Goal: Communication & Community: Answer question/provide support

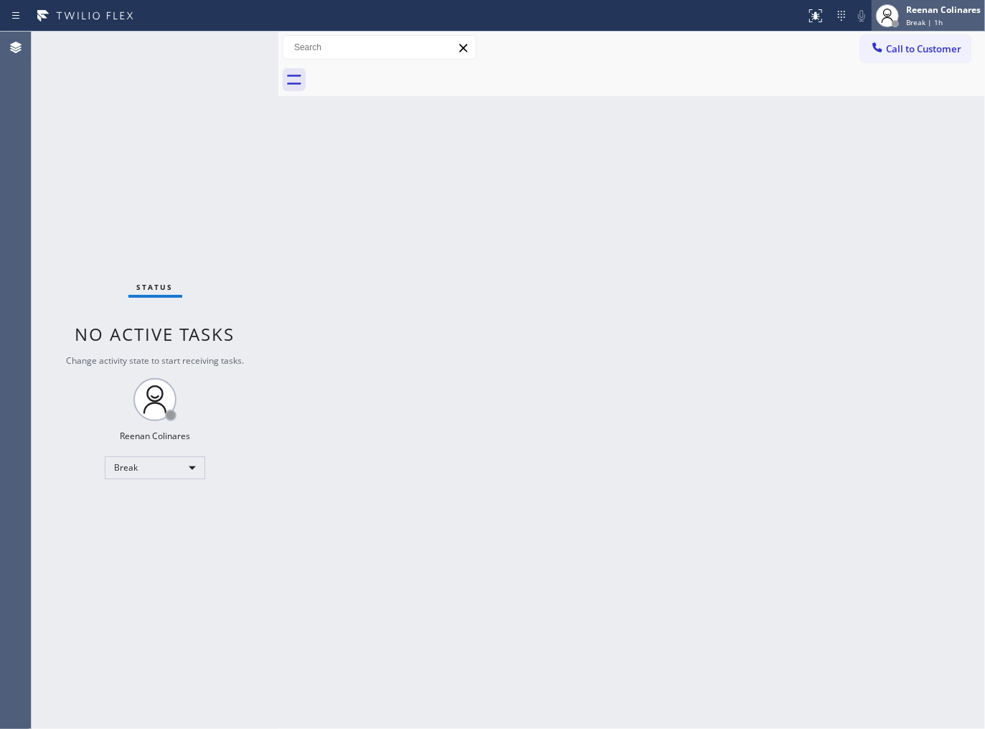
click at [917, 15] on div "Reenan Colinares" at bounding box center [943, 10] width 75 height 12
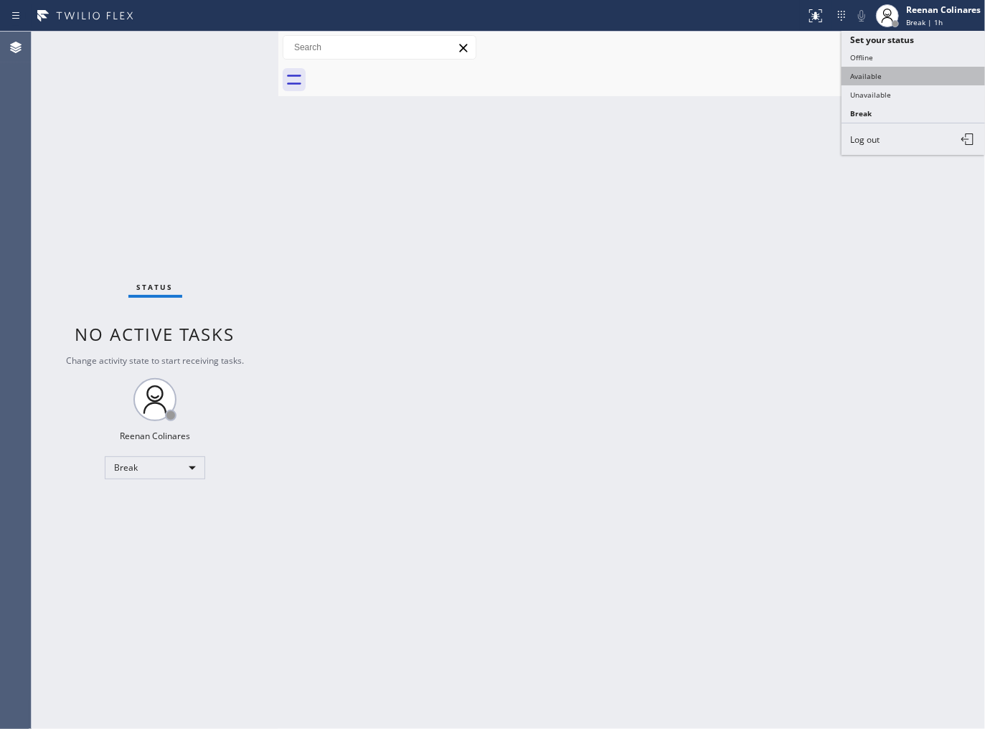
click at [862, 77] on button "Available" at bounding box center [913, 76] width 143 height 19
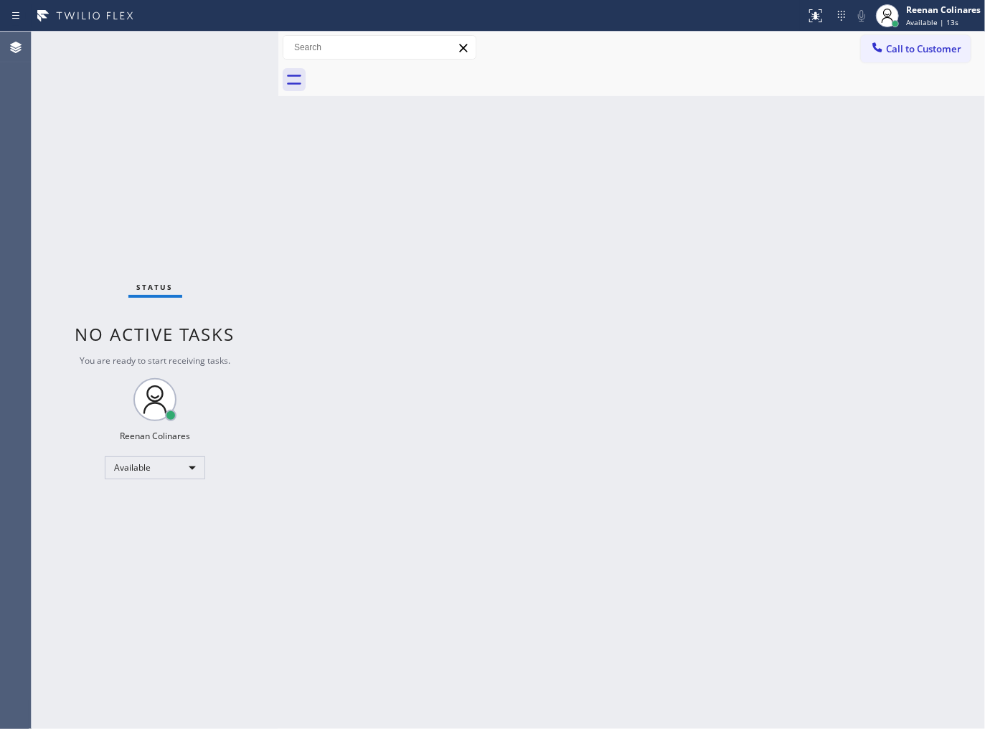
click at [696, 110] on div "Back to Dashboard Change Sender ID Customers Technicians Select a contact Outbo…" at bounding box center [631, 380] width 707 height 697
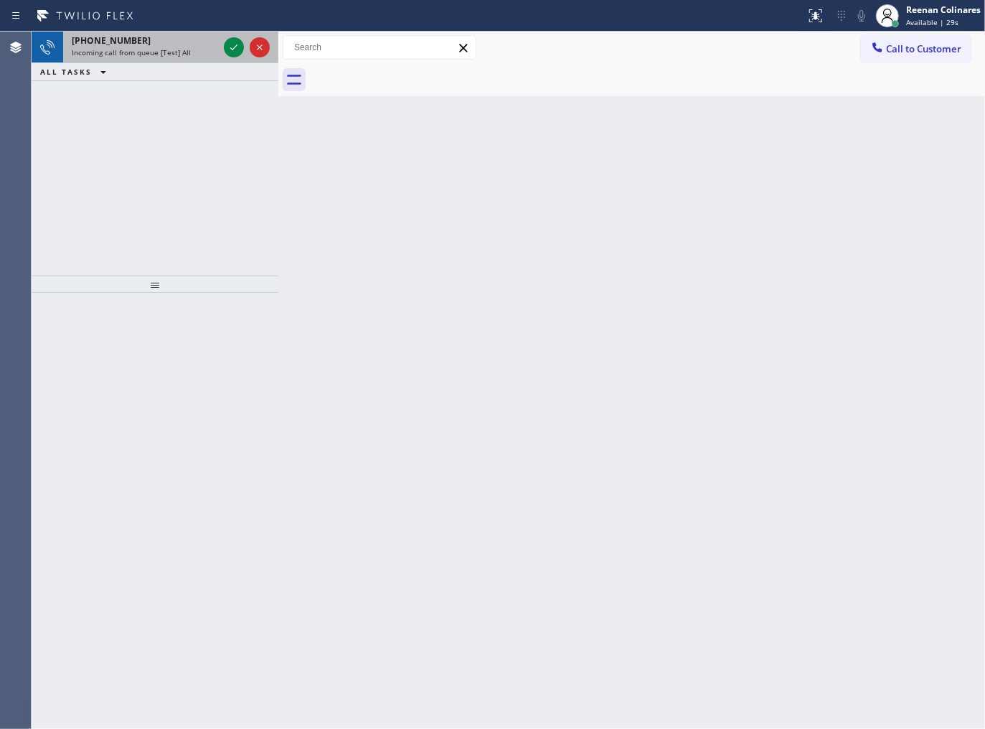
click at [187, 57] on div "Incoming call from queue [Test] All" at bounding box center [145, 52] width 146 height 10
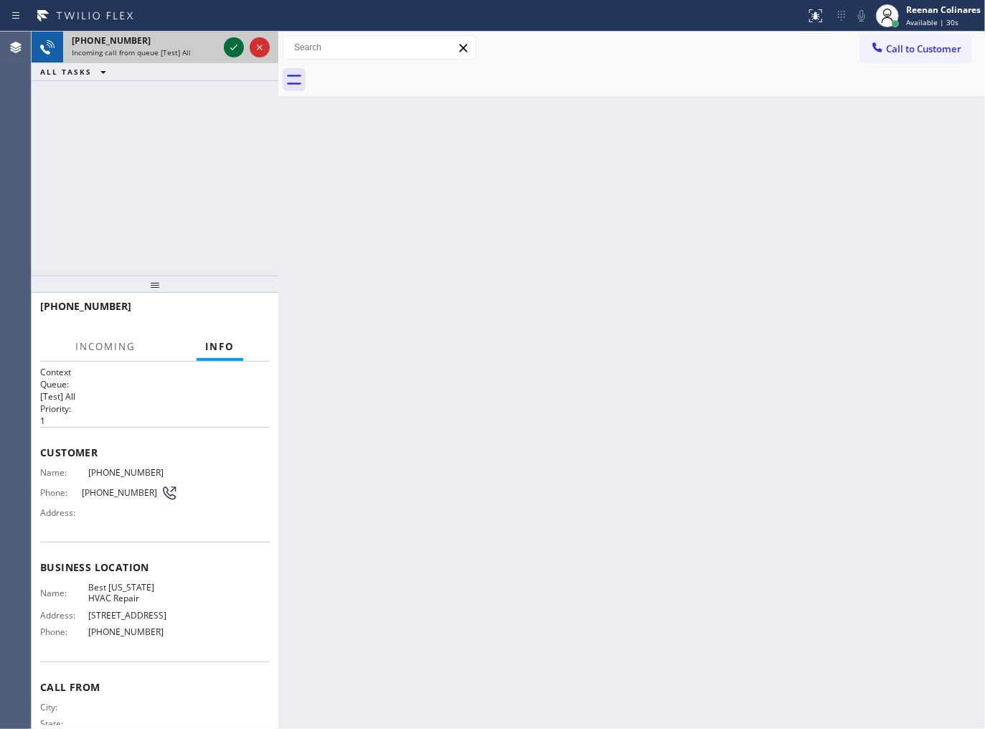
click at [232, 47] on icon at bounding box center [233, 47] width 17 height 17
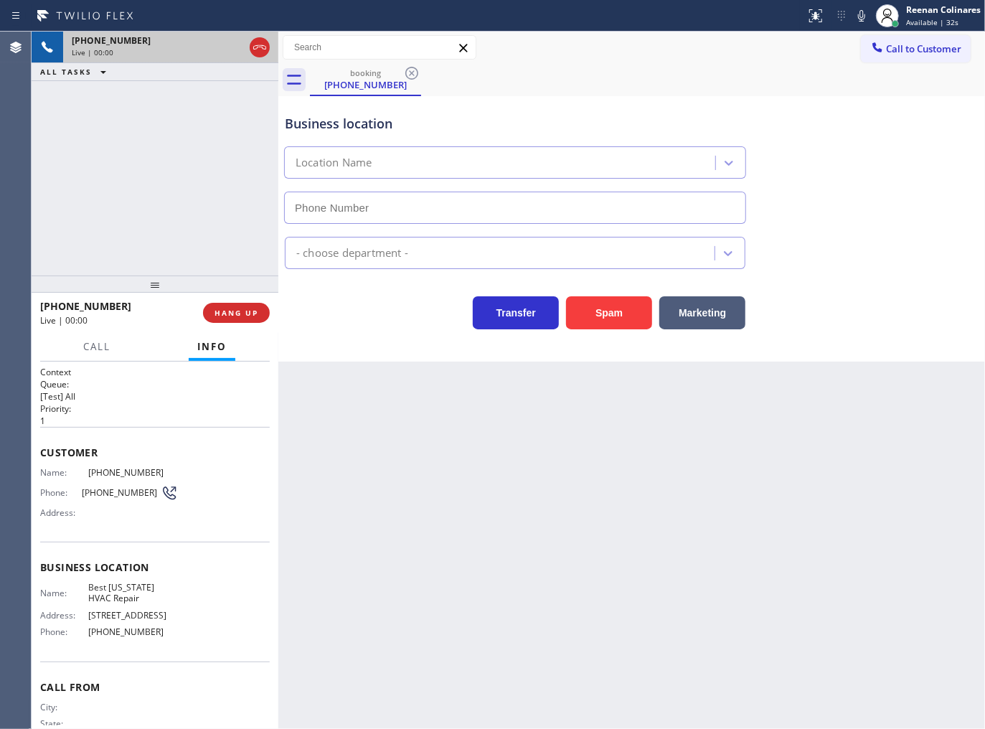
type input "[PHONE_NUMBER]"
click at [858, 22] on icon at bounding box center [861, 15] width 17 height 17
click at [859, 7] on icon at bounding box center [861, 15] width 17 height 17
click at [863, 11] on icon at bounding box center [861, 15] width 17 height 17
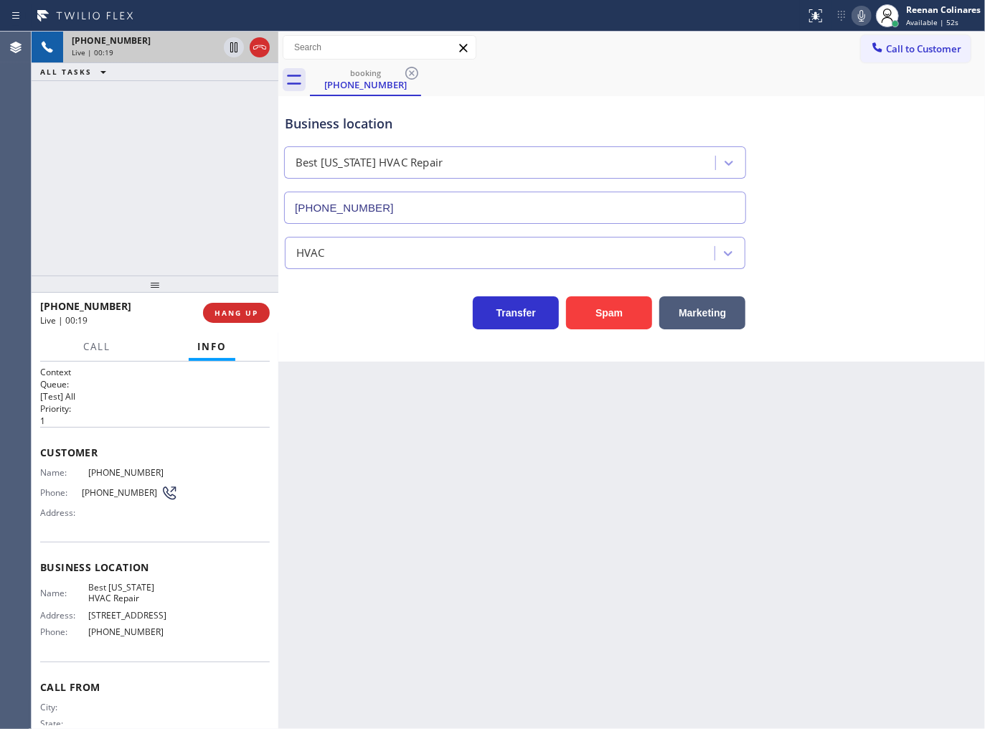
click at [857, 16] on icon at bounding box center [861, 15] width 17 height 17
drag, startPoint x: 697, startPoint y: 306, endPoint x: 966, endPoint y: 99, distance: 340.2
click at [700, 305] on button "Marketing" at bounding box center [702, 312] width 86 height 33
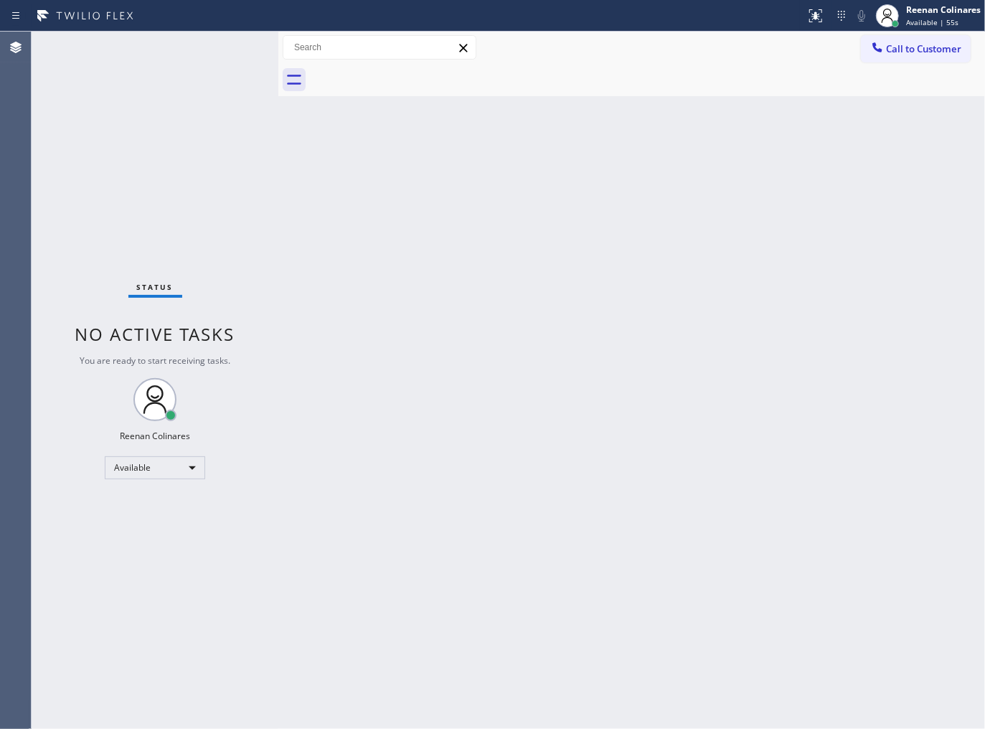
click at [545, 334] on div "Back to Dashboard Change Sender ID Customers Technicians Select a contact Outbo…" at bounding box center [631, 380] width 707 height 697
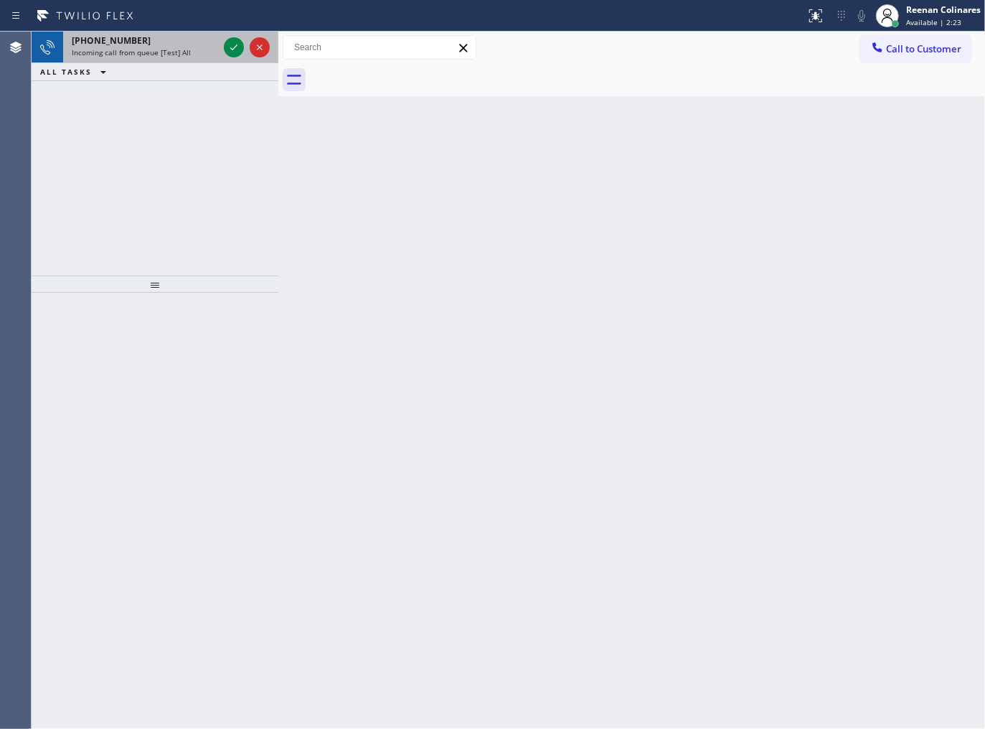
click at [184, 56] on span "Incoming call from queue [Test] All" at bounding box center [131, 52] width 119 height 10
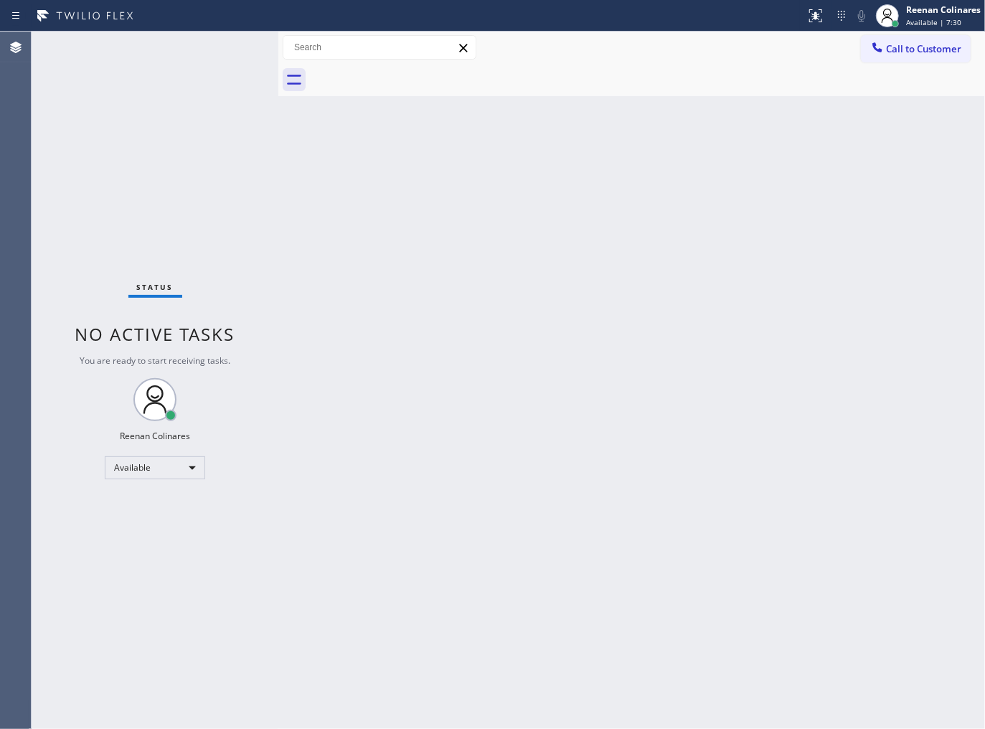
click at [621, 173] on div "Back to Dashboard Change Sender ID Customers Technicians Select a contact Outbo…" at bounding box center [631, 380] width 707 height 697
click at [506, 163] on div "Back to Dashboard Change Sender ID Customers Technicians Select a contact Outbo…" at bounding box center [631, 380] width 707 height 697
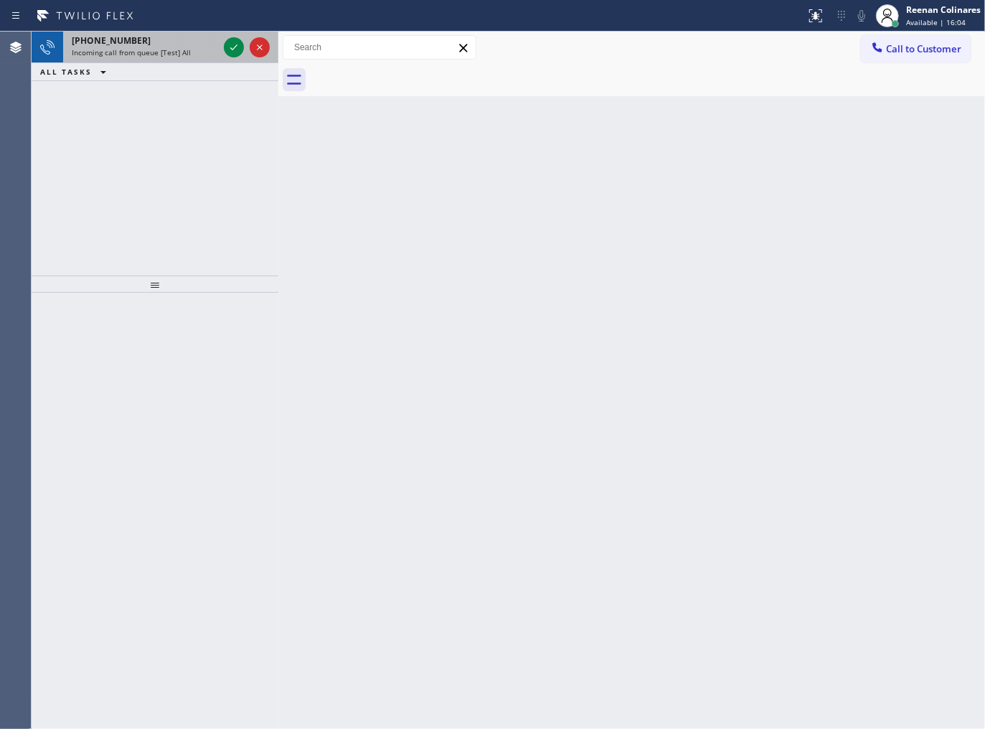
click at [149, 54] on span "Incoming call from queue [Test] All" at bounding box center [131, 52] width 119 height 10
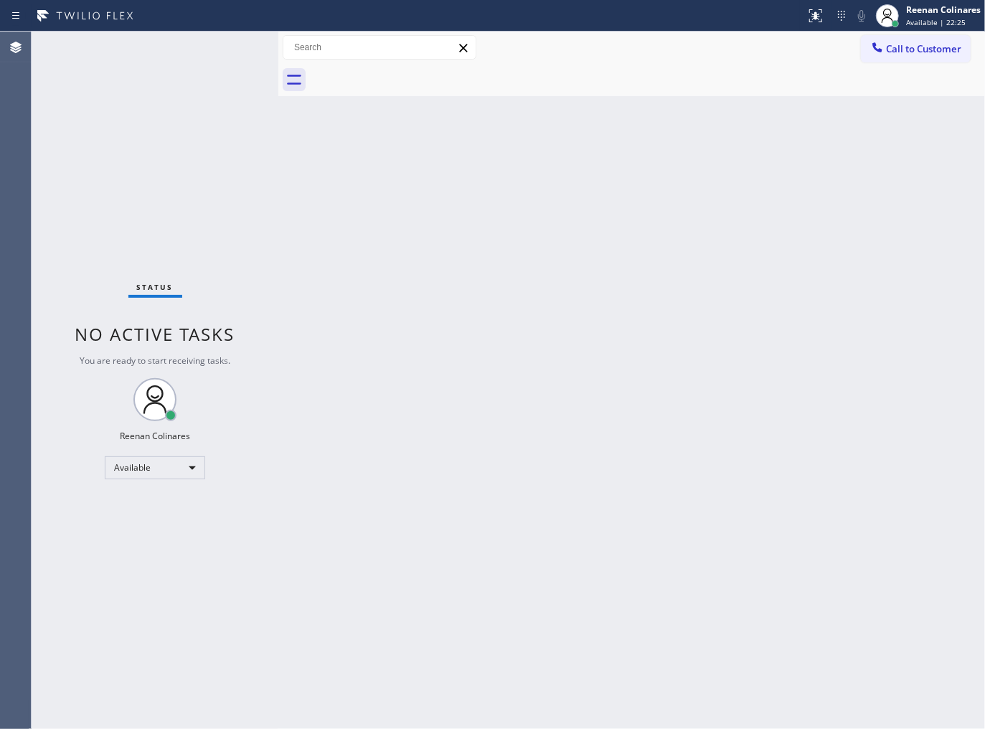
click at [646, 146] on div "Back to Dashboard Change Sender ID Customers Technicians Select a contact Outbo…" at bounding box center [631, 380] width 707 height 697
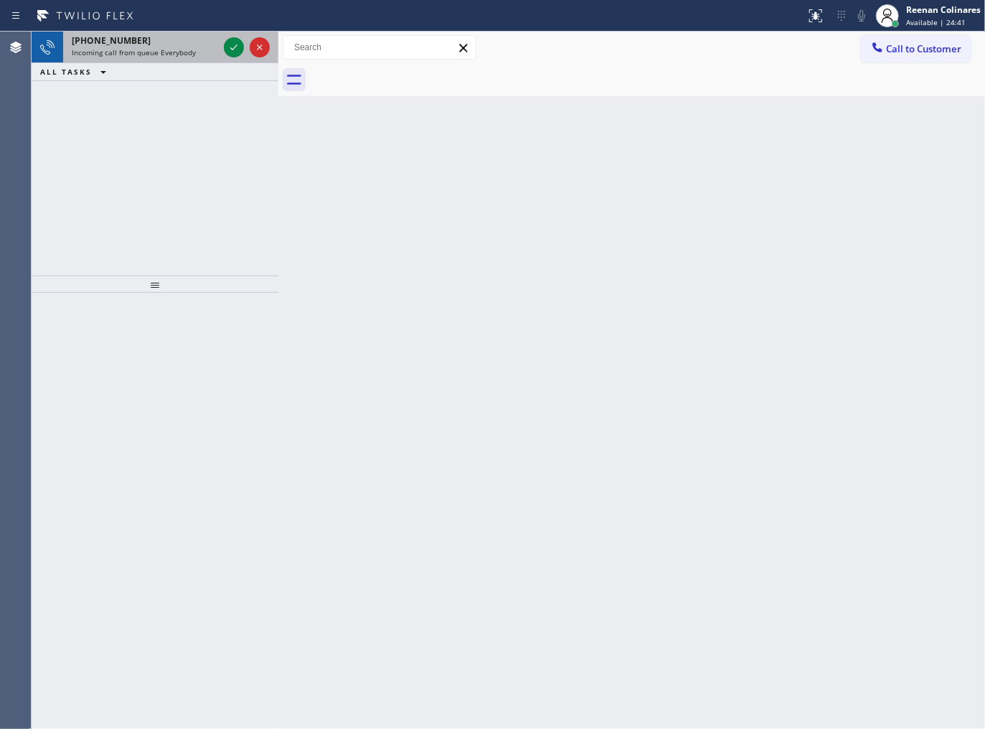
click at [166, 45] on div "[PHONE_NUMBER]" at bounding box center [145, 40] width 146 height 12
click at [177, 53] on span "Incoming call from queue [Test] All" at bounding box center [131, 52] width 119 height 10
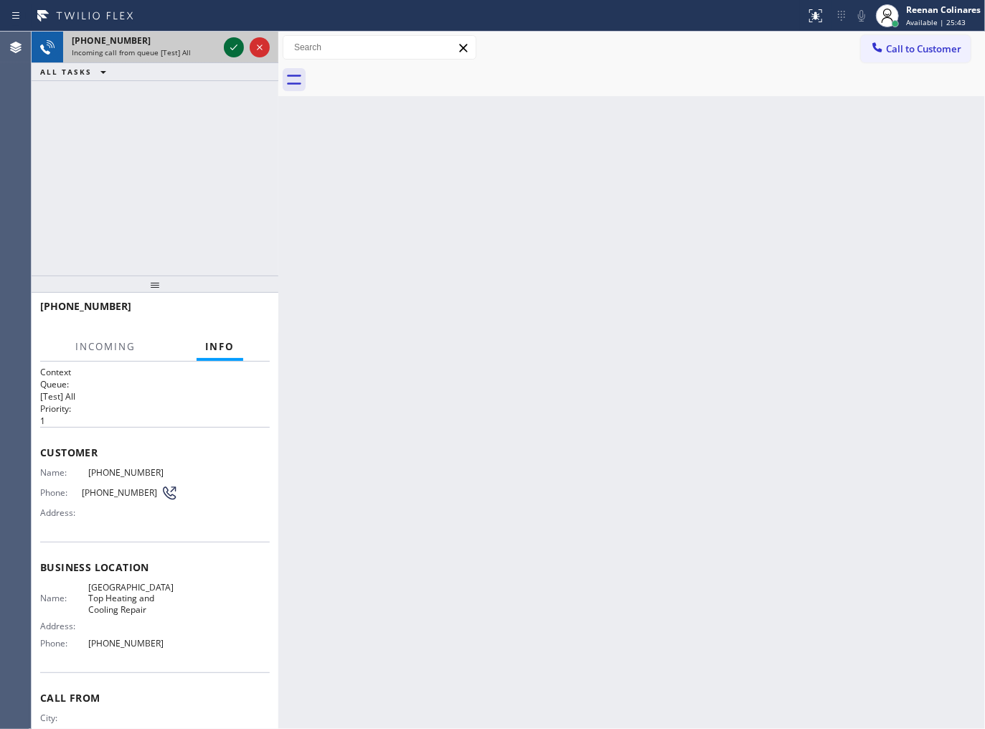
click at [228, 46] on icon at bounding box center [233, 47] width 17 height 17
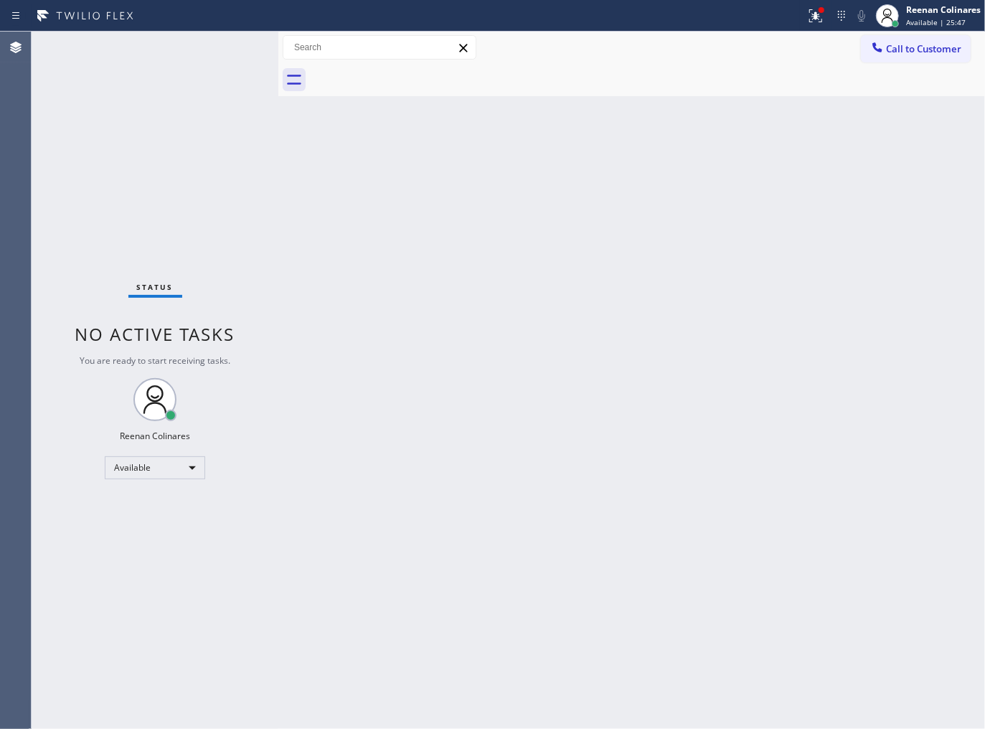
drag, startPoint x: 815, startPoint y: 14, endPoint x: 811, endPoint y: 57, distance: 43.2
click at [816, 14] on icon at bounding box center [813, 14] width 9 height 10
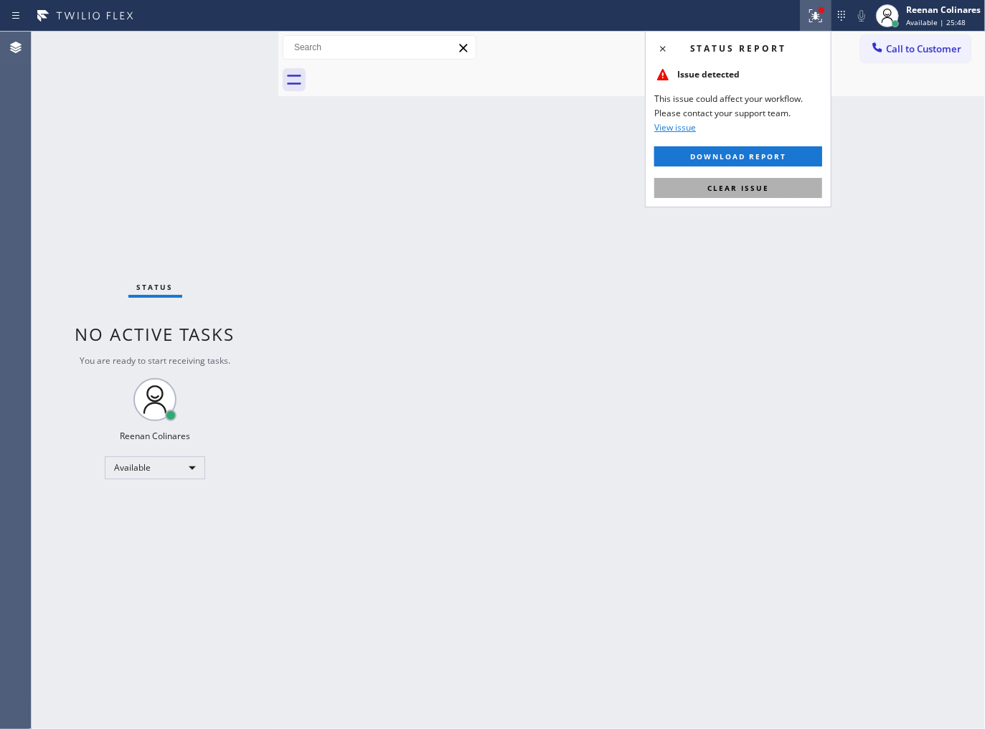
click at [781, 188] on button "Clear issue" at bounding box center [738, 188] width 168 height 20
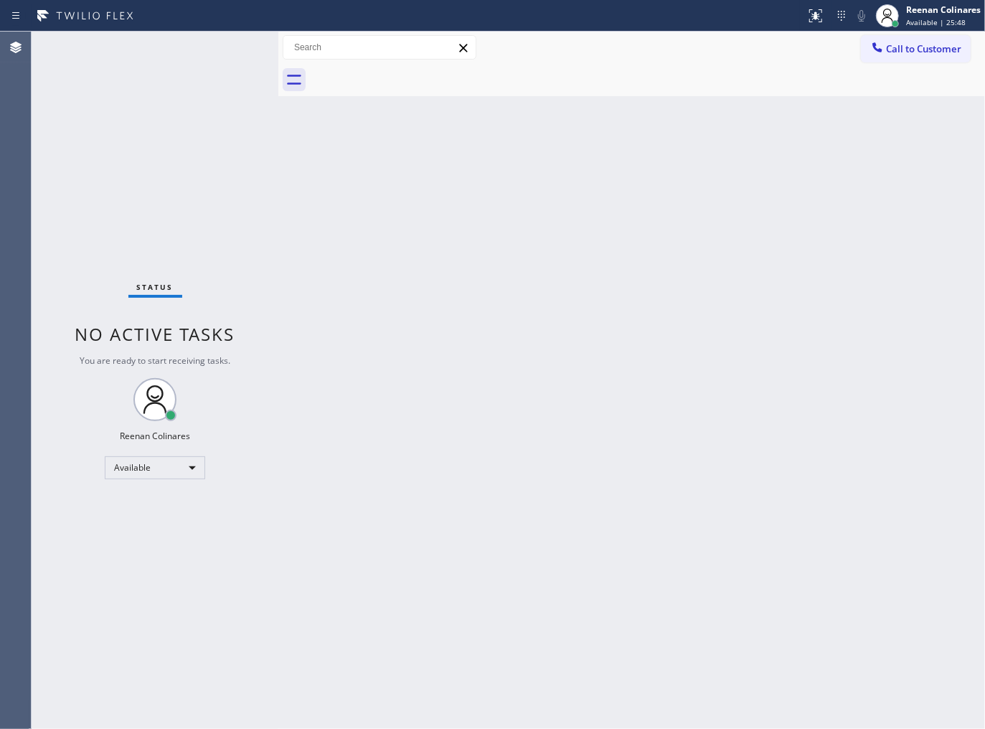
click at [628, 209] on div "Back to Dashboard Change Sender ID Customers Technicians Select a contact Outbo…" at bounding box center [631, 380] width 707 height 697
click at [606, 160] on div "Back to Dashboard Change Sender ID Customers Technicians Select a contact Outbo…" at bounding box center [631, 380] width 707 height 697
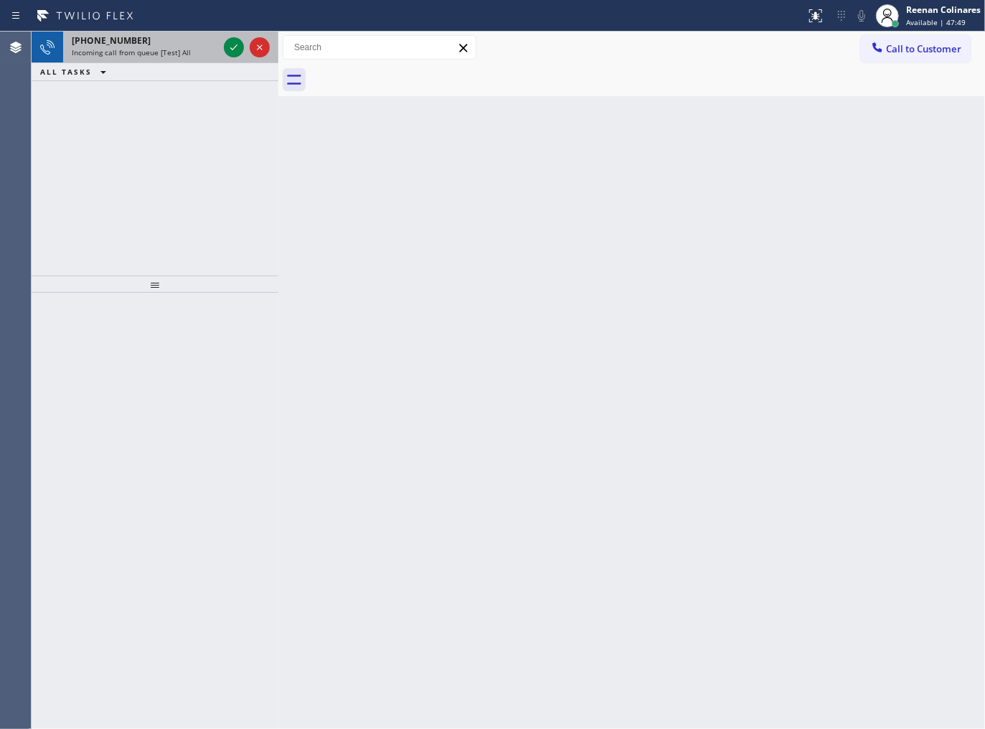
drag, startPoint x: 129, startPoint y: 49, endPoint x: 140, endPoint y: 47, distance: 11.0
click at [130, 48] on span "Incoming call from queue [Test] All" at bounding box center [131, 52] width 119 height 10
click at [140, 47] on span "Incoming call from queue [Test] All" at bounding box center [131, 52] width 119 height 10
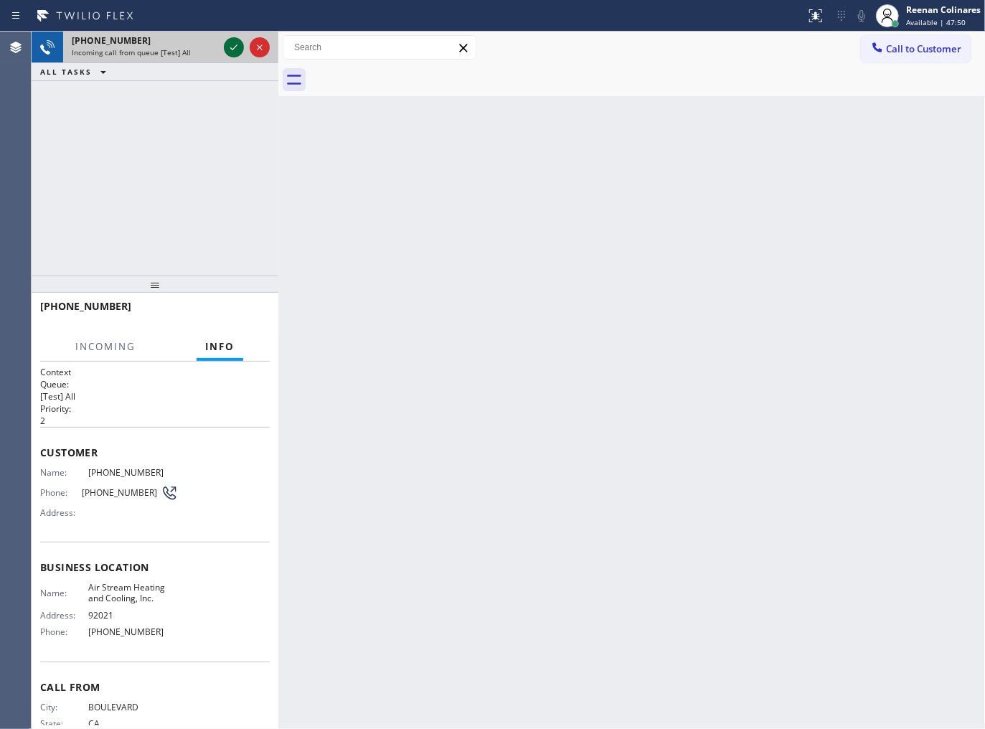
click at [232, 50] on icon at bounding box center [233, 47] width 17 height 17
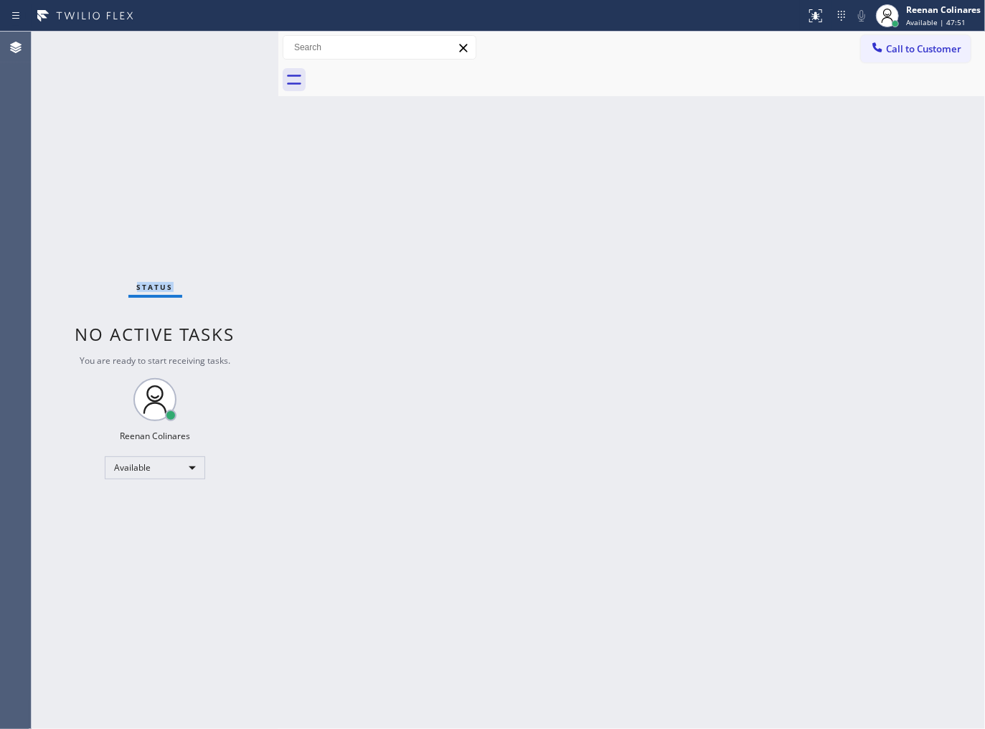
click at [232, 50] on div "Status No active tasks You are ready to start receiving tasks. Reenan Colinares…" at bounding box center [155, 380] width 247 height 697
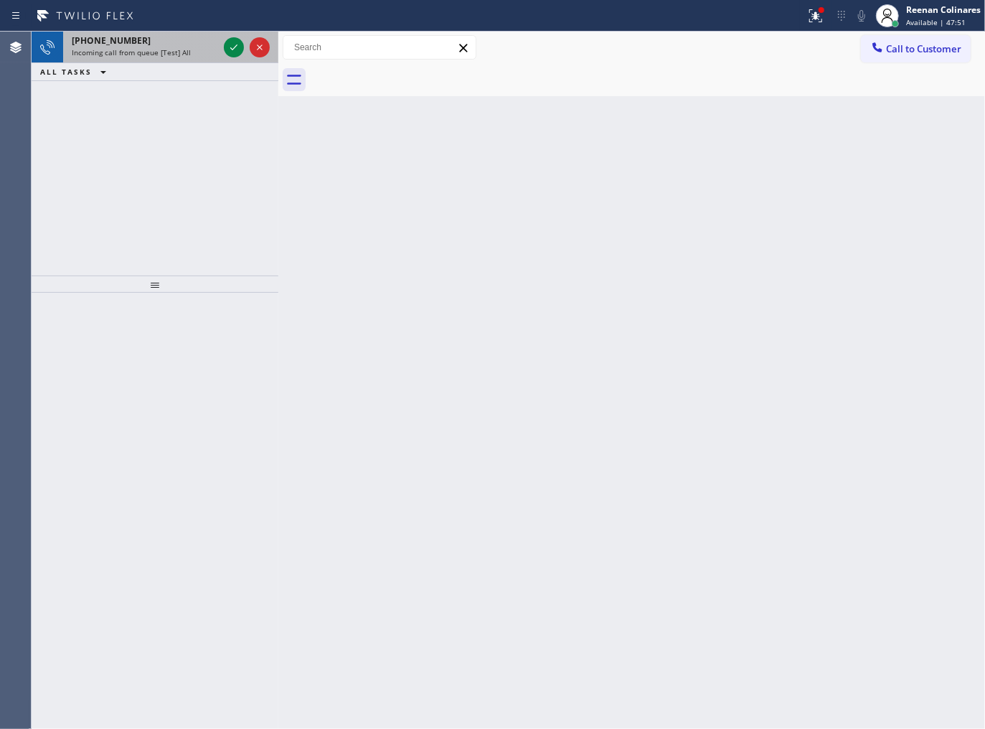
drag, startPoint x: 189, startPoint y: 55, endPoint x: 213, endPoint y: 49, distance: 24.5
click at [206, 52] on div "Incoming call from queue [Test] All" at bounding box center [145, 52] width 146 height 10
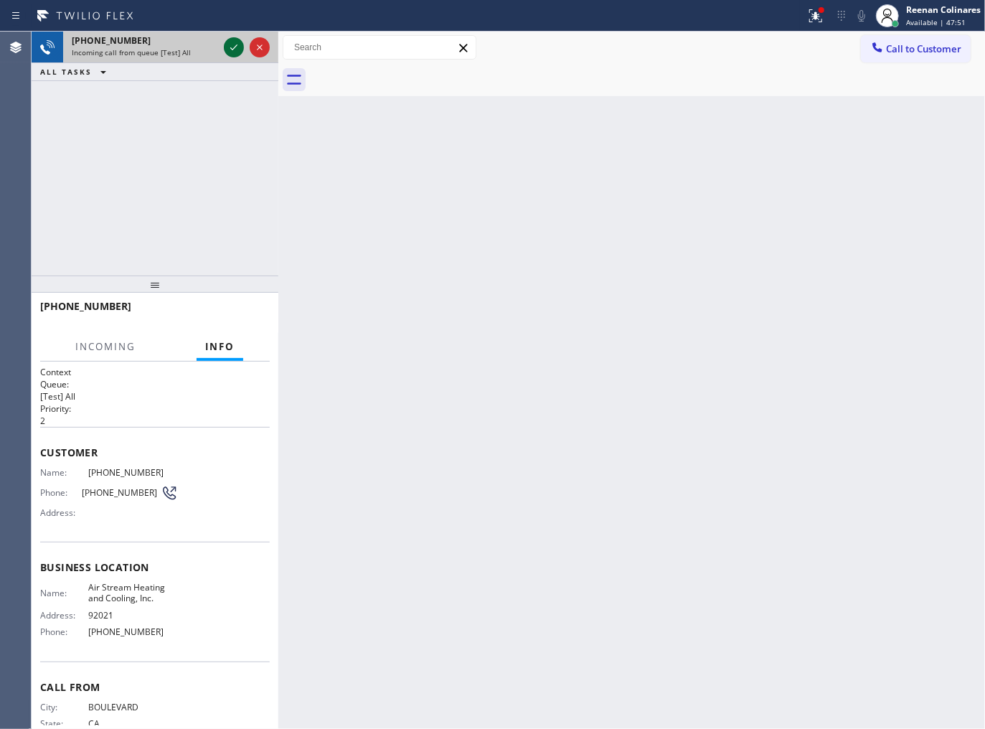
click at [231, 45] on icon at bounding box center [233, 47] width 17 height 17
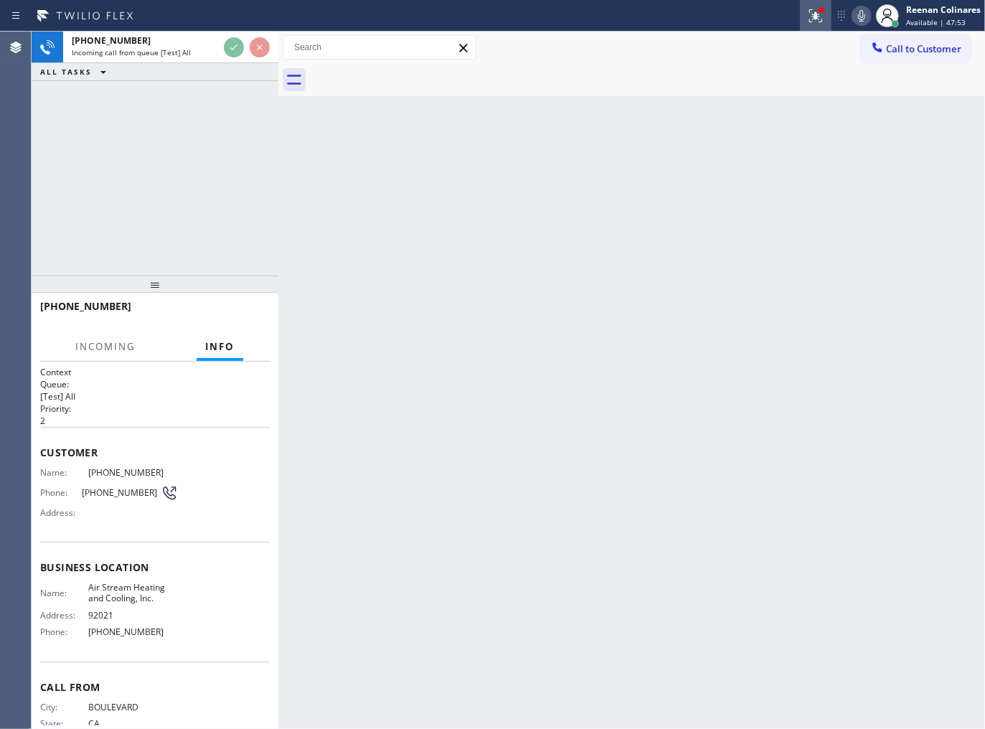
click at [814, 17] on icon at bounding box center [813, 14] width 9 height 10
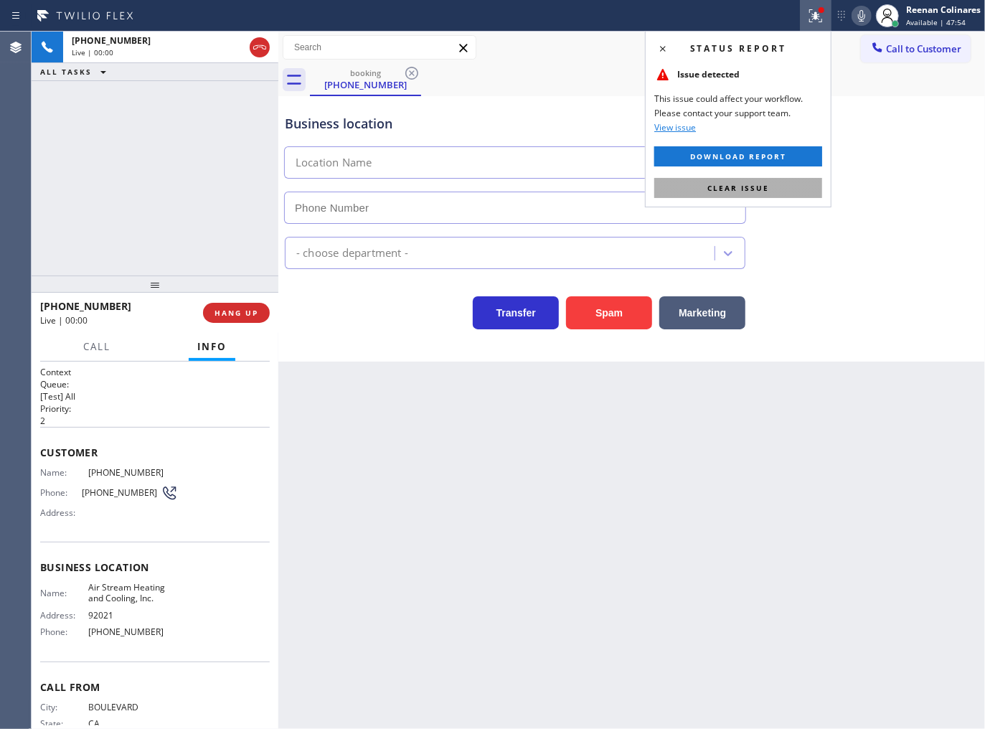
type input "[PHONE_NUMBER]"
click at [775, 187] on button "Clear issue" at bounding box center [738, 188] width 168 height 20
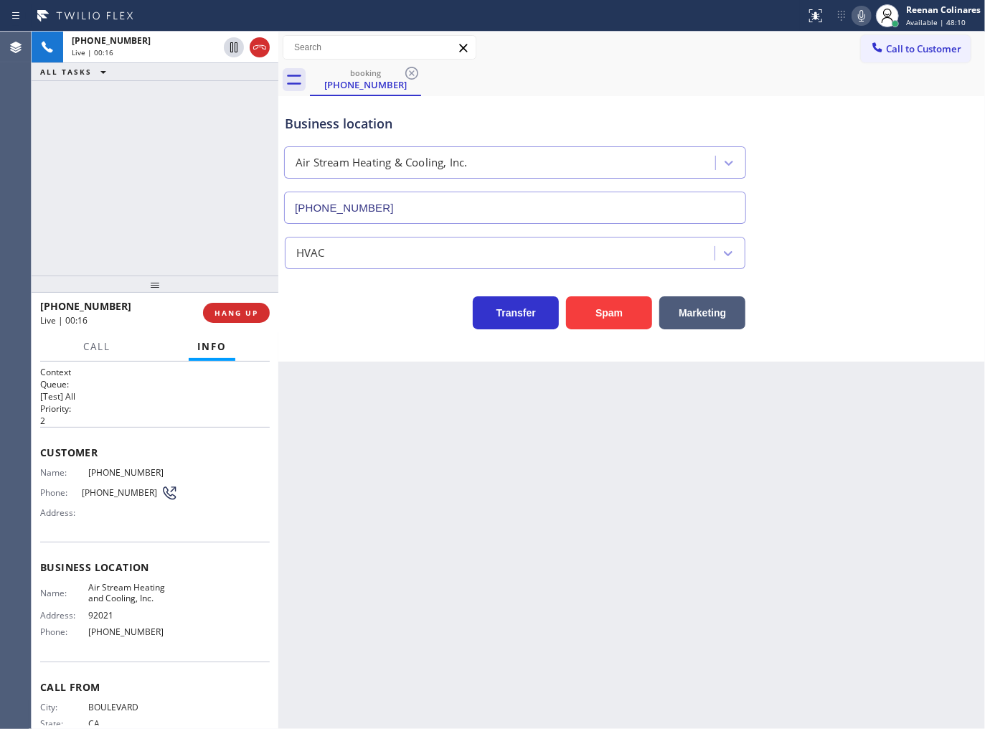
click at [863, 14] on icon at bounding box center [861, 15] width 7 height 11
drag, startPoint x: 720, startPoint y: 313, endPoint x: 738, endPoint y: 287, distance: 31.4
click at [721, 313] on button "Marketing" at bounding box center [702, 312] width 86 height 33
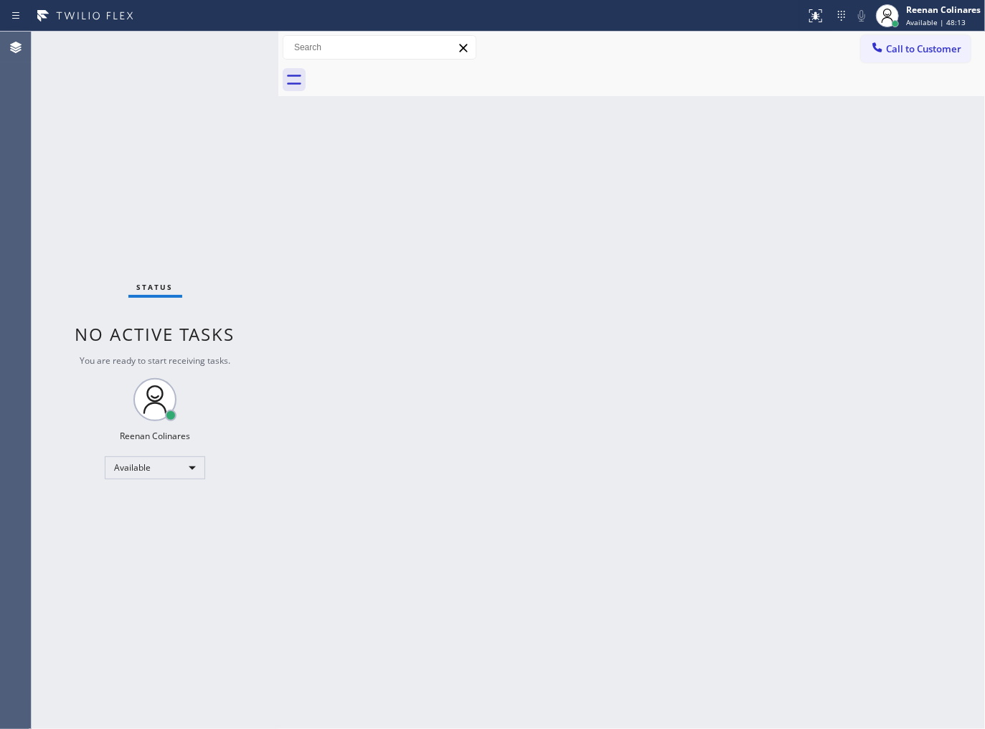
click at [765, 250] on div "Back to Dashboard Change Sender ID Customers Technicians Select a contact Outbo…" at bounding box center [631, 380] width 707 height 697
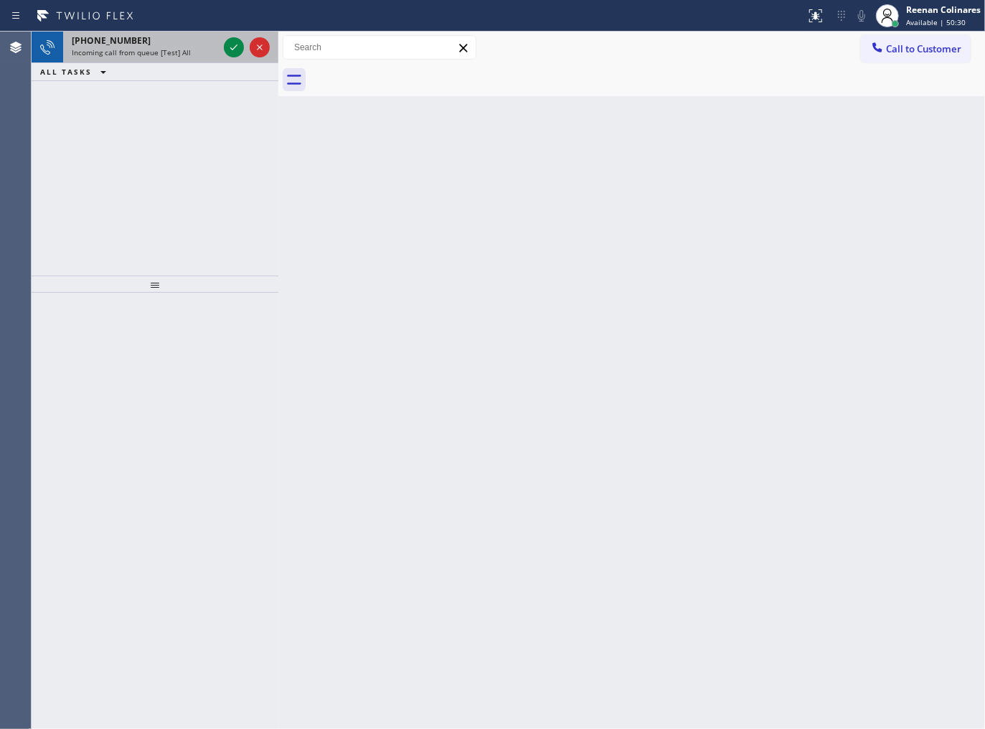
click at [169, 57] on span "Incoming call from queue [Test] All" at bounding box center [131, 52] width 119 height 10
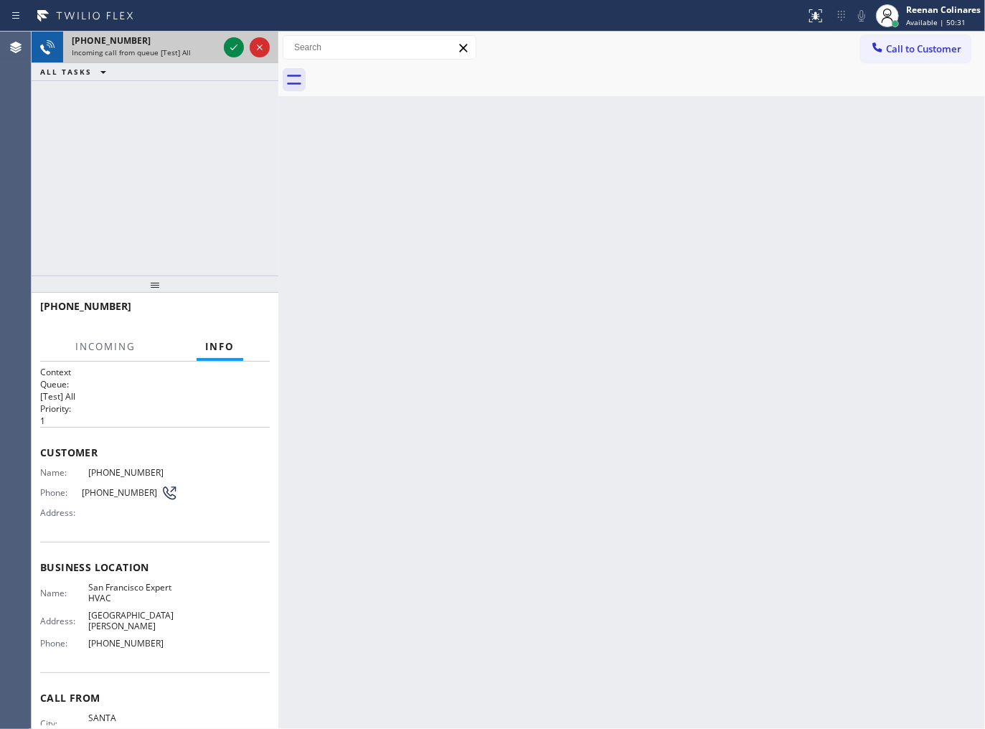
click at [169, 57] on span "Incoming call from queue [Test] All" at bounding box center [131, 52] width 119 height 10
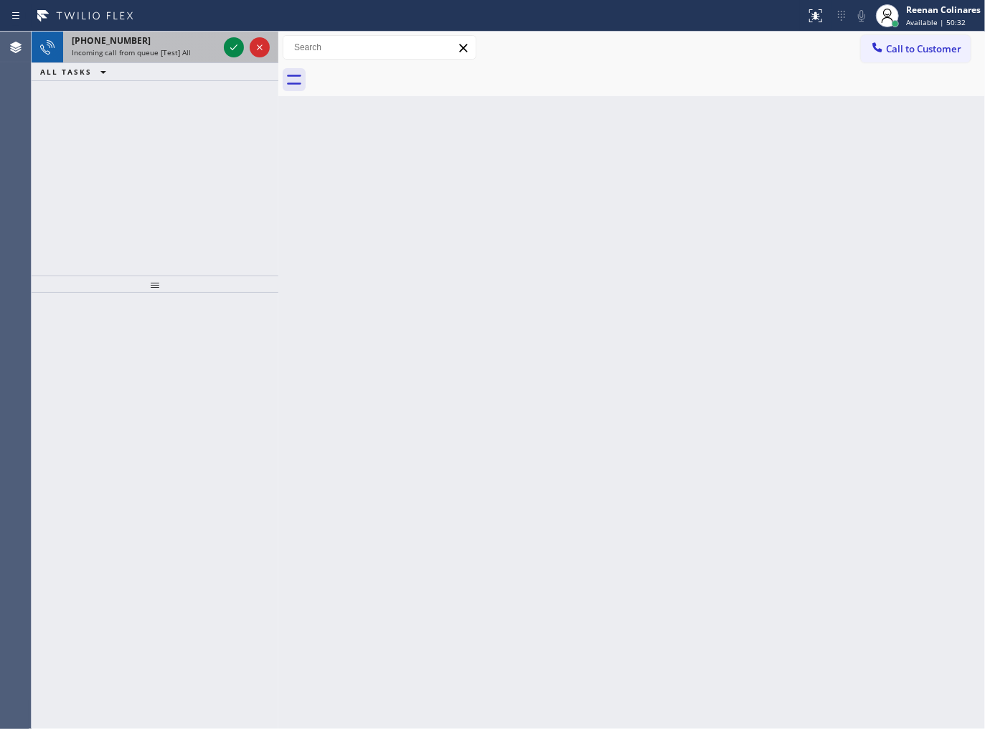
drag, startPoint x: 208, startPoint y: 49, endPoint x: 224, endPoint y: 49, distance: 15.8
click at [209, 49] on div "Incoming call from queue [Test] All" at bounding box center [145, 52] width 146 height 10
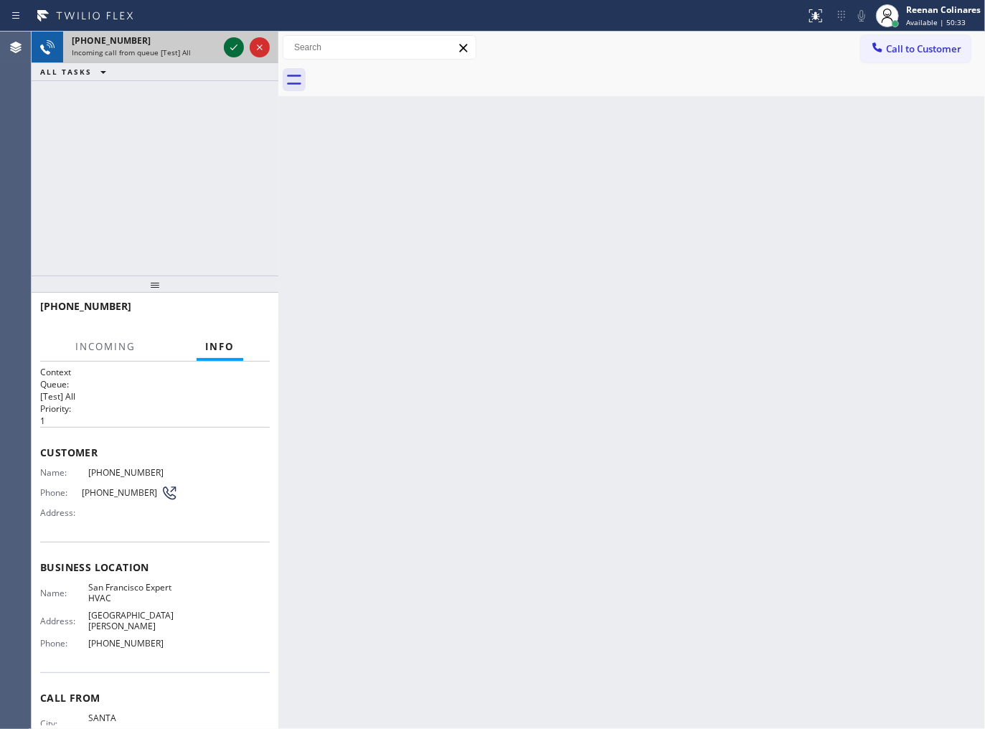
click at [227, 49] on icon at bounding box center [233, 47] width 17 height 17
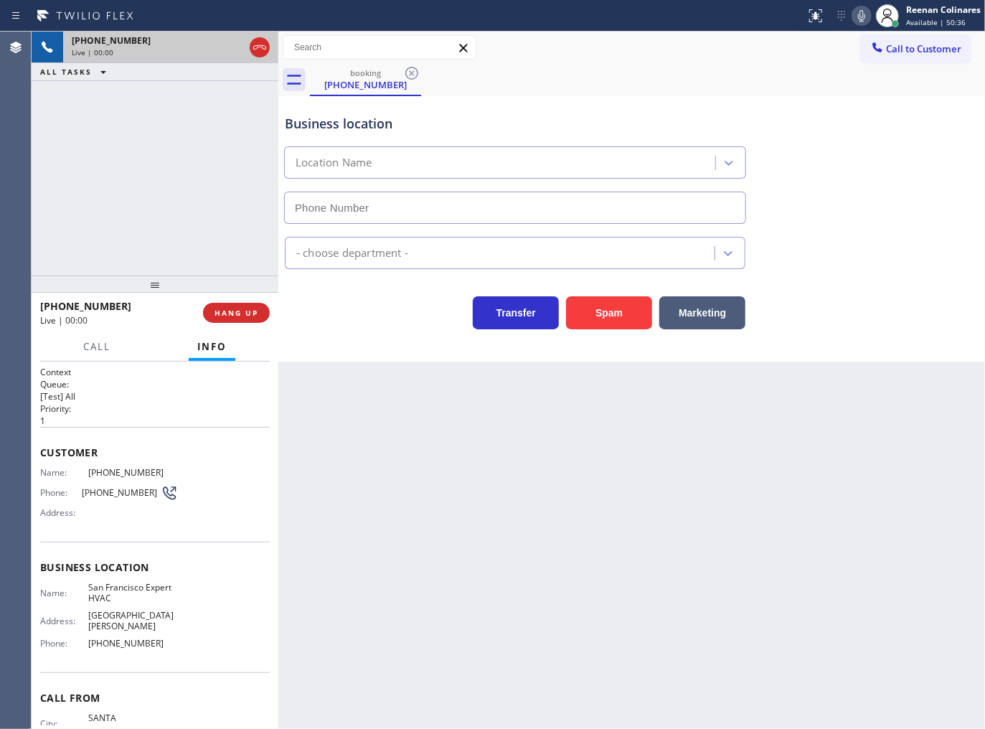
type input "[PHONE_NUMBER]"
click at [858, 9] on icon at bounding box center [861, 15] width 17 height 17
click at [859, 16] on icon at bounding box center [861, 15] width 17 height 17
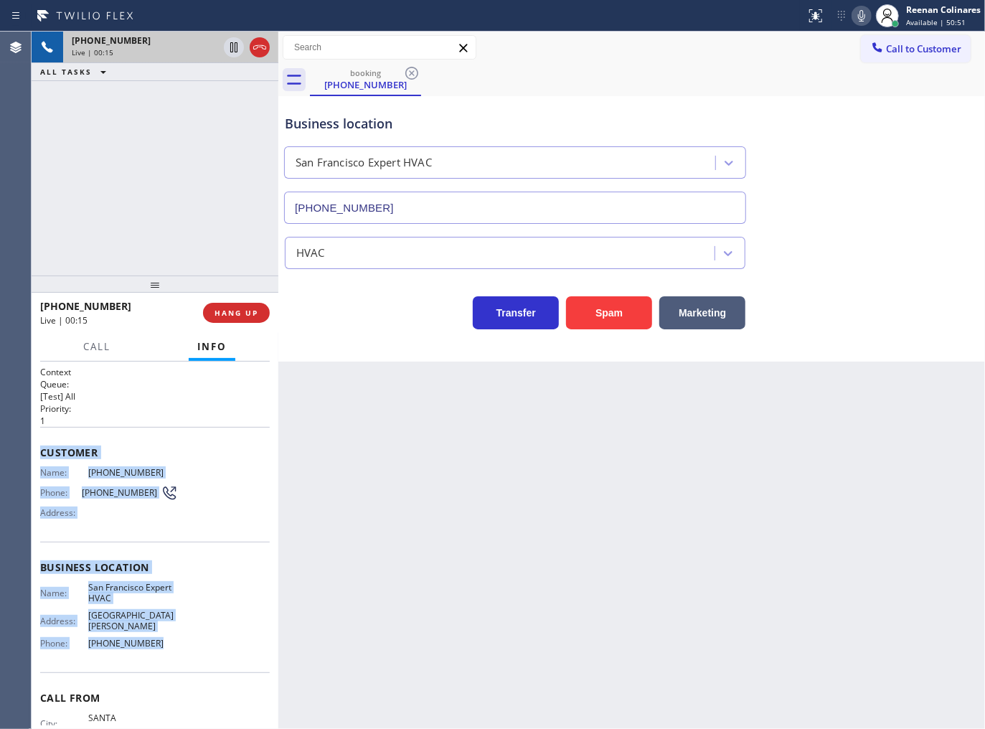
drag, startPoint x: 38, startPoint y: 450, endPoint x: 240, endPoint y: 628, distance: 269.4
click at [240, 628] on div "Context Queue: [Test] All Priority: 1 Customer Name: [PHONE_NUMBER] Phone: [PHO…" at bounding box center [155, 546] width 247 height 368
copy div "Customer Name: [PHONE_NUMBER] Phone: [PHONE_NUMBER] Address: Business location …"
click at [857, 14] on icon at bounding box center [861, 15] width 17 height 17
click at [106, 341] on span "Call" at bounding box center [96, 346] width 27 height 13
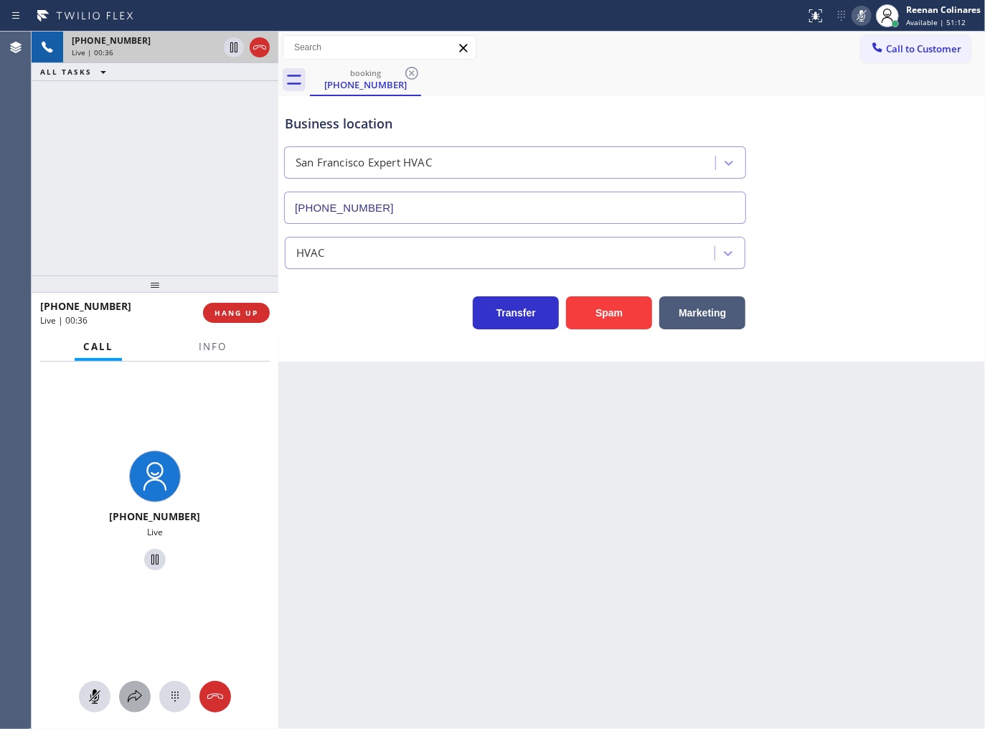
click at [134, 699] on icon at bounding box center [134, 696] width 17 height 17
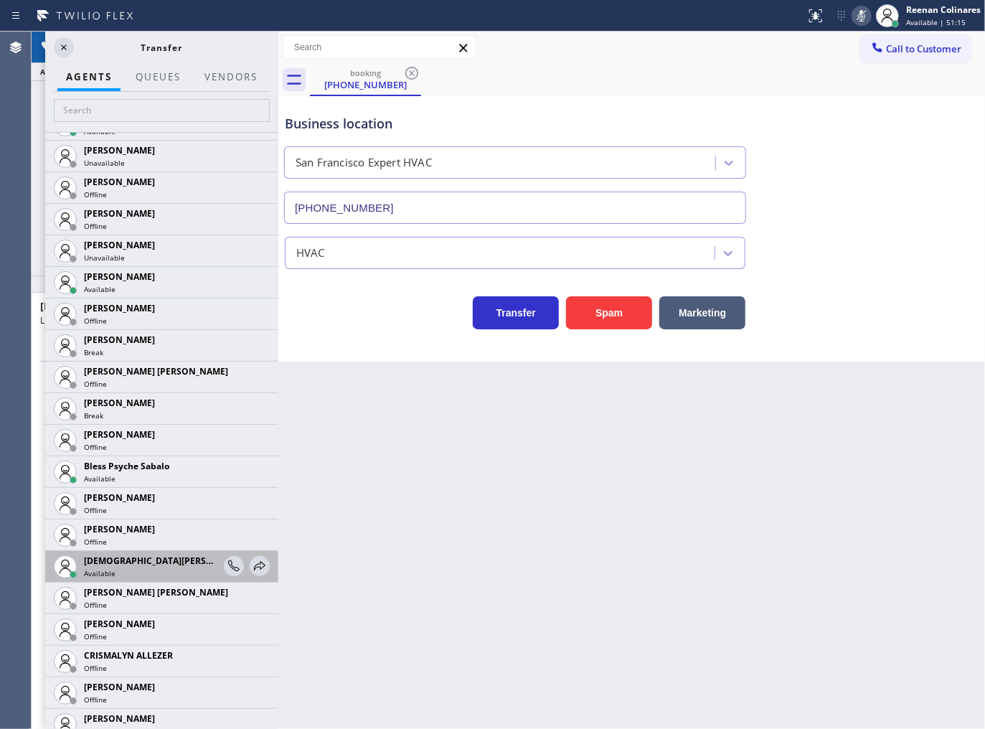
scroll to position [239, 0]
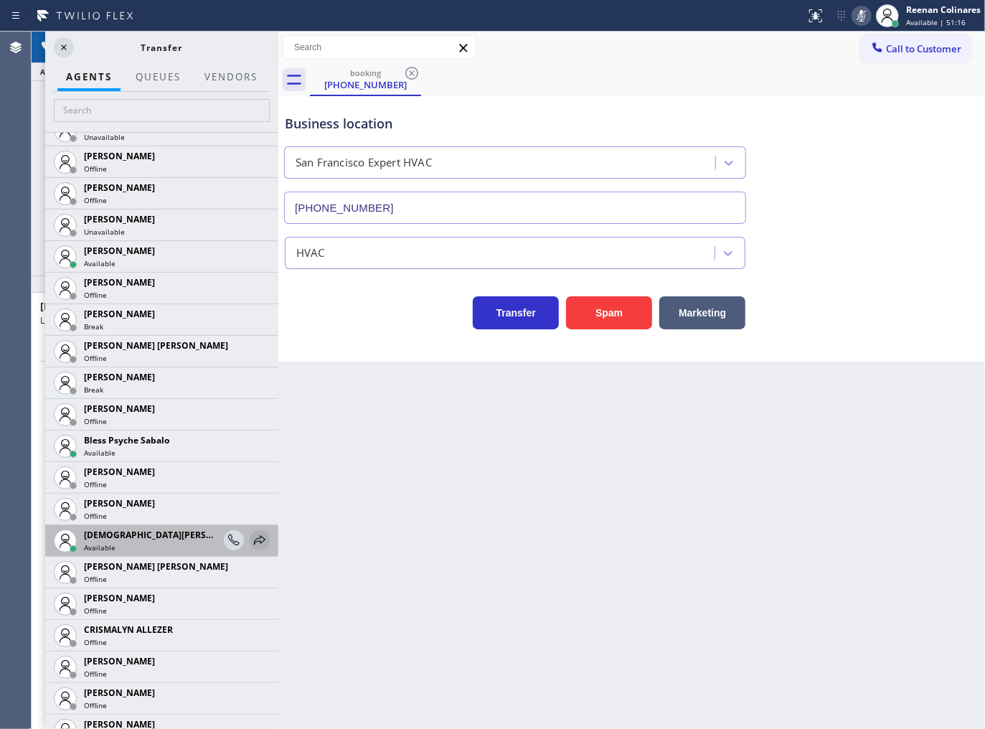
click at [251, 532] on icon at bounding box center [259, 540] width 17 height 17
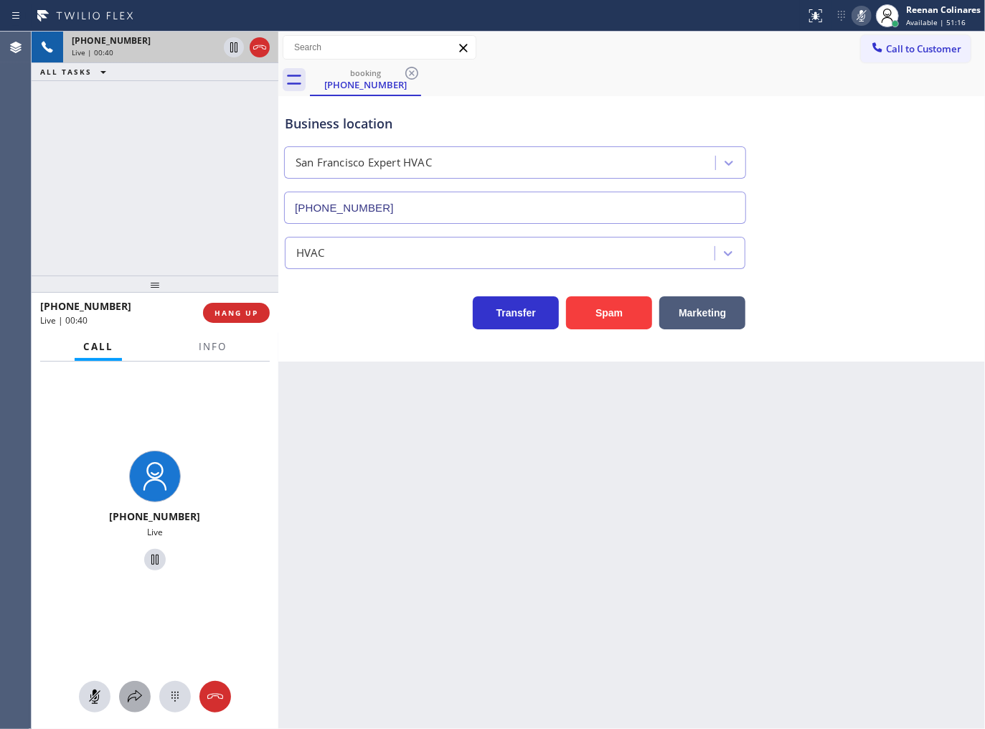
click at [130, 698] on icon at bounding box center [135, 696] width 14 height 12
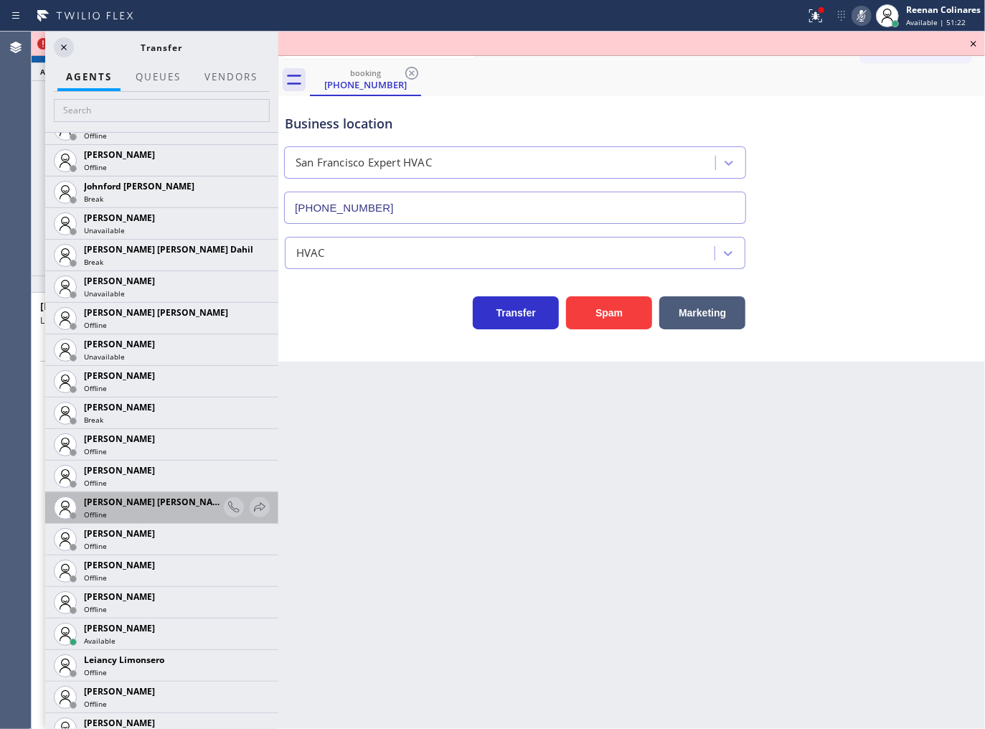
scroll to position [1880, 0]
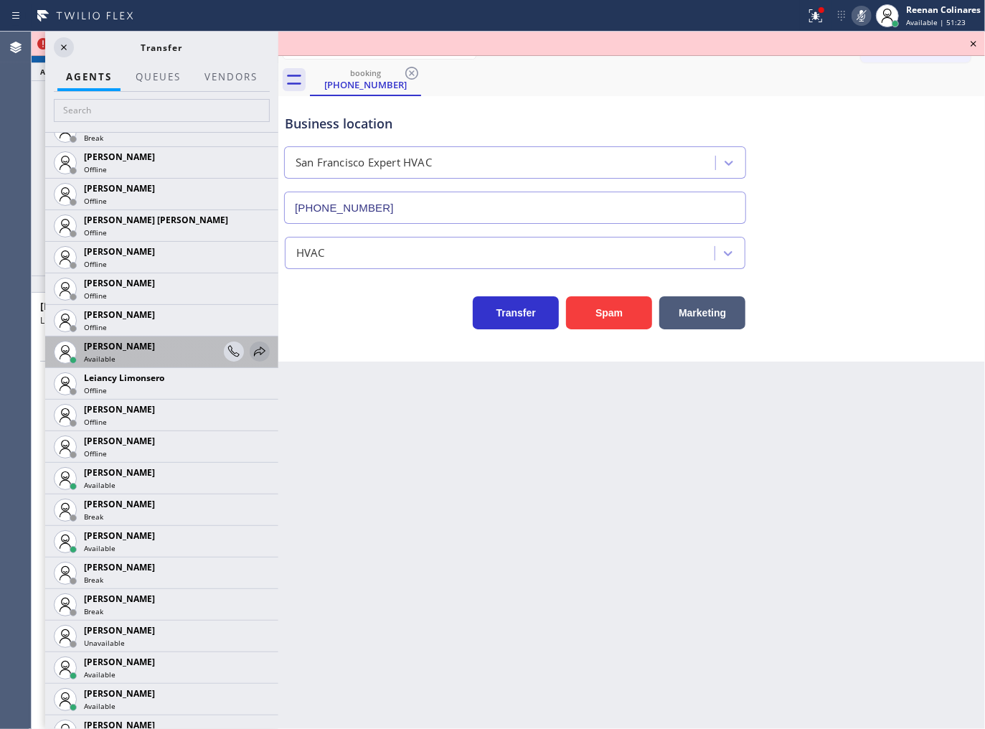
click at [251, 349] on icon at bounding box center [259, 351] width 17 height 17
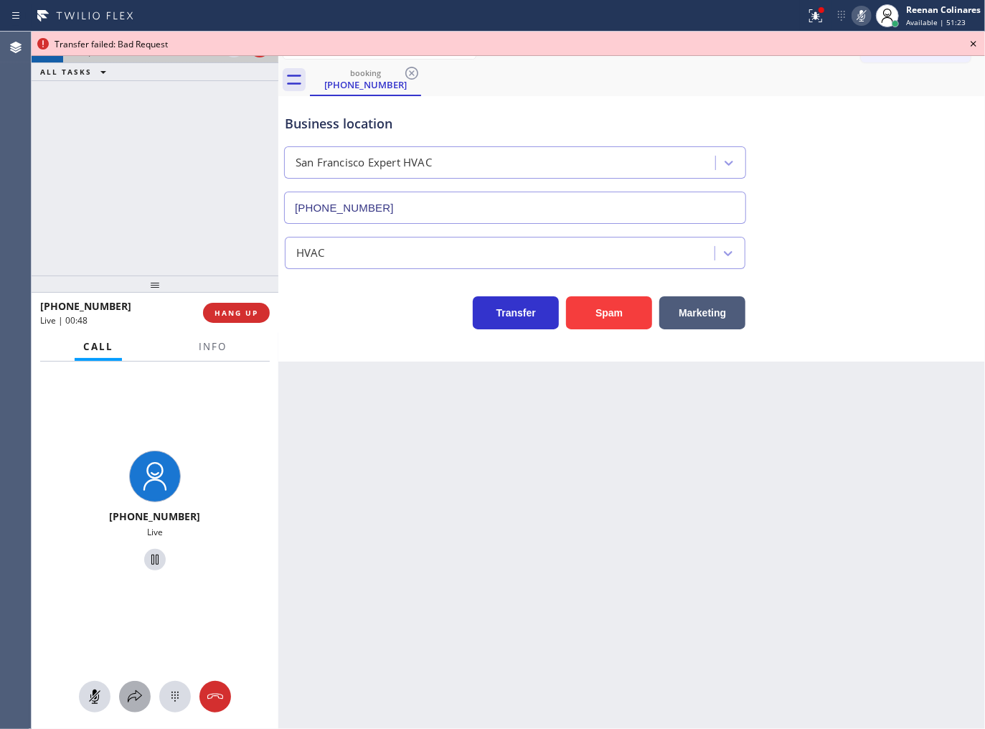
click at [126, 698] on icon at bounding box center [134, 696] width 17 height 17
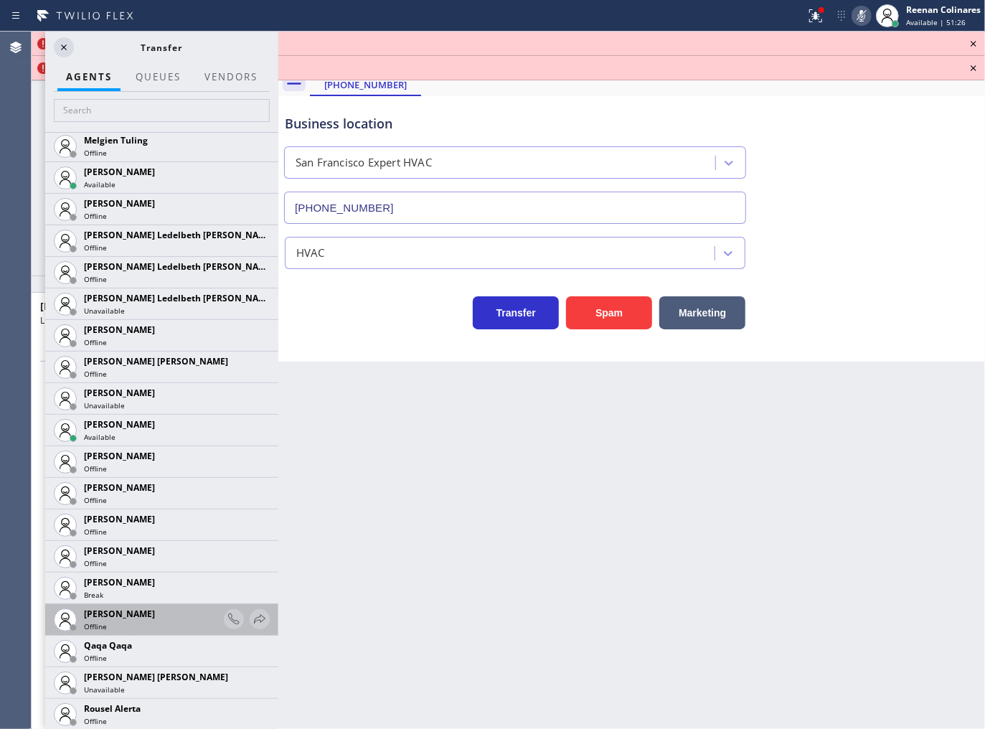
scroll to position [2878, 0]
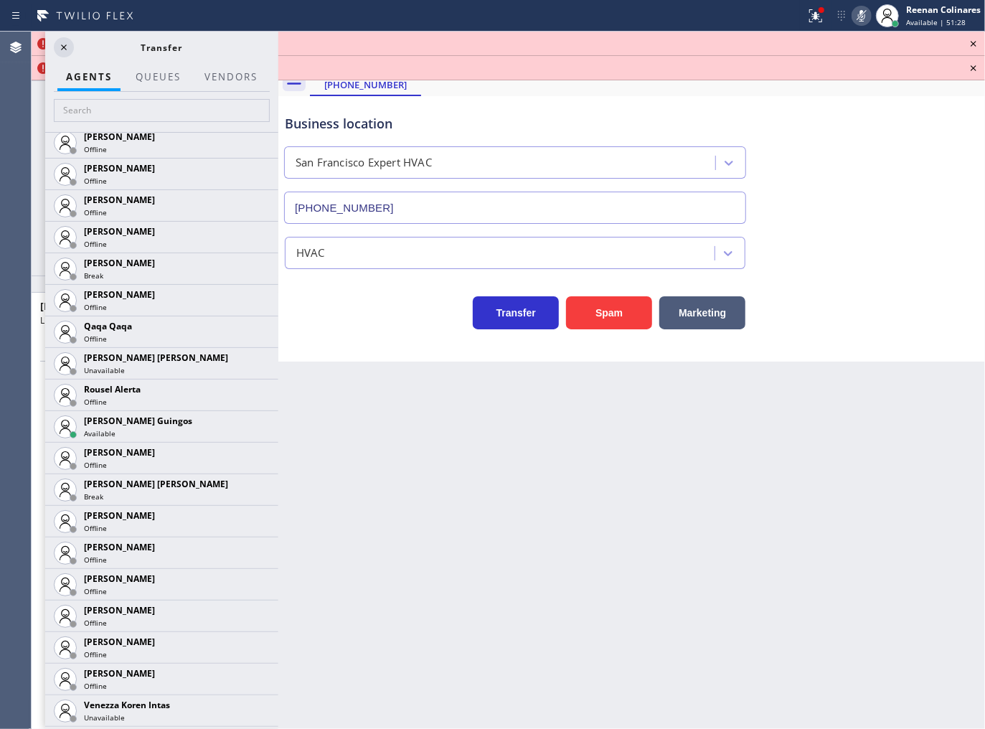
click at [0, 0] on icon at bounding box center [0, 0] width 0 height 0
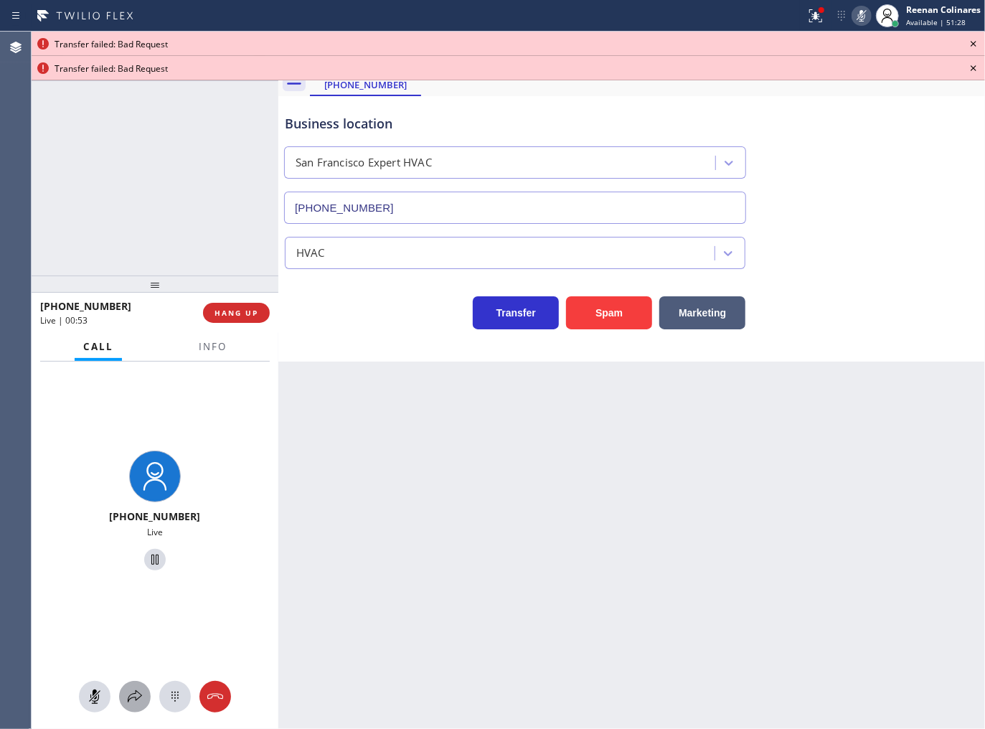
click at [134, 689] on icon at bounding box center [134, 696] width 17 height 17
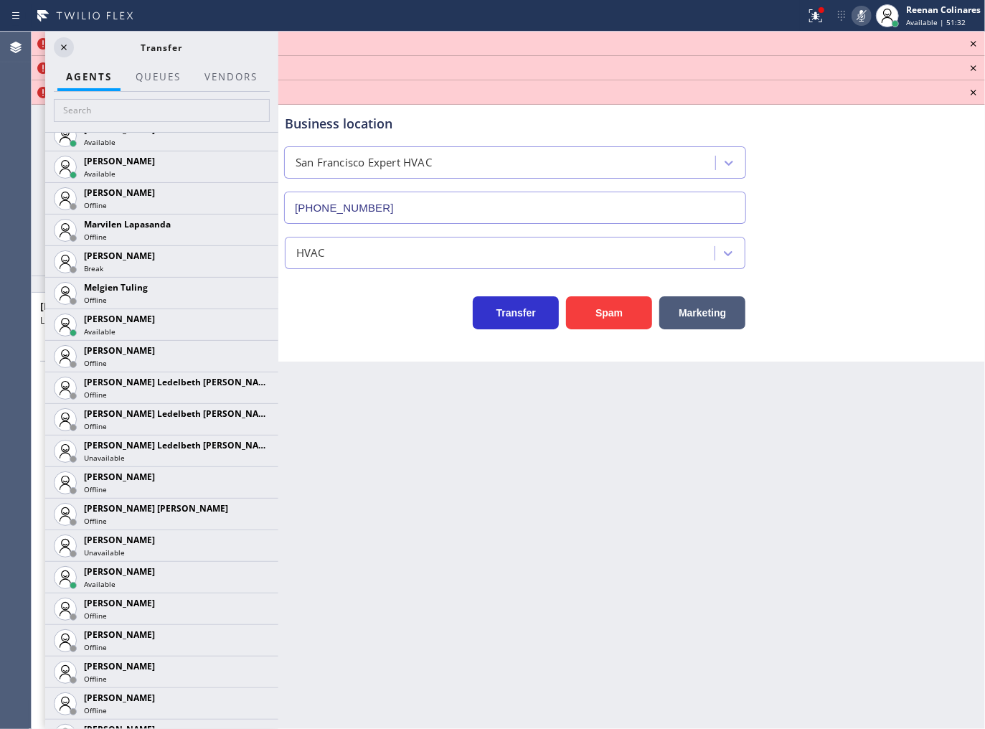
scroll to position [2407, 0]
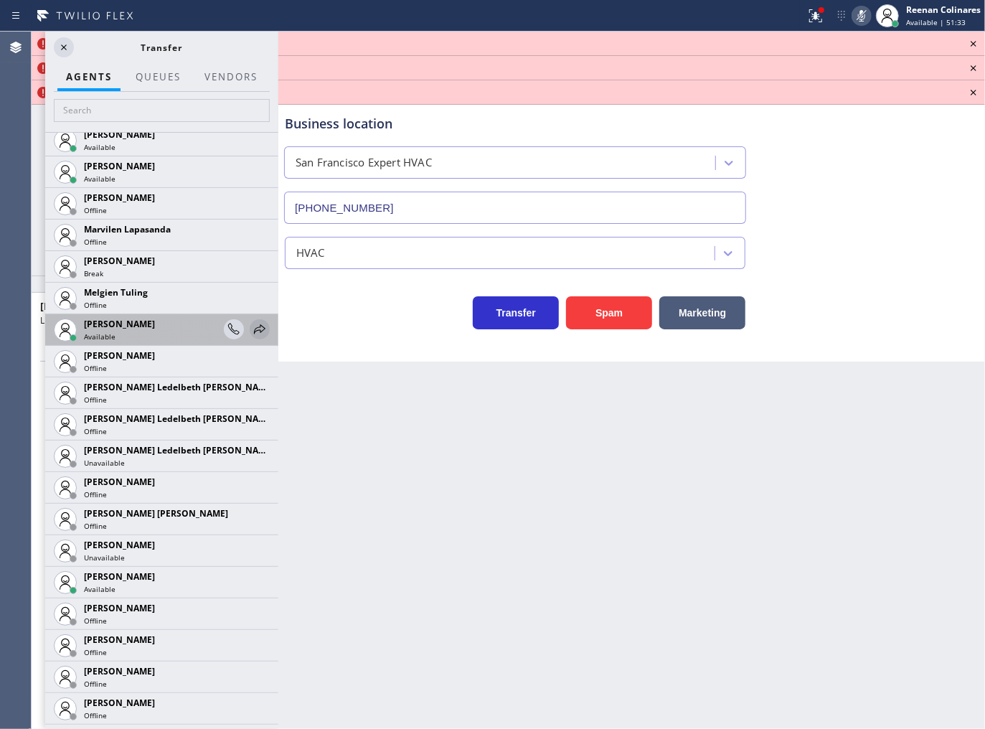
click at [254, 326] on icon at bounding box center [259, 328] width 11 height 9
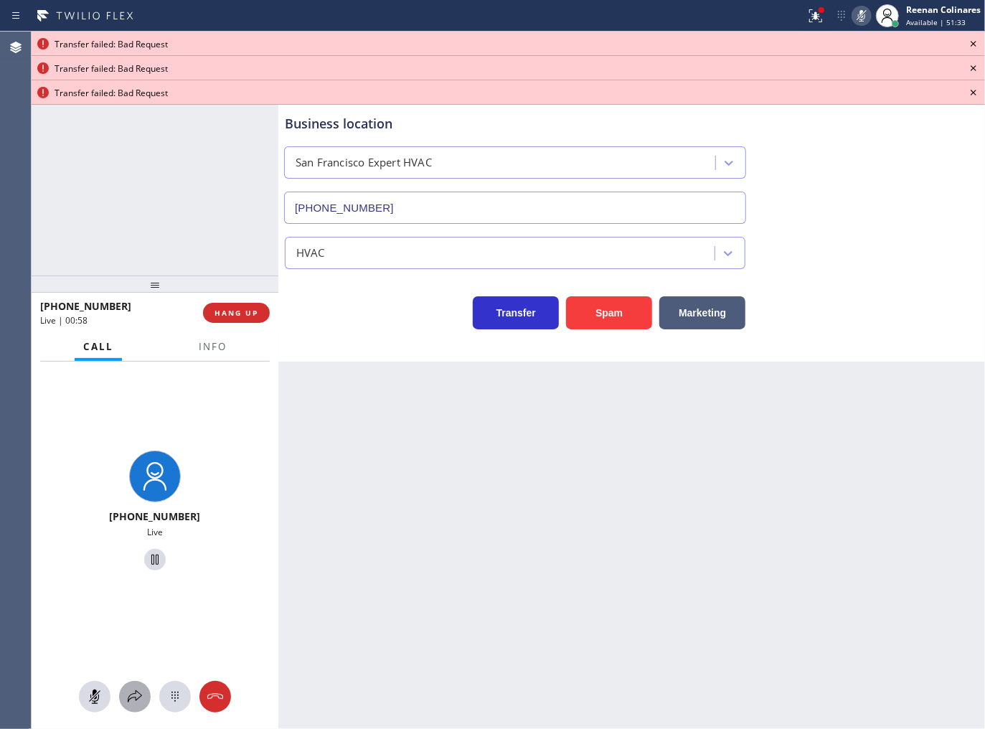
click at [136, 694] on icon at bounding box center [134, 696] width 17 height 17
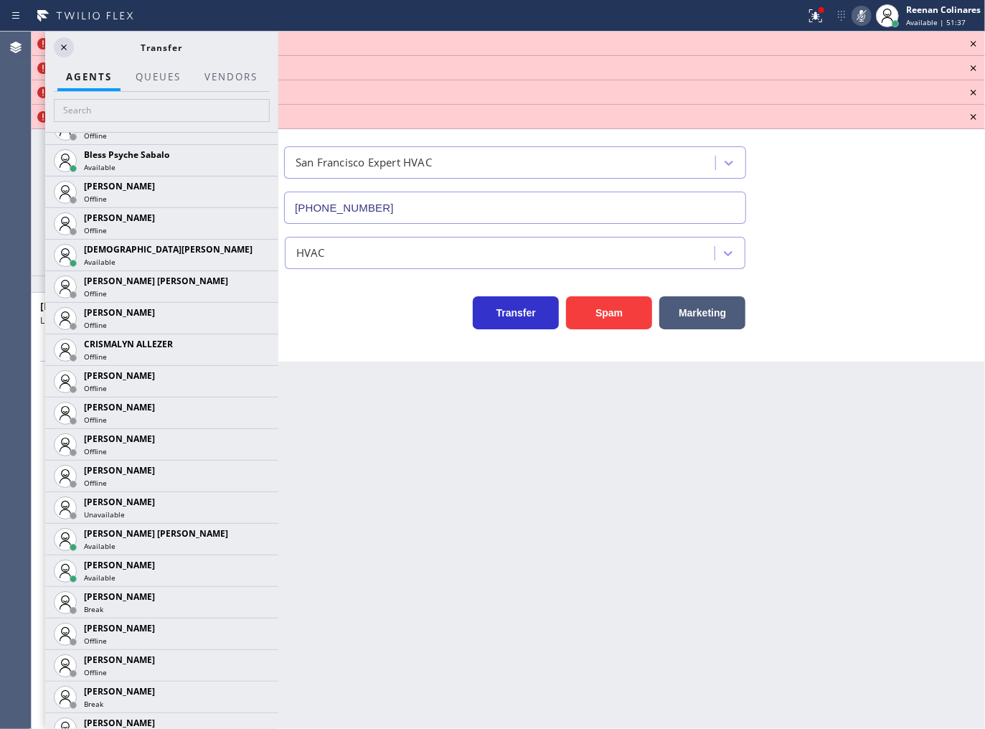
scroll to position [540, 0]
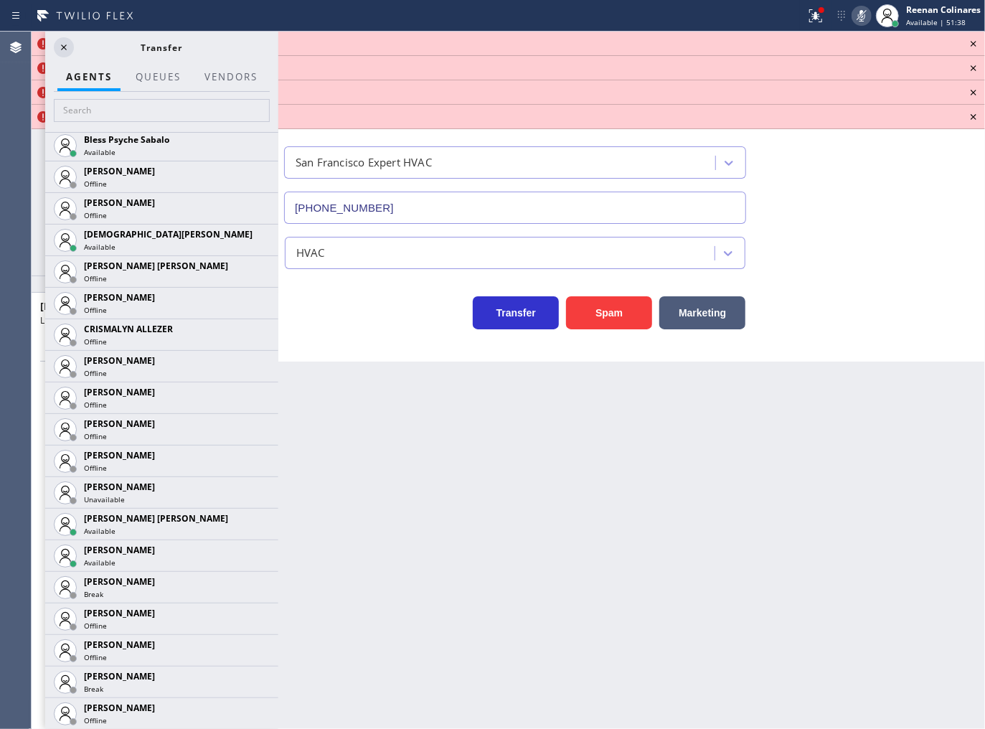
click at [0, 0] on icon at bounding box center [0, 0] width 0 height 0
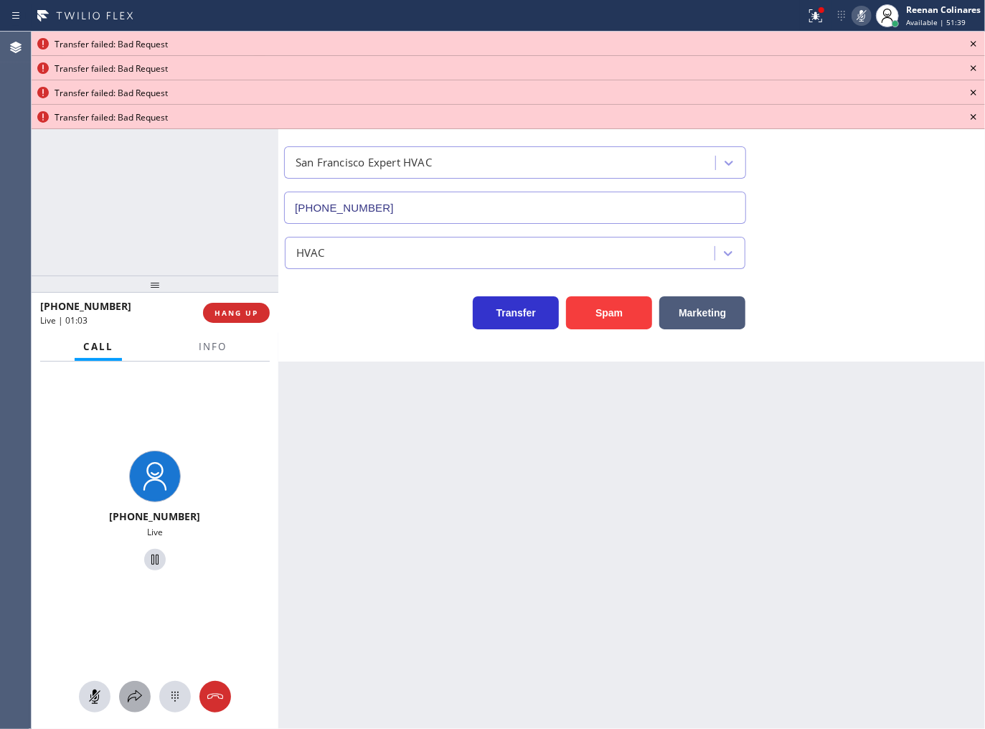
click at [137, 699] on icon at bounding box center [134, 696] width 17 height 17
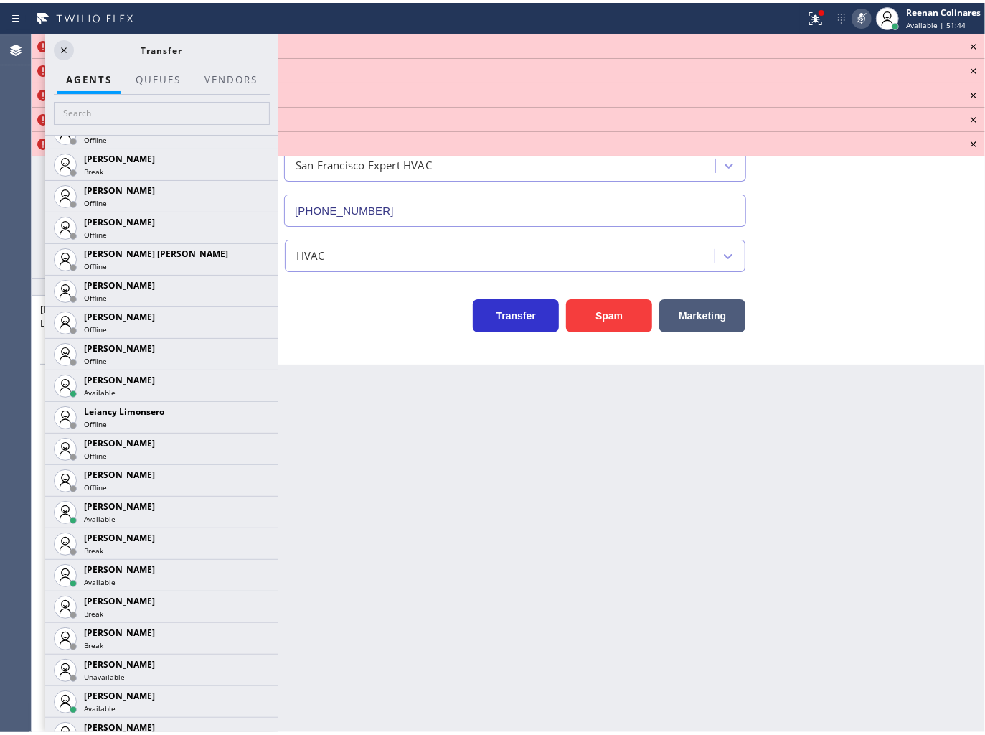
scroll to position [2088, 0]
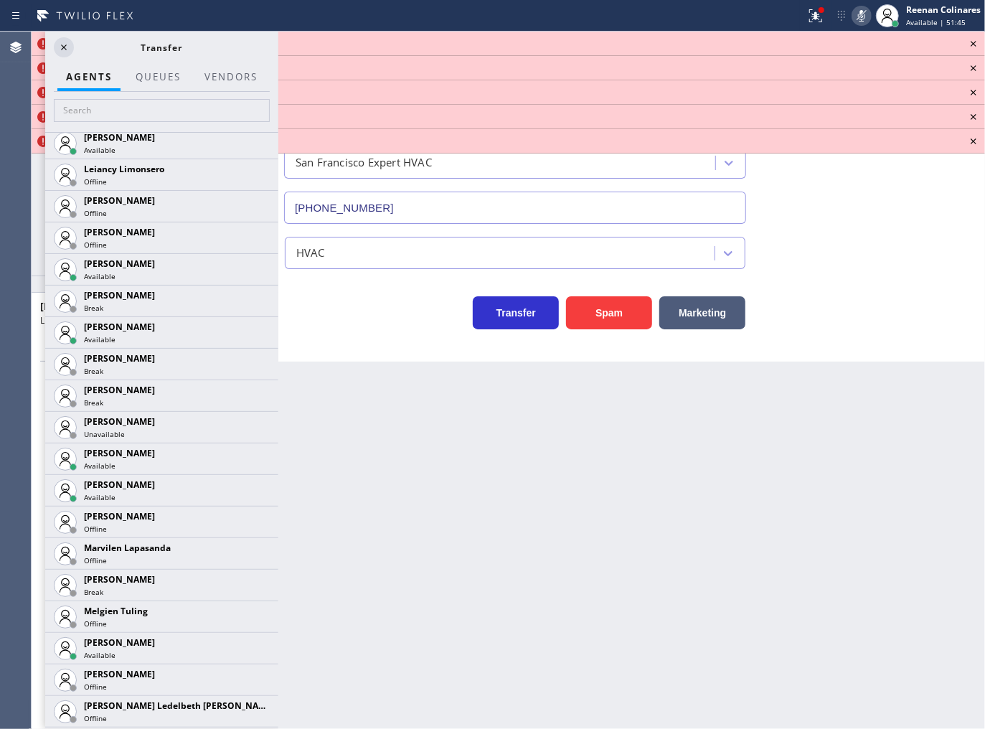
click at [0, 0] on icon at bounding box center [0, 0] width 0 height 0
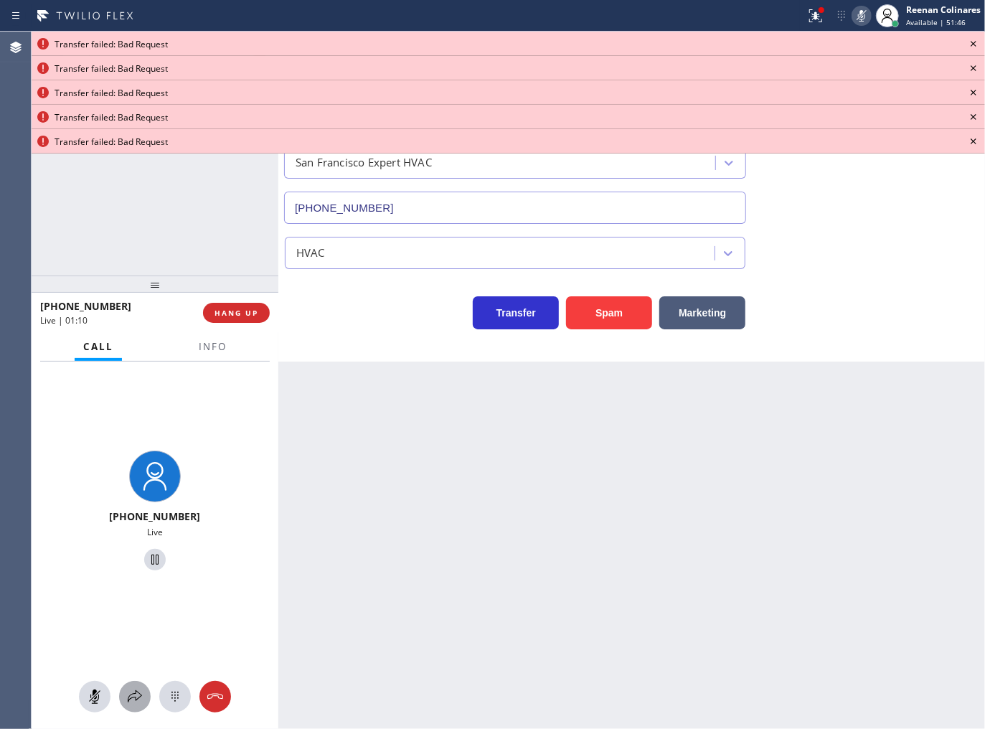
click at [133, 697] on icon at bounding box center [134, 696] width 17 height 17
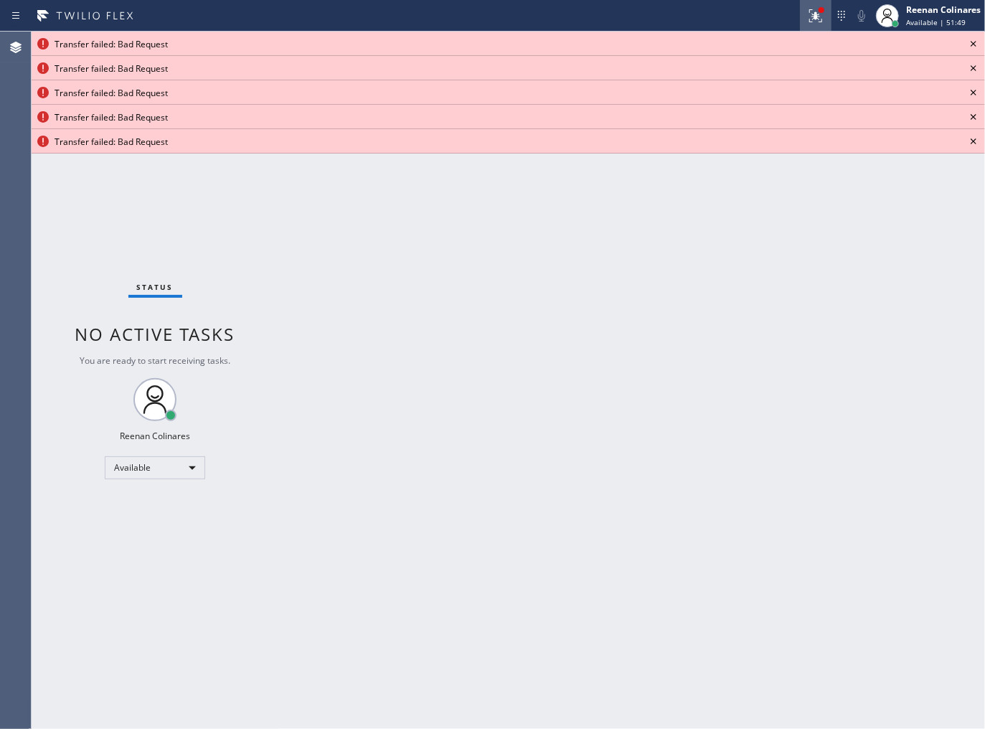
click at [811, 17] on icon at bounding box center [815, 15] width 17 height 17
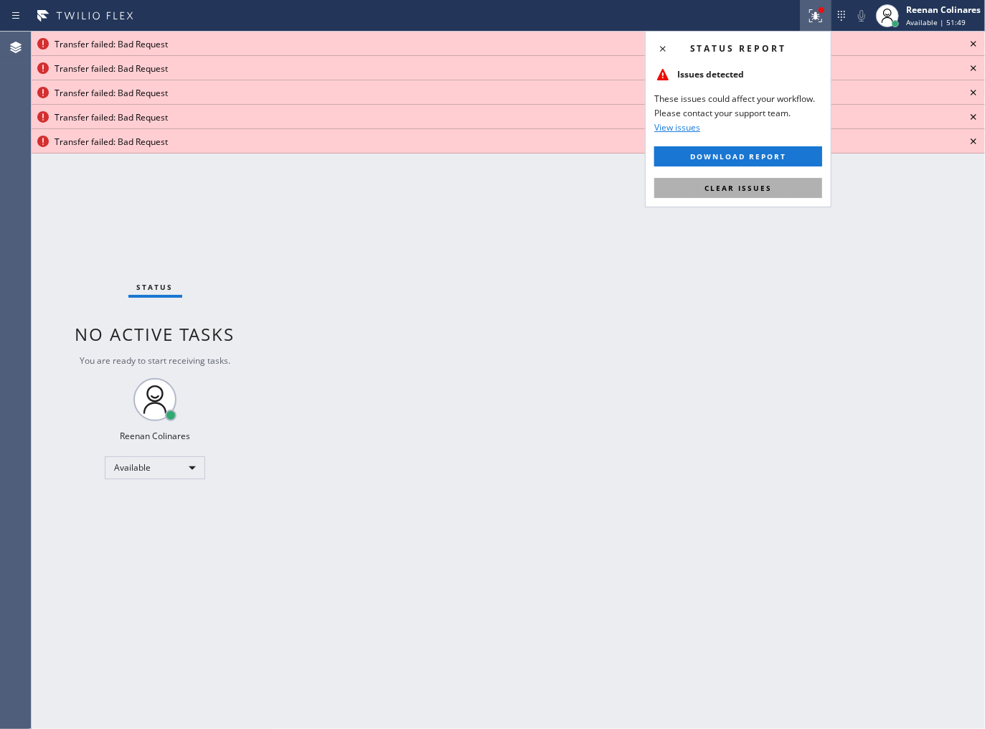
click at [775, 190] on button "Clear issues" at bounding box center [738, 188] width 168 height 20
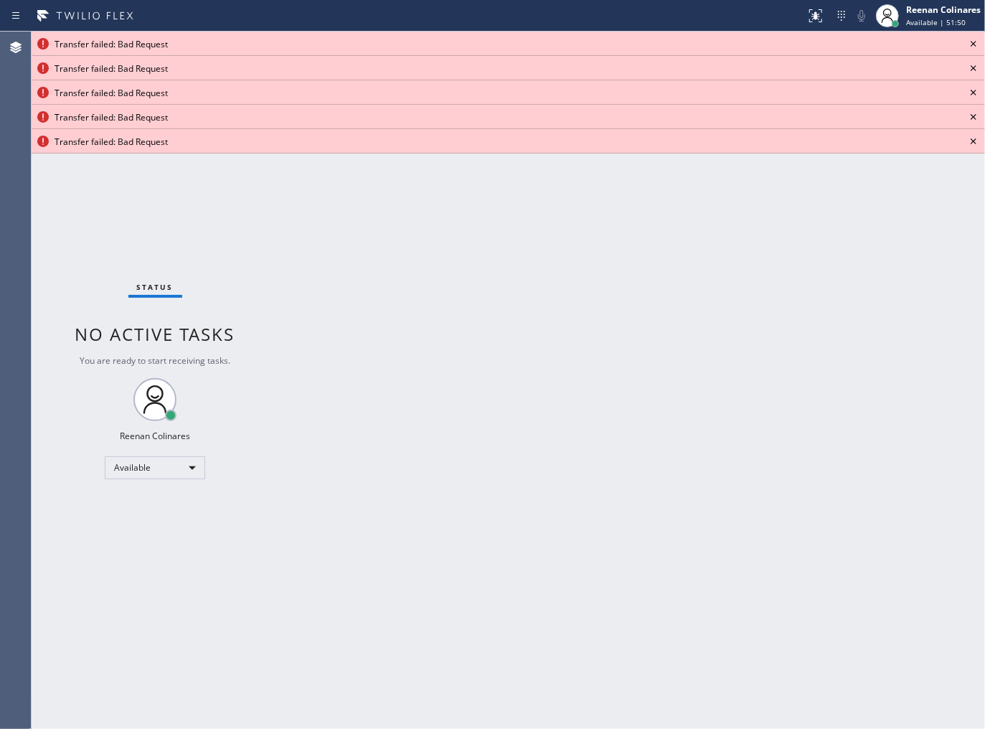
click at [974, 46] on icon at bounding box center [973, 43] width 17 height 17
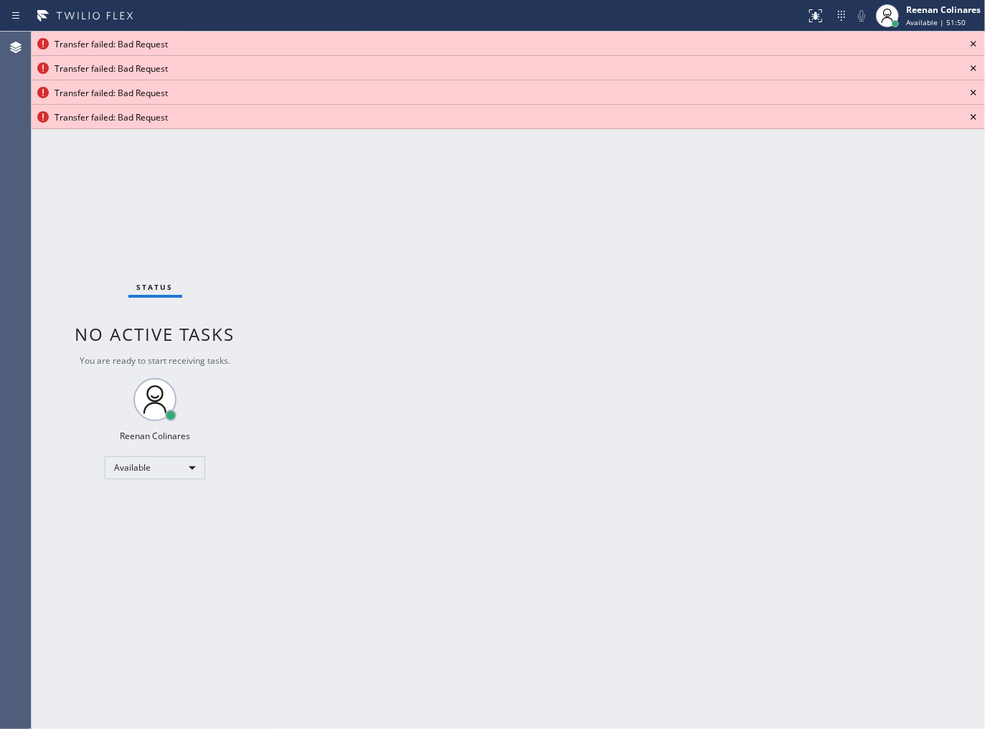
click at [974, 46] on icon at bounding box center [973, 43] width 17 height 17
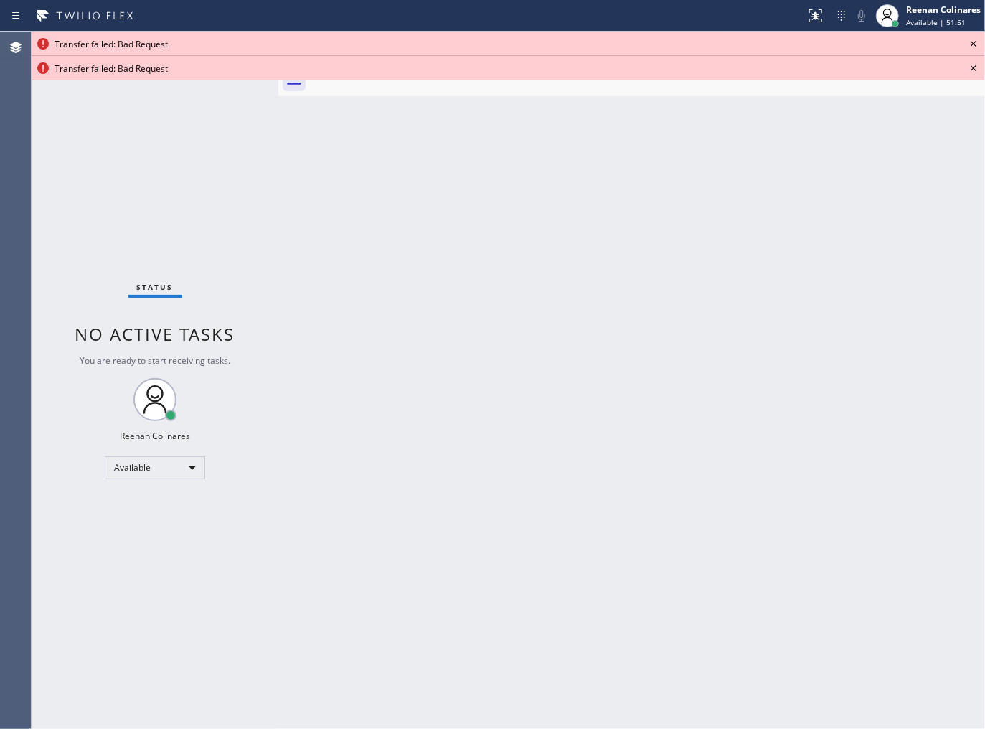
click at [974, 46] on icon at bounding box center [973, 43] width 17 height 17
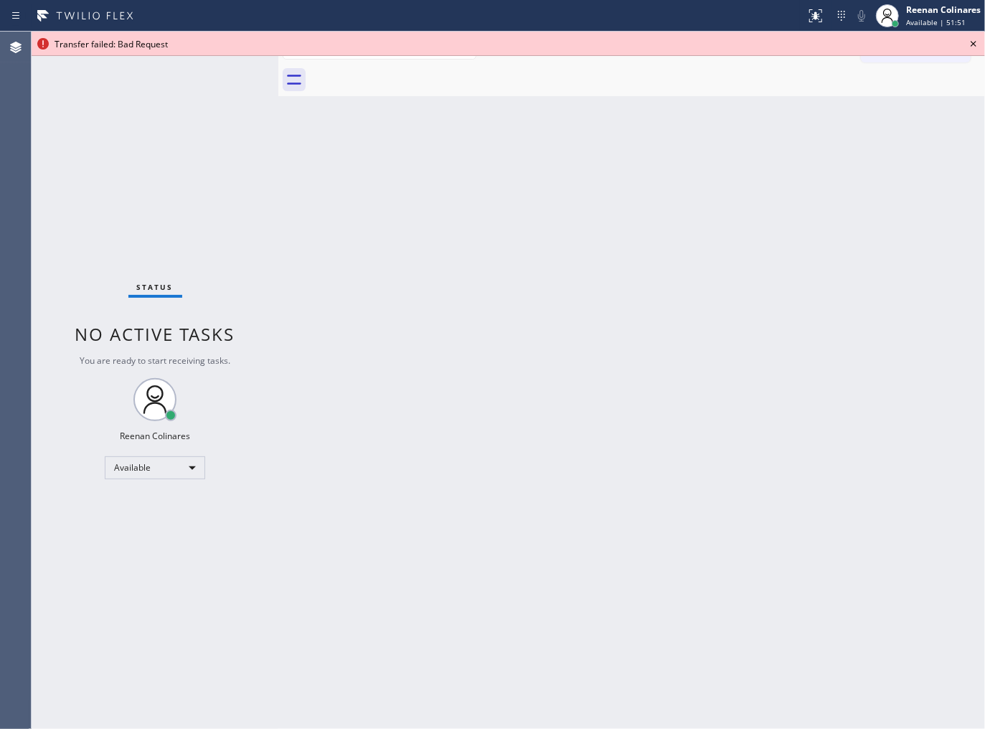
click at [974, 46] on icon at bounding box center [973, 43] width 17 height 17
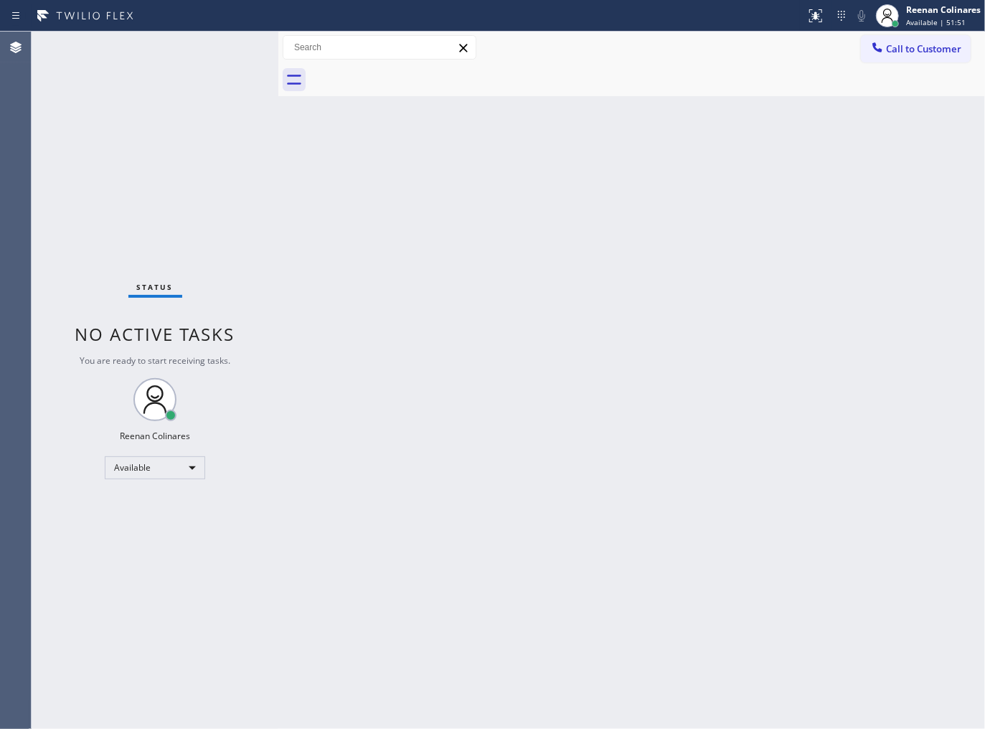
click at [719, 400] on div "Back to Dashboard Change Sender ID Customers Technicians Select a contact Outbo…" at bounding box center [631, 380] width 707 height 697
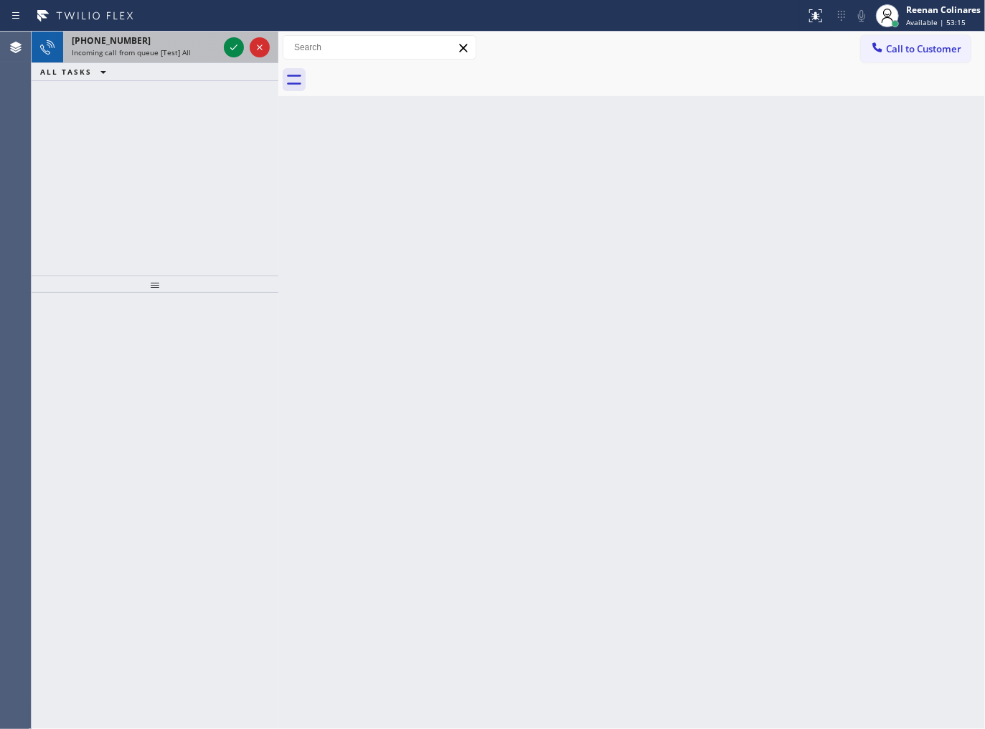
click at [167, 55] on span "Incoming call from queue [Test] All" at bounding box center [131, 52] width 119 height 10
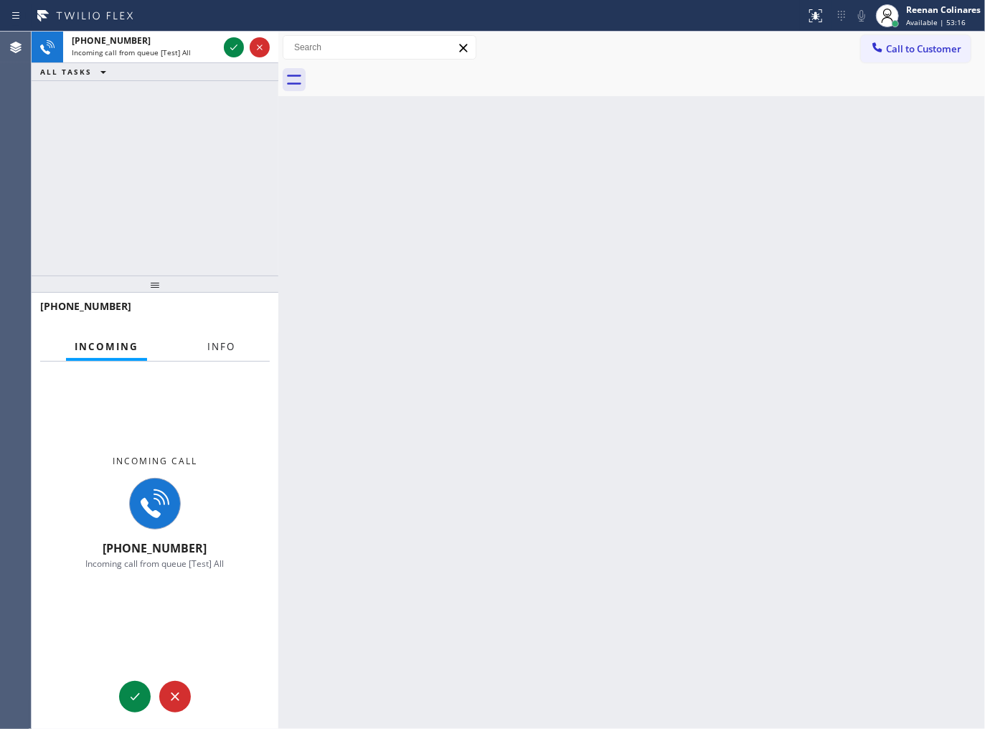
click at [202, 333] on button "Info" at bounding box center [221, 347] width 45 height 28
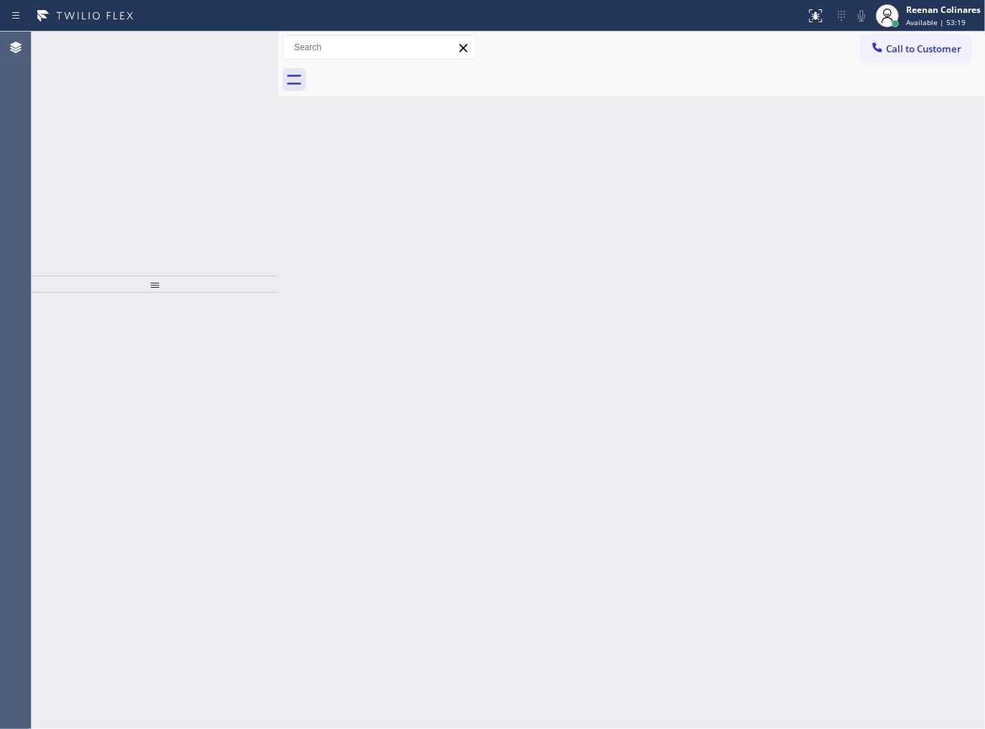
click at [191, 47] on div "Incoming call from queue [Test] All" at bounding box center [145, 52] width 146 height 10
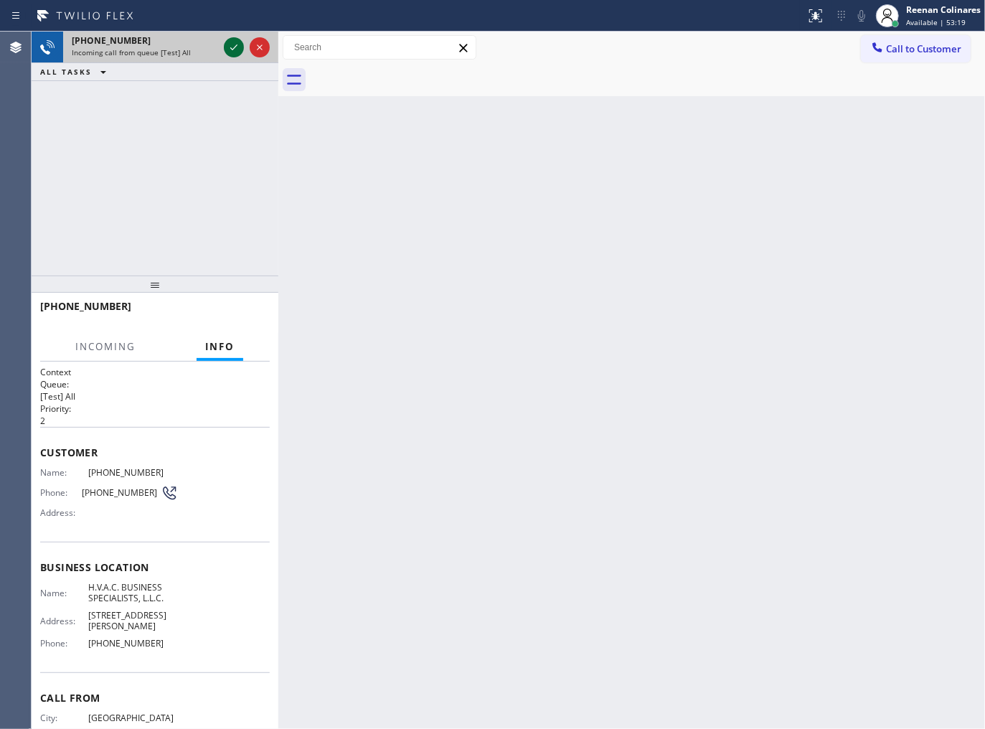
click at [232, 50] on icon at bounding box center [233, 47] width 17 height 17
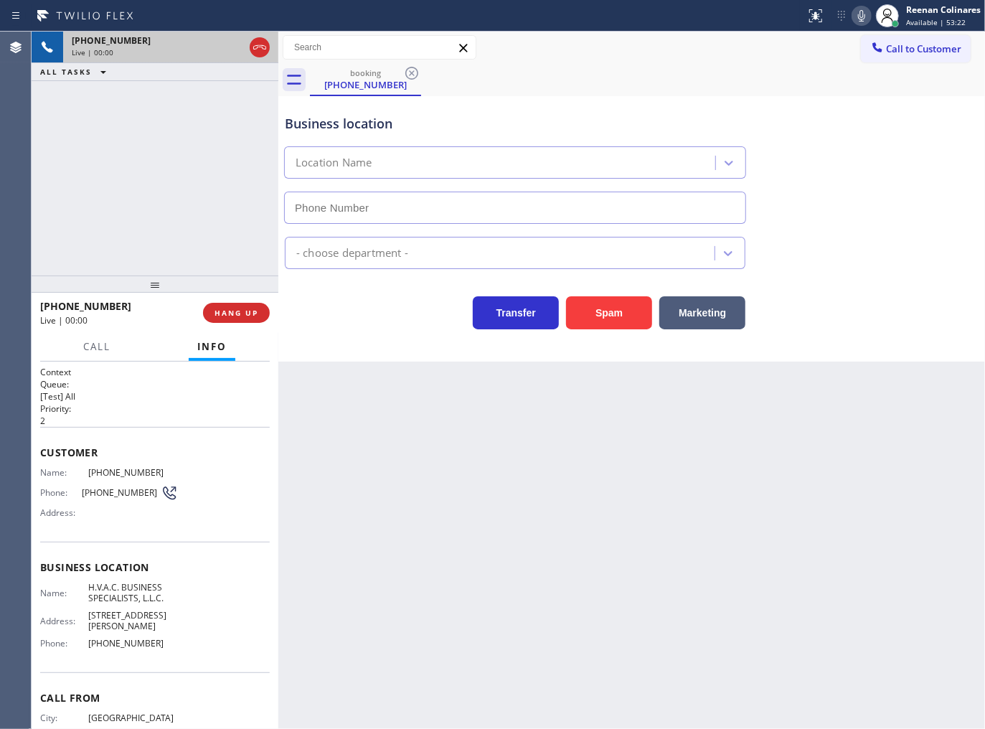
type input "[PHONE_NUMBER]"
drag, startPoint x: 598, startPoint y: 314, endPoint x: 862, endPoint y: 133, distance: 320.4
click at [599, 314] on button "Spam" at bounding box center [609, 312] width 86 height 33
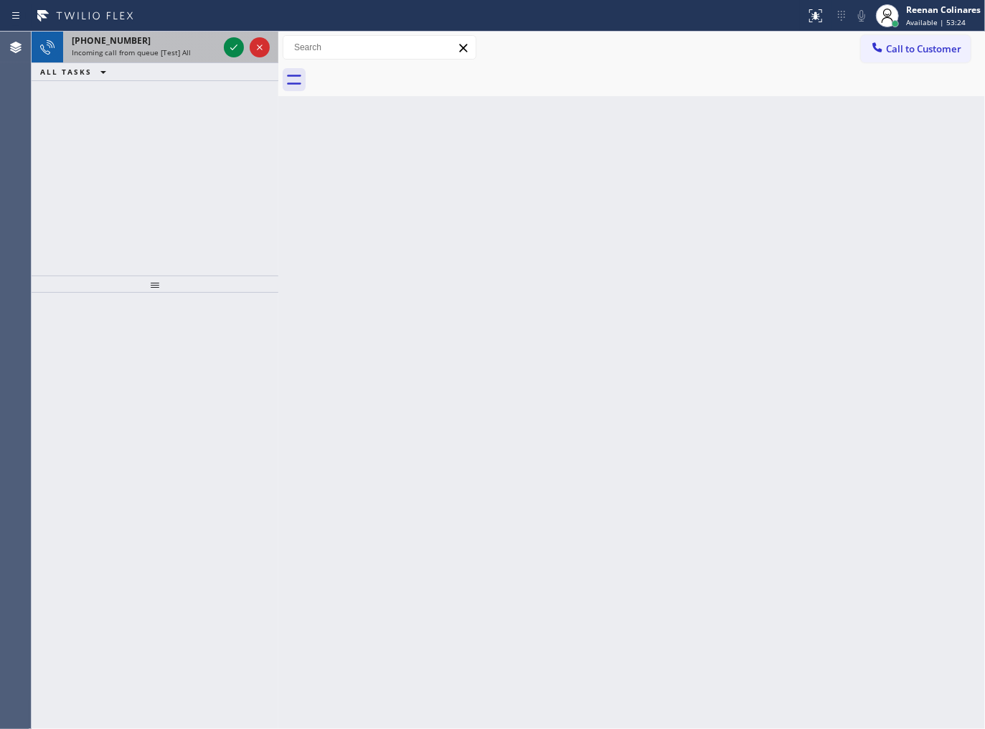
click at [170, 43] on div "[PHONE_NUMBER]" at bounding box center [145, 40] width 146 height 12
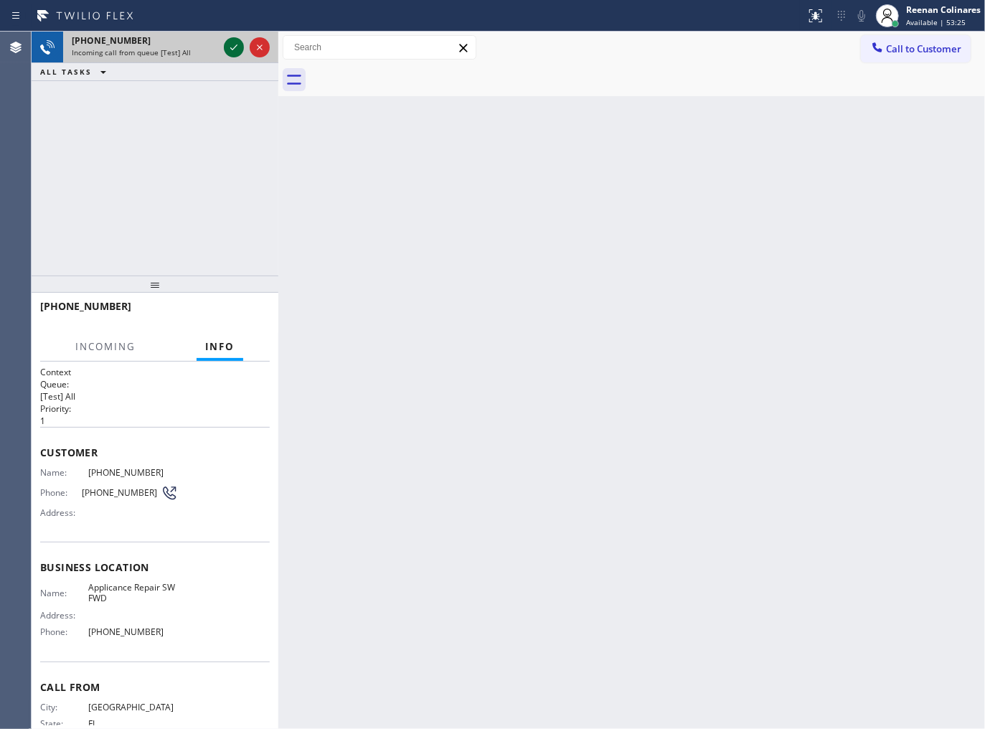
click at [232, 46] on icon at bounding box center [233, 47] width 17 height 17
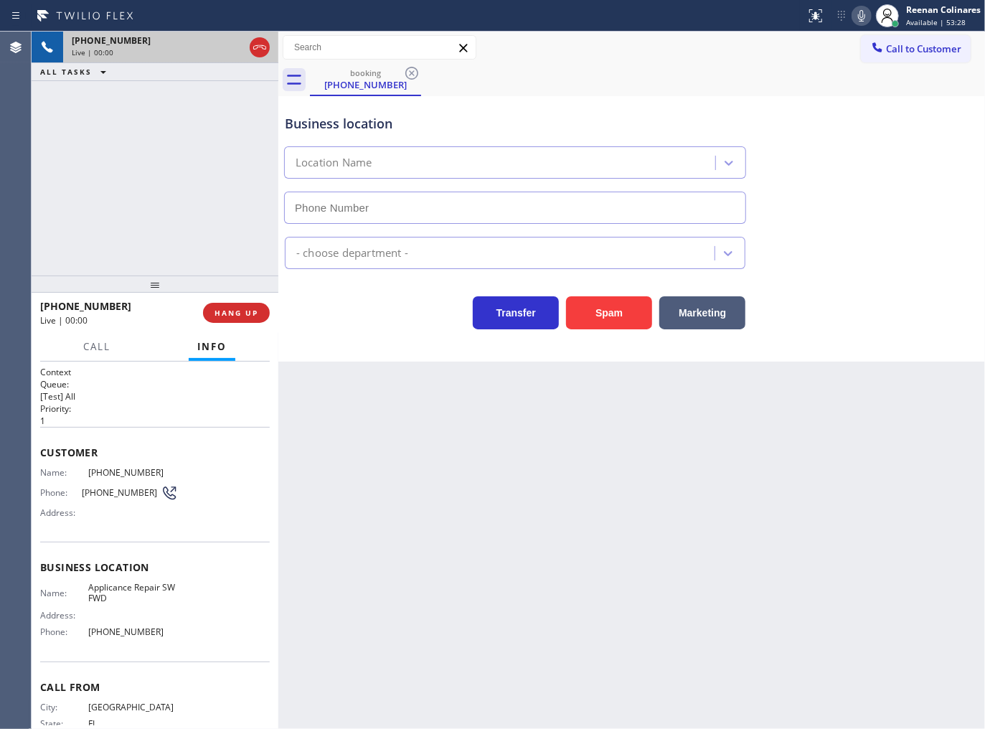
type input "[PHONE_NUMBER]"
drag, startPoint x: 626, startPoint y: 317, endPoint x: 770, endPoint y: 155, distance: 217.0
click at [632, 314] on button "Spam" at bounding box center [609, 312] width 86 height 33
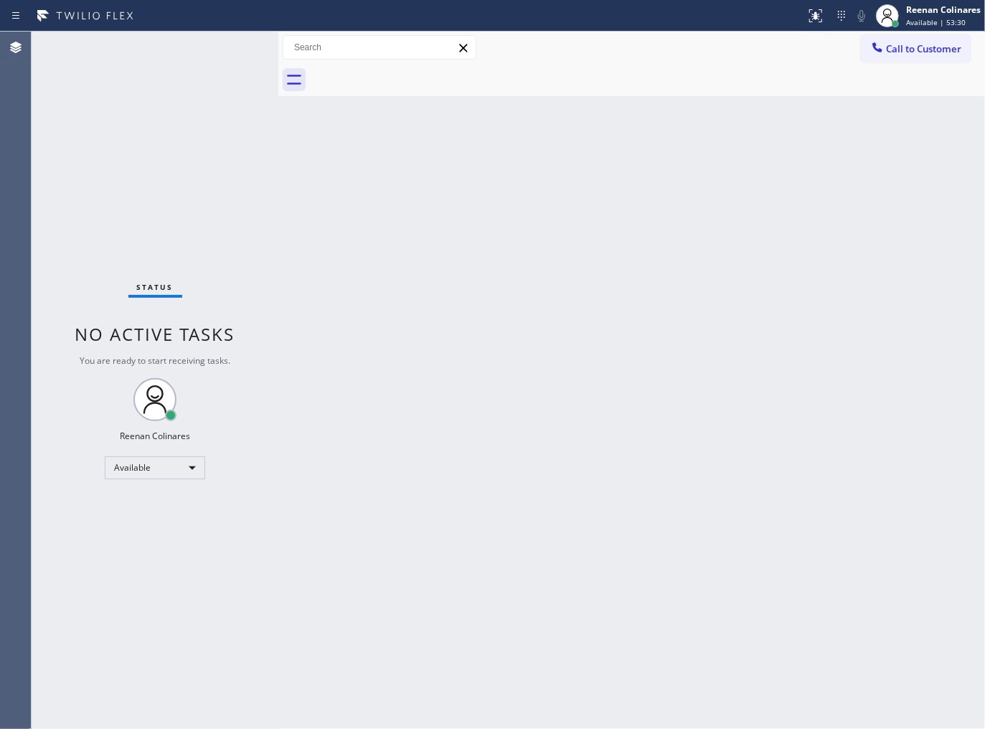
click at [419, 429] on div "Back to Dashboard Change Sender ID Customers Technicians Select a contact Outbo…" at bounding box center [631, 380] width 707 height 697
click at [927, 25] on span "Available | 53:44" at bounding box center [936, 22] width 60 height 10
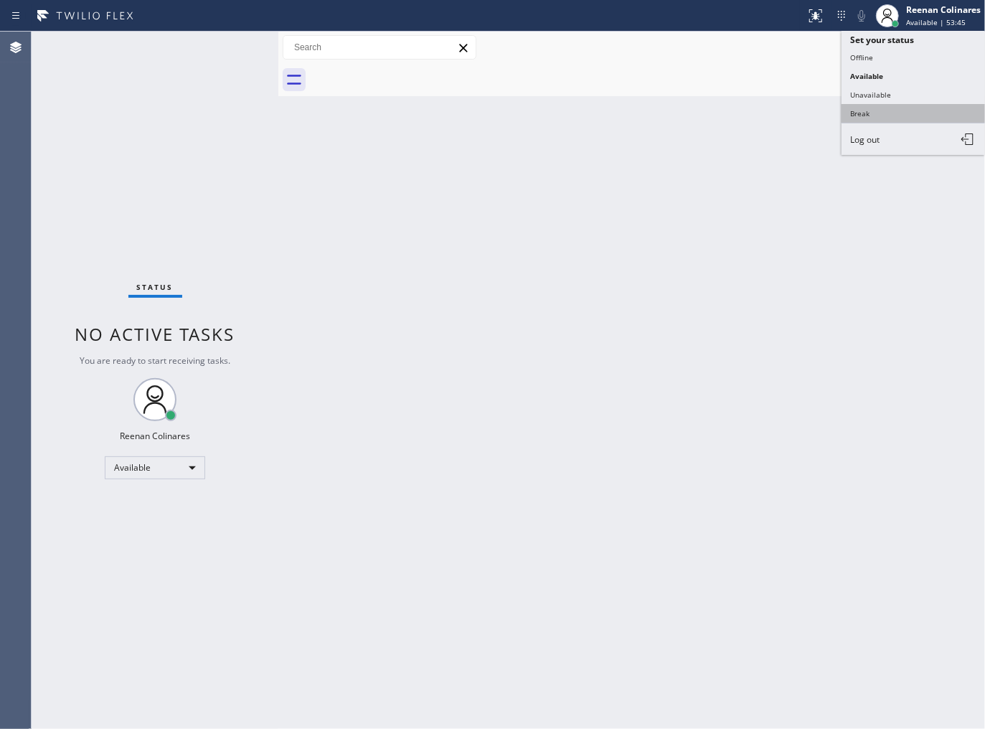
click at [862, 110] on button "Break" at bounding box center [913, 113] width 143 height 19
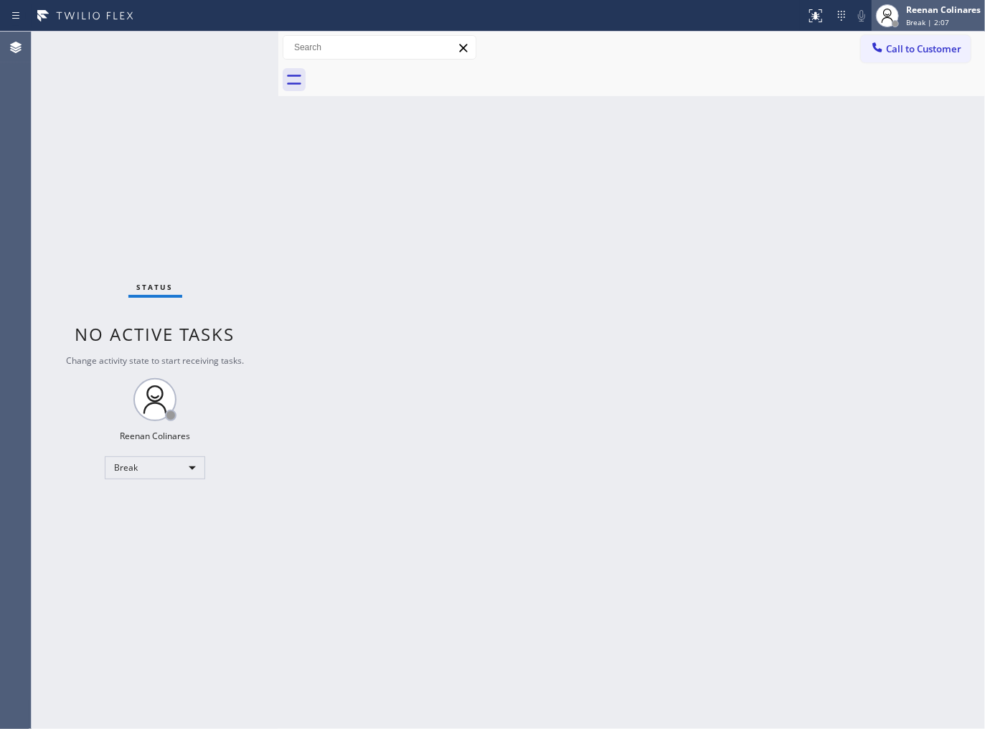
click at [940, 9] on div "Reenan Colinares" at bounding box center [943, 10] width 75 height 12
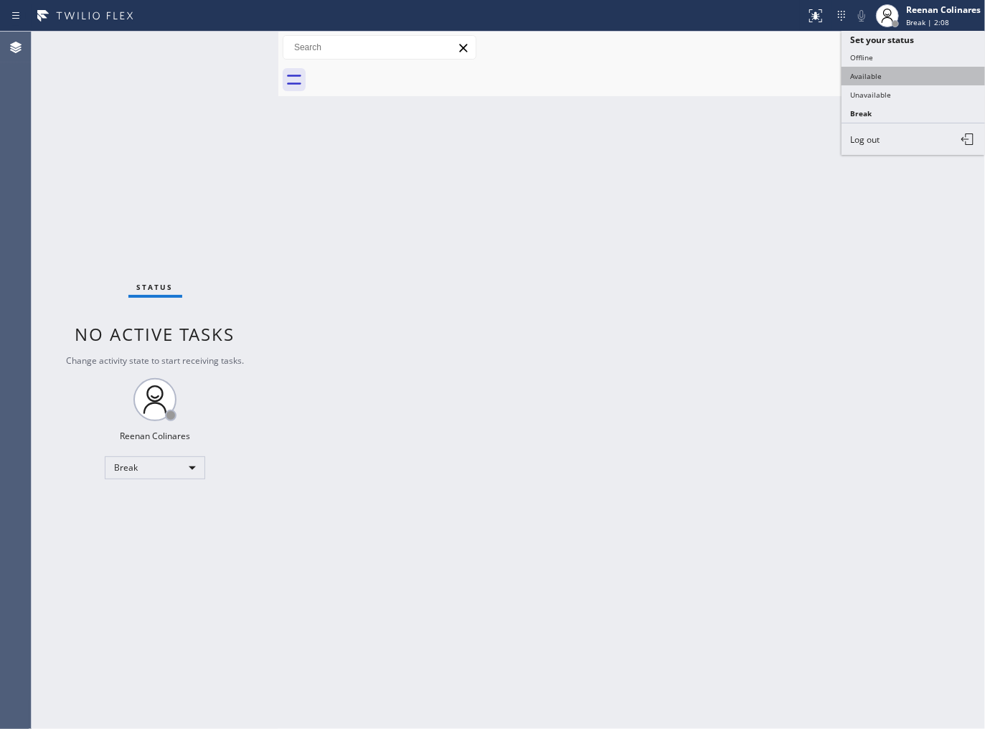
click at [865, 75] on button "Available" at bounding box center [913, 76] width 143 height 19
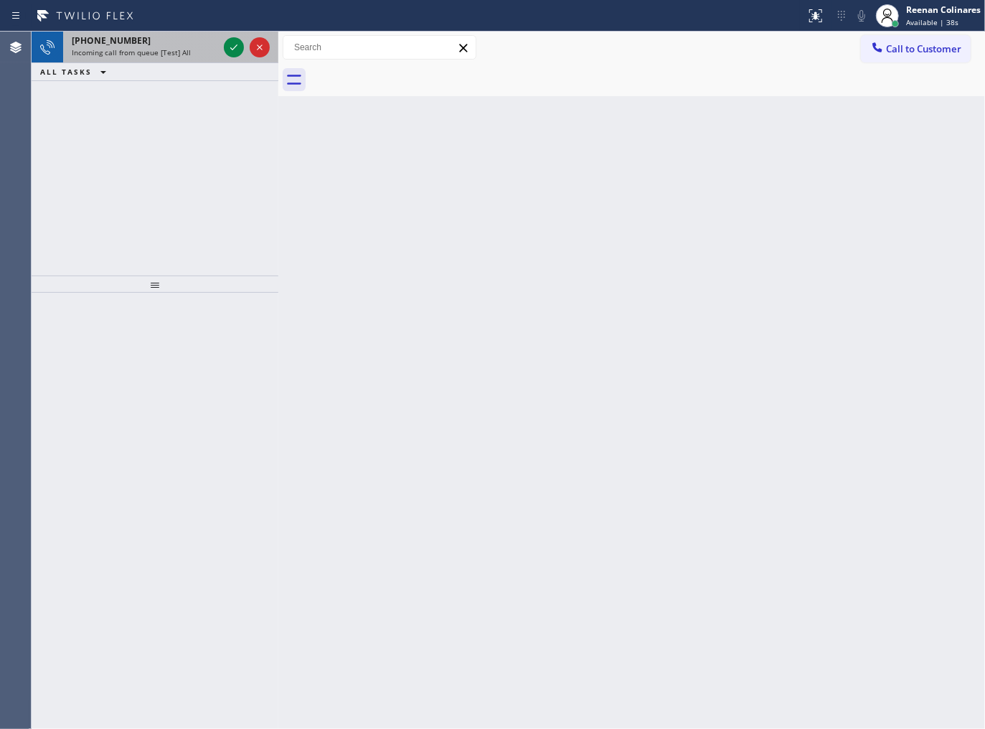
click at [187, 55] on span "Incoming call from queue [Test] All" at bounding box center [131, 52] width 119 height 10
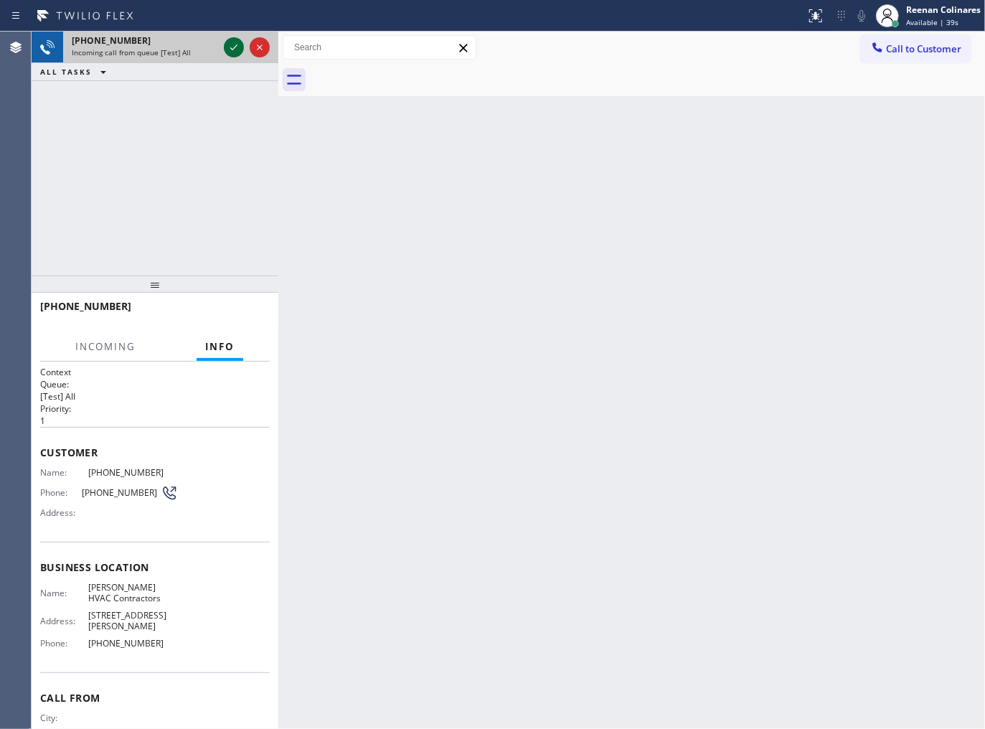
click at [235, 46] on icon at bounding box center [233, 47] width 7 height 6
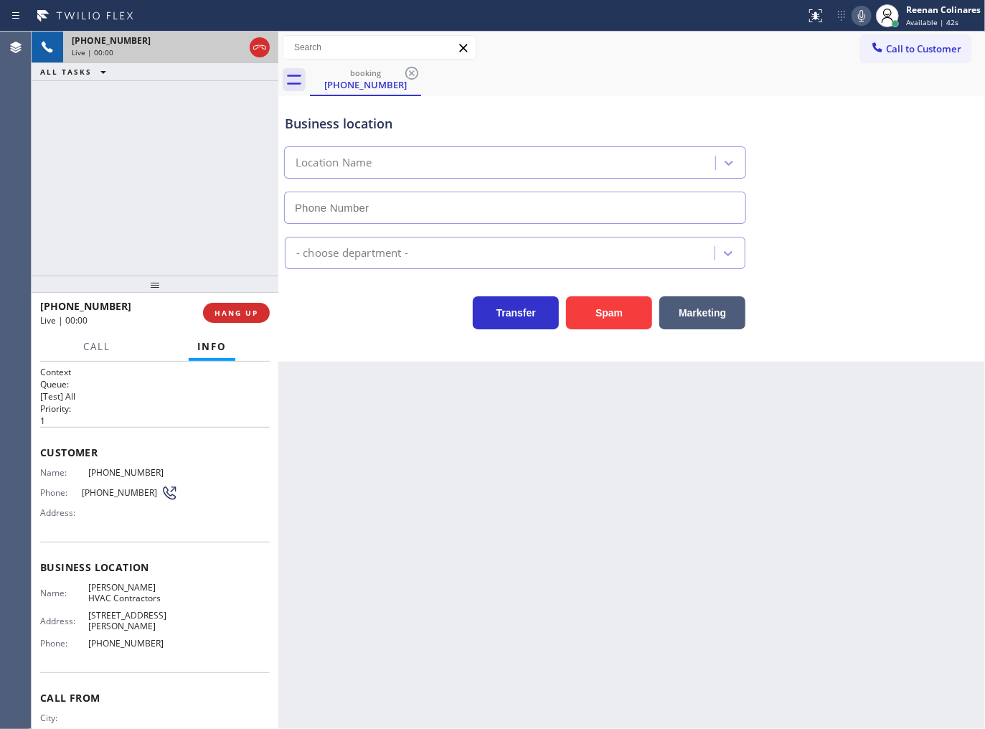
type input "[PHONE_NUMBER]"
click at [864, 20] on icon at bounding box center [861, 15] width 17 height 17
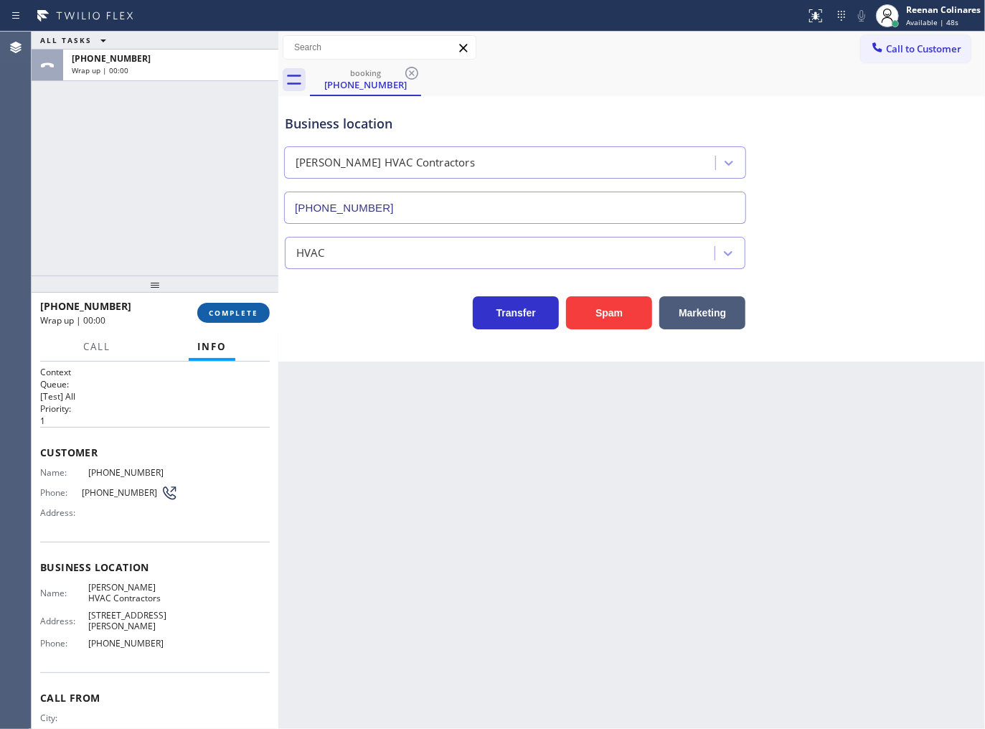
click at [220, 314] on span "COMPLETE" at bounding box center [234, 313] width 50 height 10
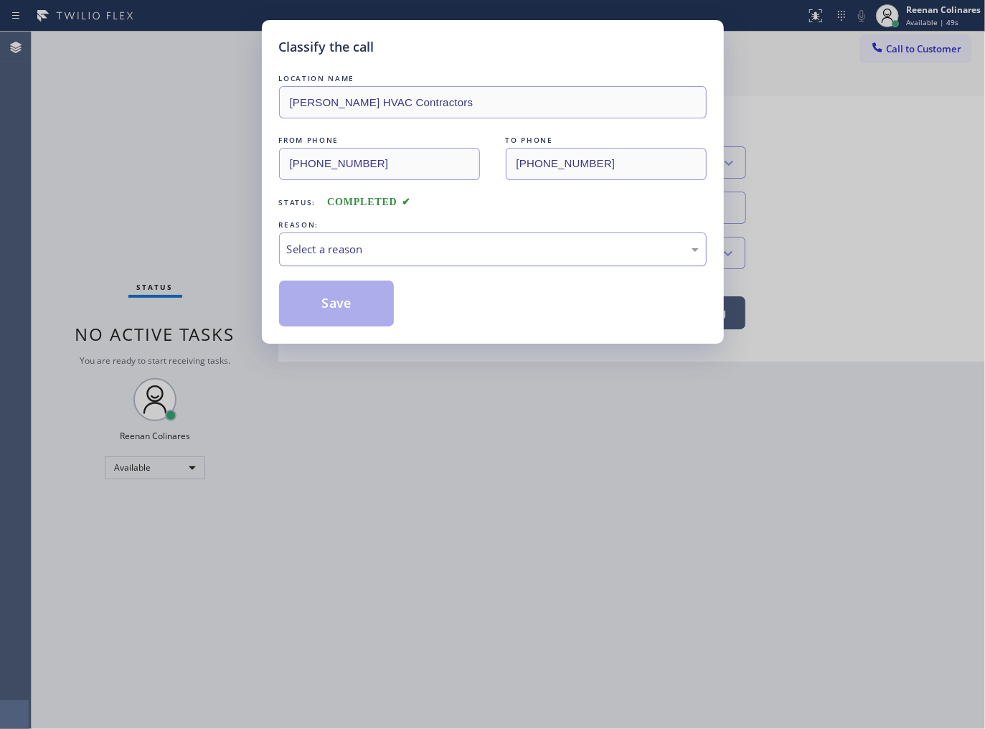
click at [335, 247] on div "Select a reason" at bounding box center [493, 249] width 412 height 17
click at [325, 290] on button "Save" at bounding box center [337, 304] width 116 height 46
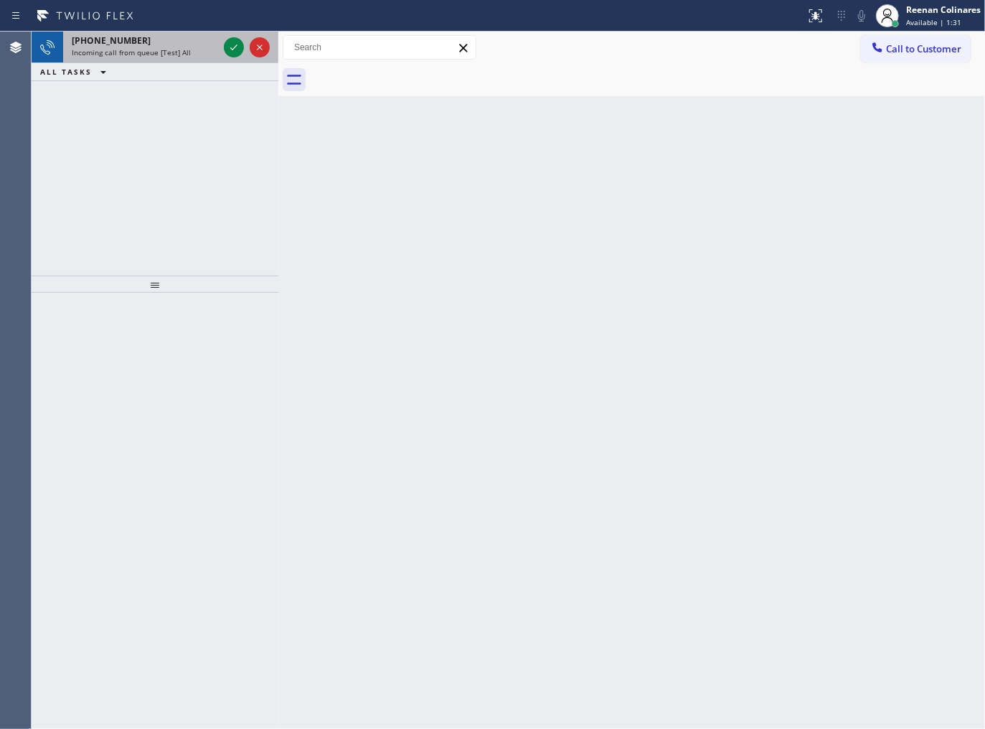
click at [126, 54] on span "Incoming call from queue [Test] All" at bounding box center [131, 52] width 119 height 10
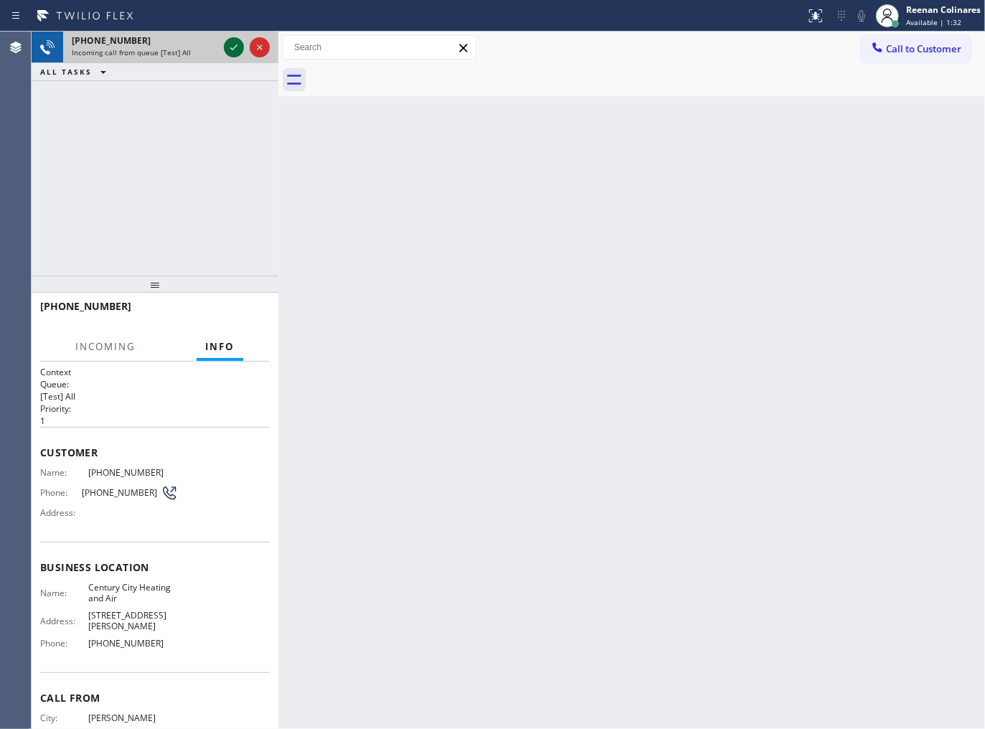
click at [225, 45] on icon at bounding box center [233, 47] width 17 height 17
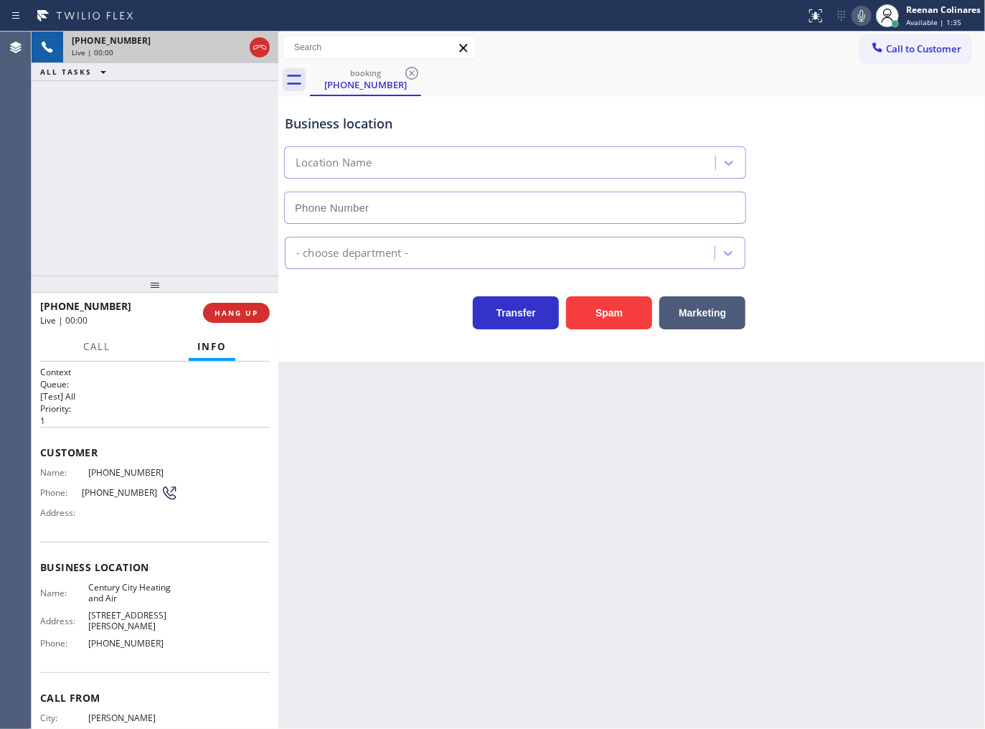
type input "[PHONE_NUMBER]"
click at [861, 12] on icon at bounding box center [861, 15] width 17 height 17
click at [861, 12] on icon at bounding box center [861, 15] width 7 height 11
click at [259, 316] on button "HANG UP" at bounding box center [236, 313] width 67 height 20
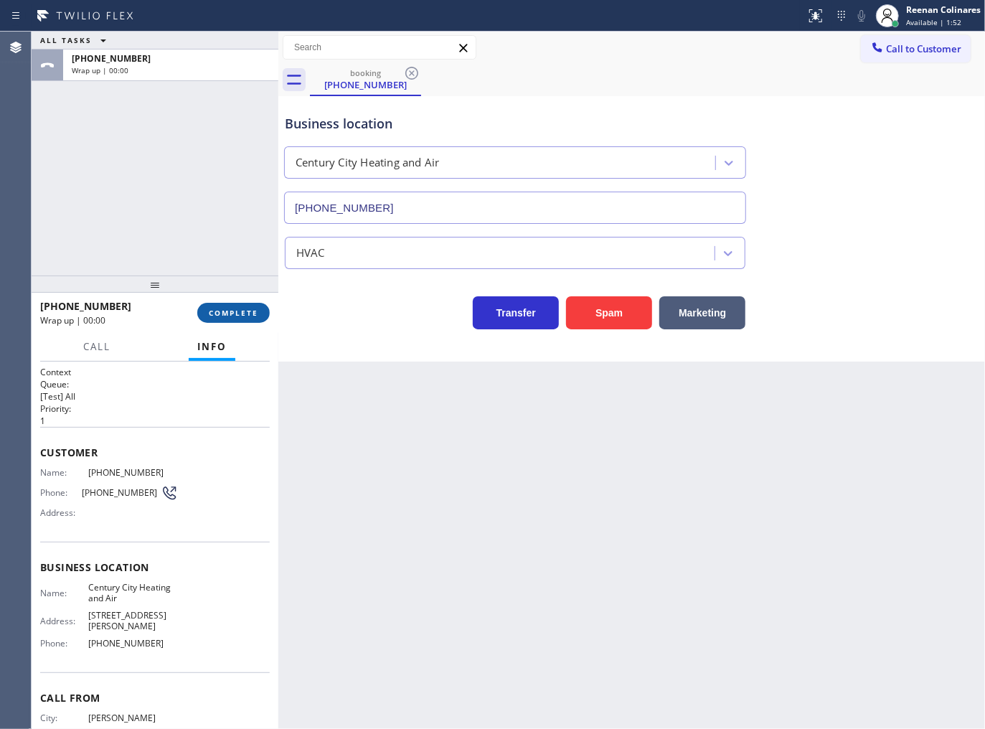
click at [251, 314] on span "COMPLETE" at bounding box center [234, 313] width 50 height 10
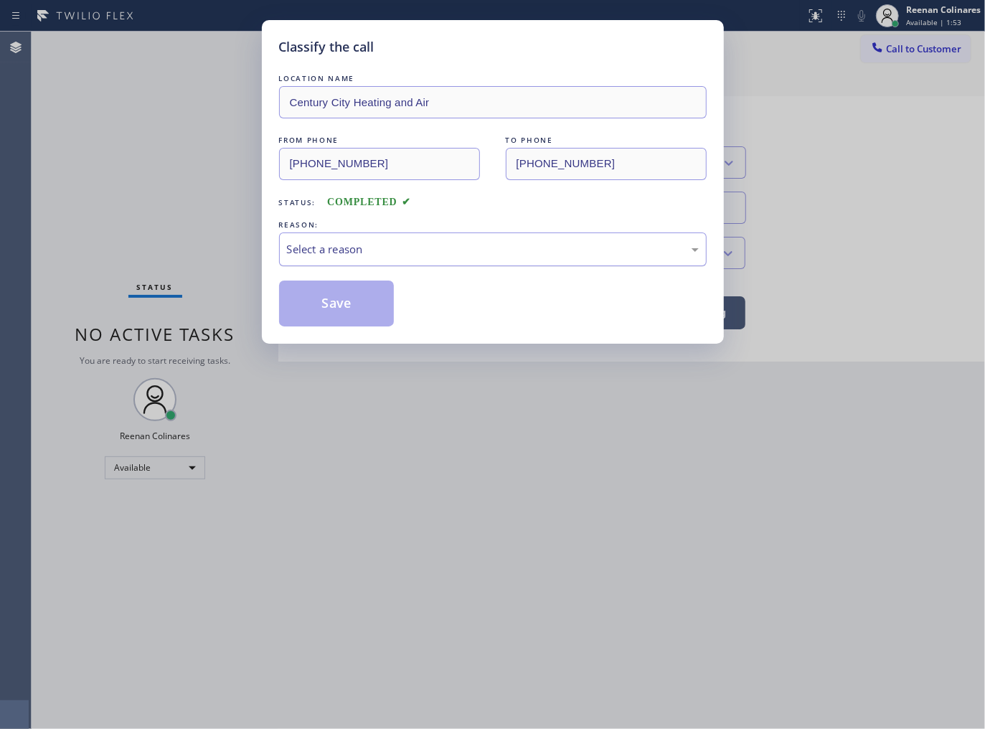
click at [316, 253] on div "Select a reason" at bounding box center [493, 249] width 412 height 17
click at [317, 295] on button "Save" at bounding box center [337, 304] width 116 height 46
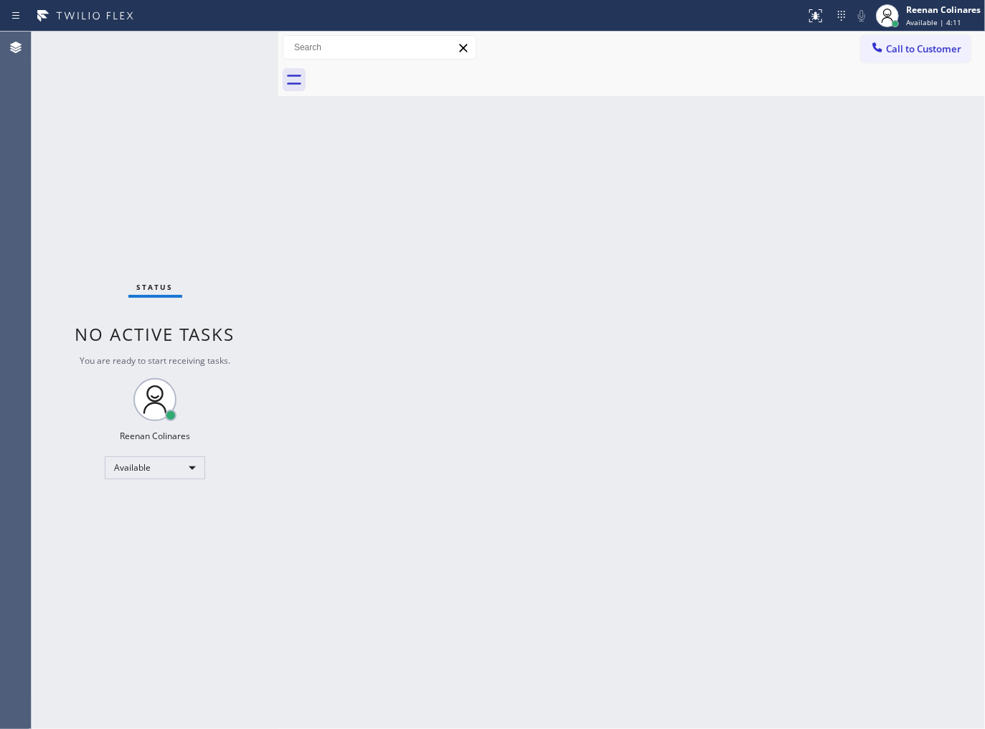
click at [714, 194] on div "Back to Dashboard Change Sender ID Customers Technicians Select a contact Outbo…" at bounding box center [631, 380] width 707 height 697
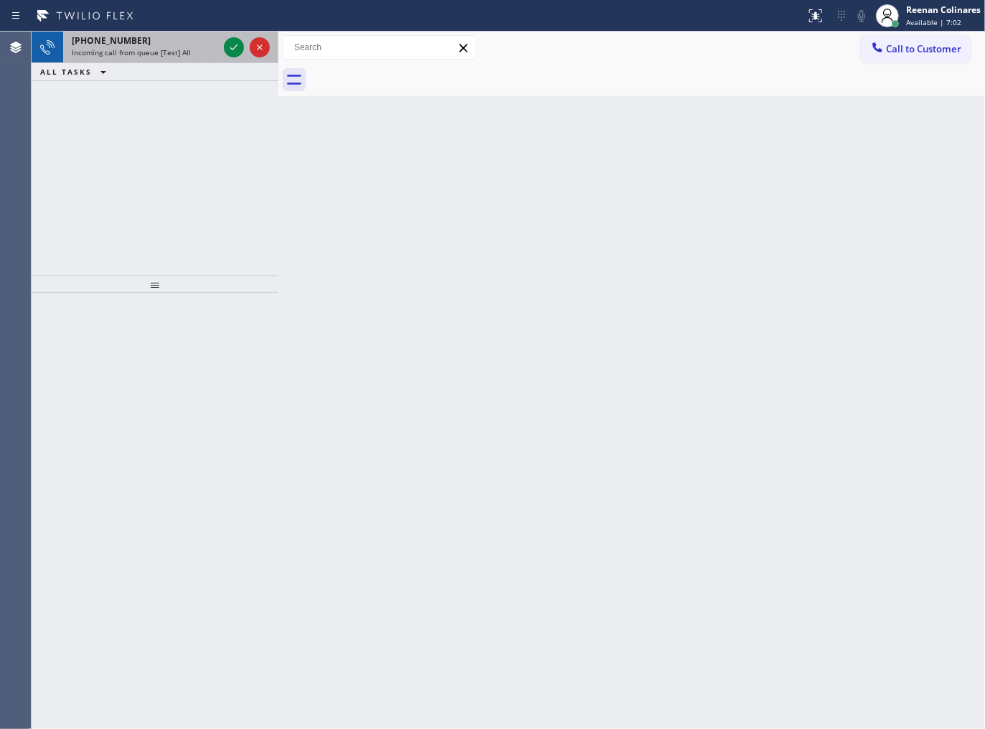
click at [178, 52] on span "Incoming call from queue [Test] All" at bounding box center [131, 52] width 119 height 10
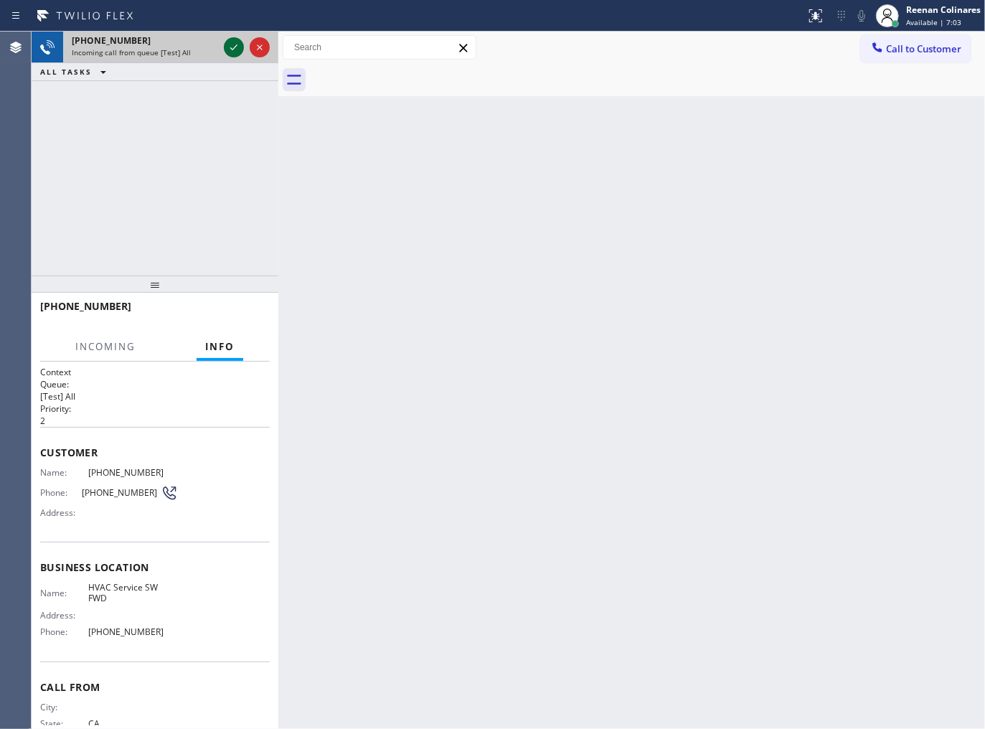
click at [233, 47] on icon at bounding box center [233, 47] width 17 height 17
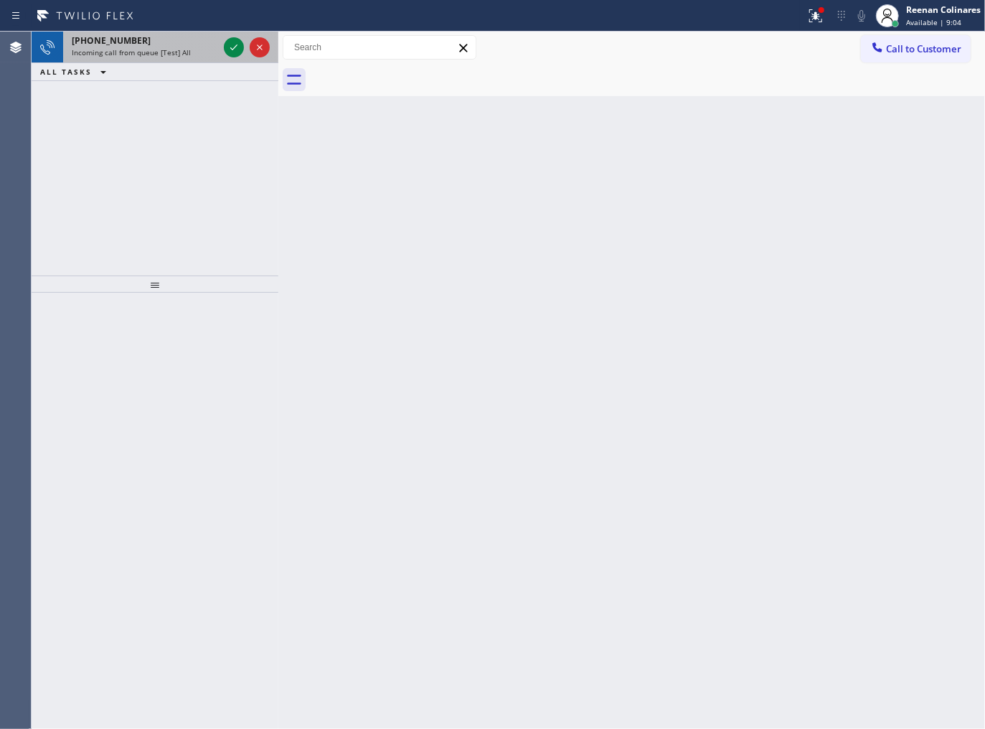
click at [169, 43] on div "[PHONE_NUMBER]" at bounding box center [145, 40] width 146 height 12
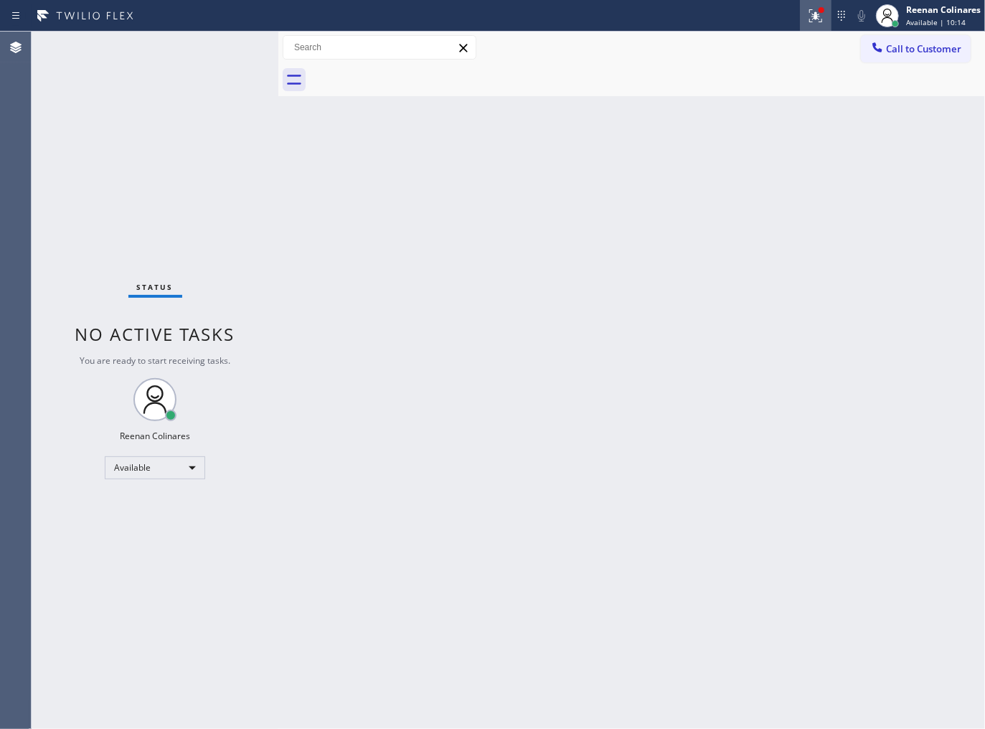
click at [814, 17] on icon at bounding box center [813, 14] width 9 height 10
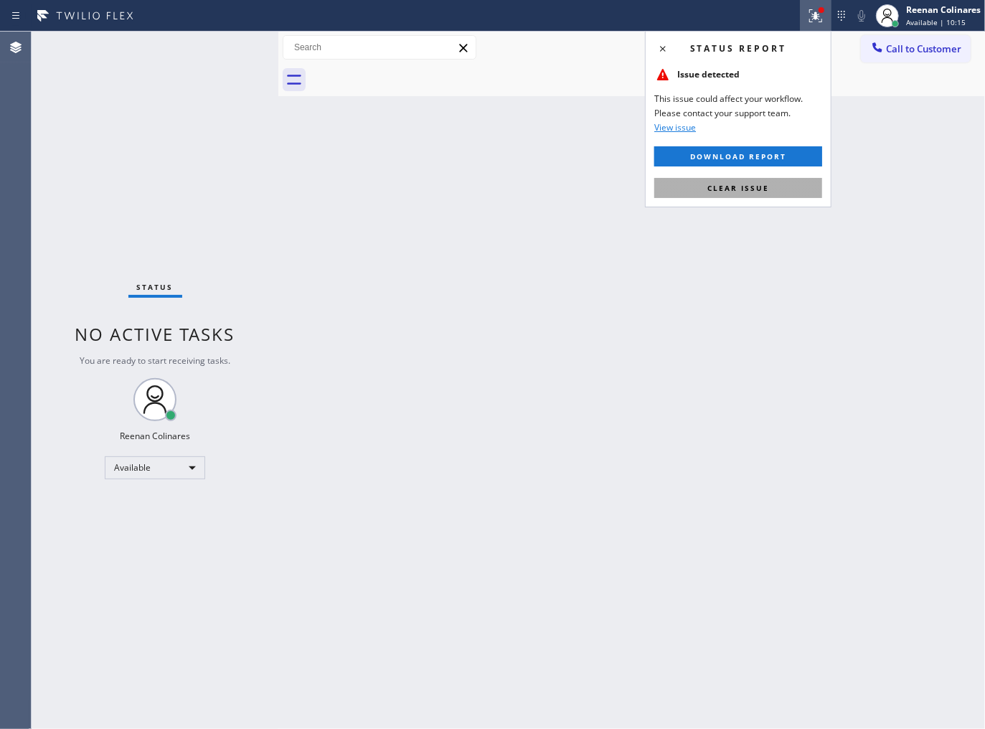
drag, startPoint x: 762, startPoint y: 183, endPoint x: 565, endPoint y: 214, distance: 199.0
click at [749, 183] on span "Clear issue" at bounding box center [738, 188] width 62 height 10
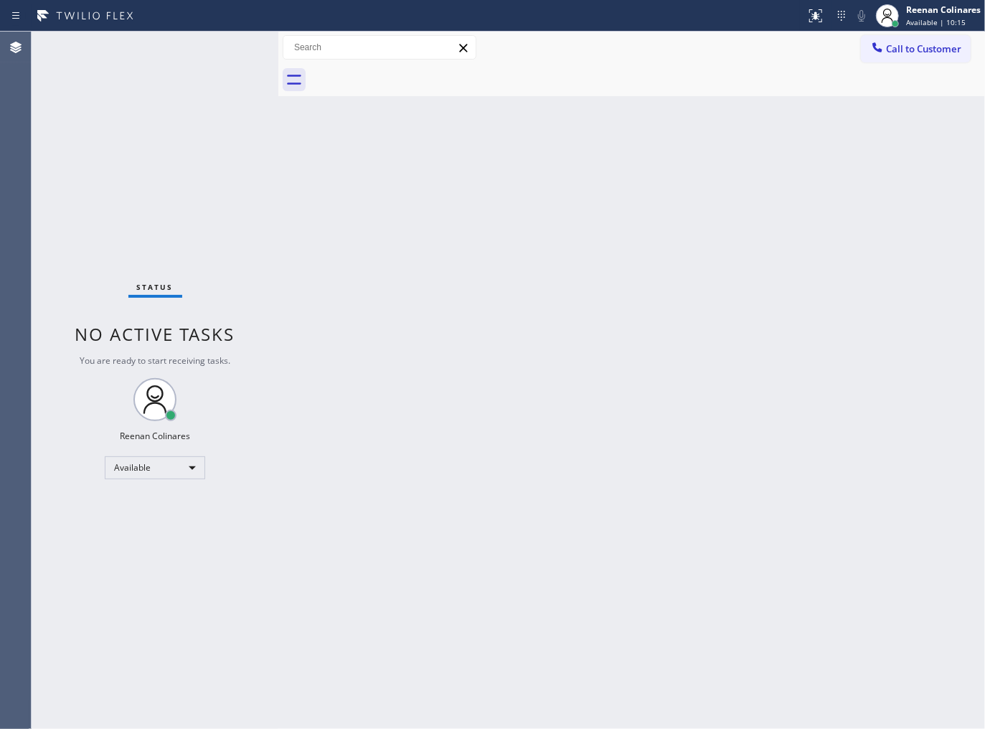
drag, startPoint x: 565, startPoint y: 214, endPoint x: 560, endPoint y: 201, distance: 14.1
click at [564, 214] on div "Back to Dashboard Change Sender ID Customers Technicians Select a contact Outbo…" at bounding box center [631, 380] width 707 height 697
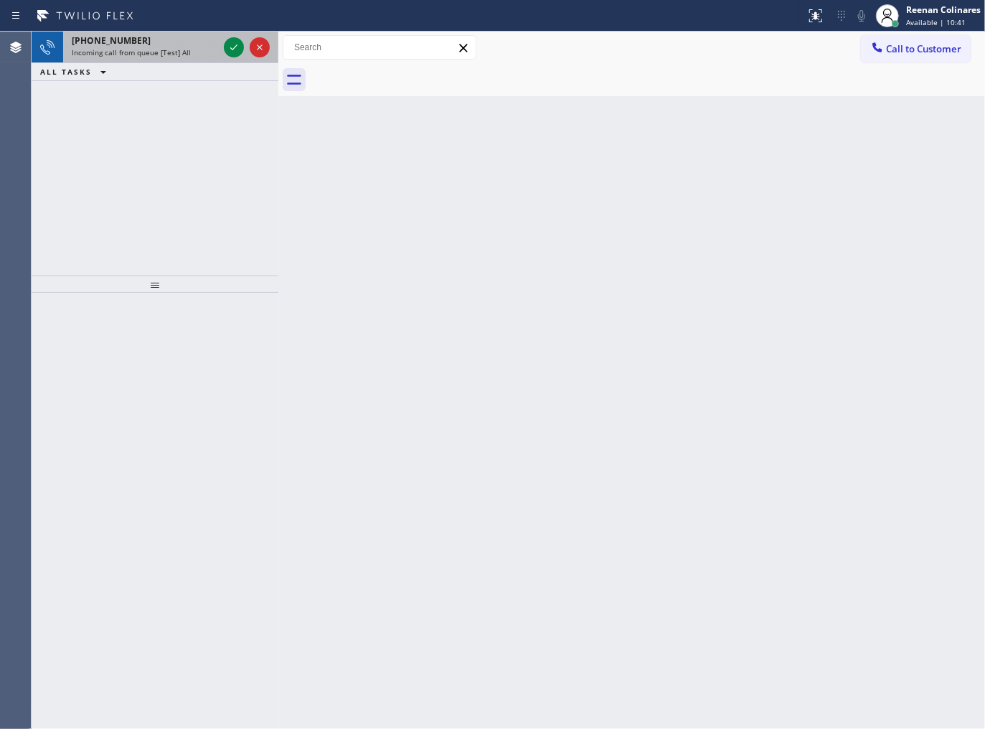
click at [141, 34] on div "[PHONE_NUMBER]" at bounding box center [145, 40] width 146 height 12
click at [182, 41] on div "[PHONE_NUMBER]" at bounding box center [145, 40] width 146 height 12
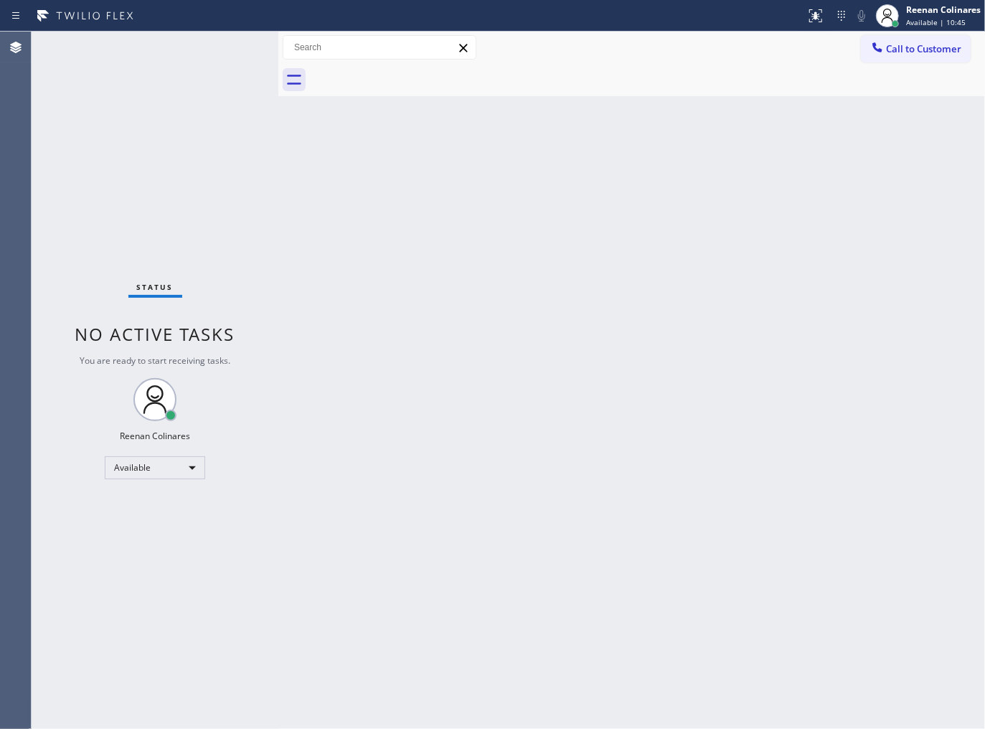
click at [230, 47] on div "Status No active tasks You are ready to start receiving tasks. Reenan Colinares…" at bounding box center [155, 380] width 247 height 697
click at [189, 110] on div "Status No active tasks You are ready to start receiving tasks. Reenan Colinares…" at bounding box center [155, 380] width 247 height 697
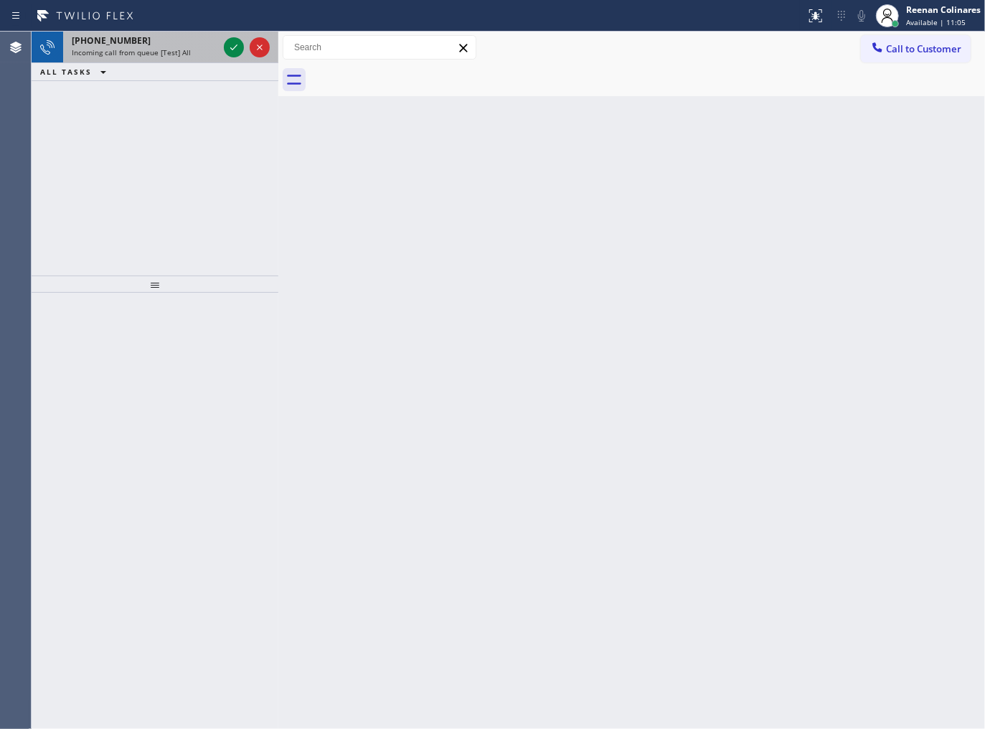
click at [146, 41] on div "[PHONE_NUMBER]" at bounding box center [145, 40] width 146 height 12
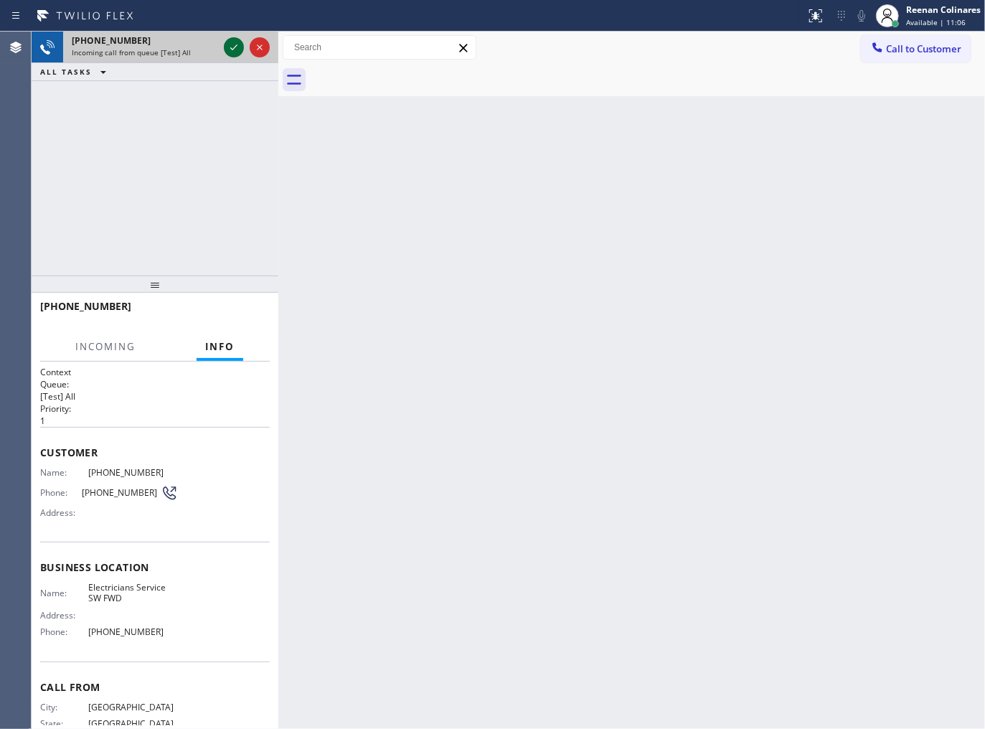
click at [233, 47] on icon at bounding box center [233, 47] width 17 height 17
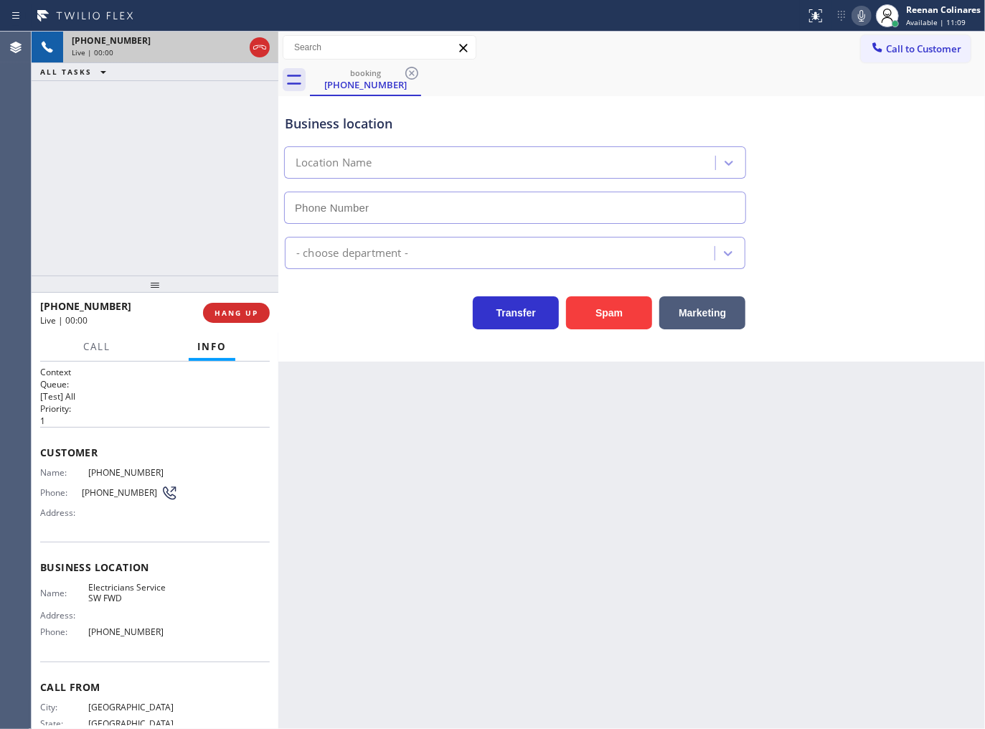
type input "[PHONE_NUMBER]"
click at [626, 313] on button "Spam" at bounding box center [609, 312] width 86 height 33
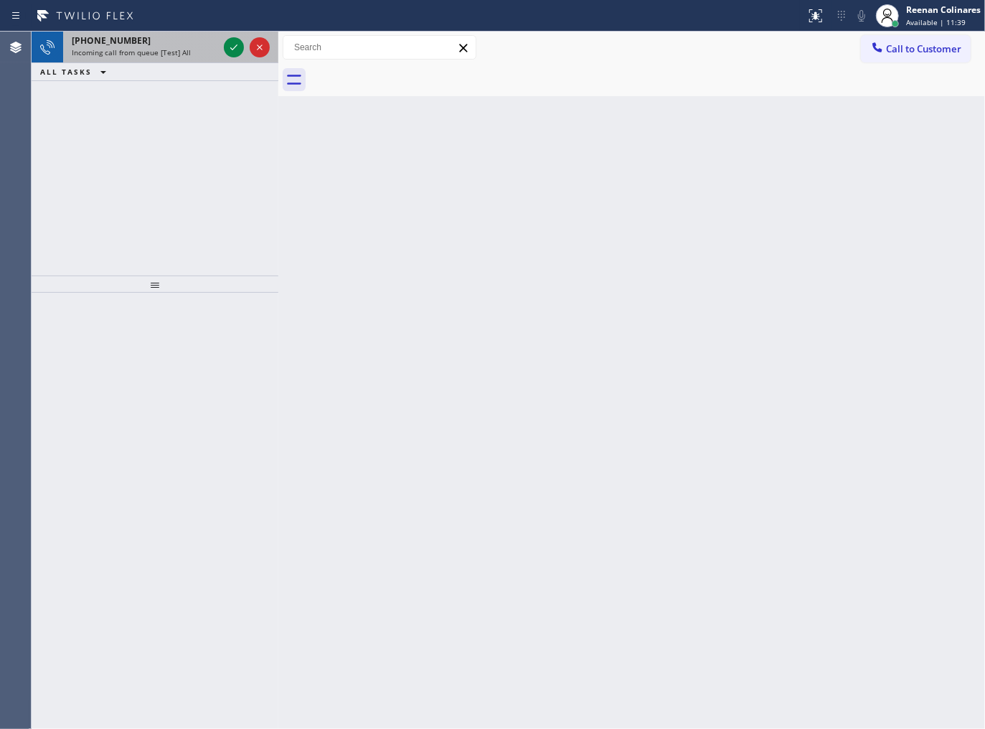
click at [175, 44] on div "[PHONE_NUMBER]" at bounding box center [145, 40] width 146 height 12
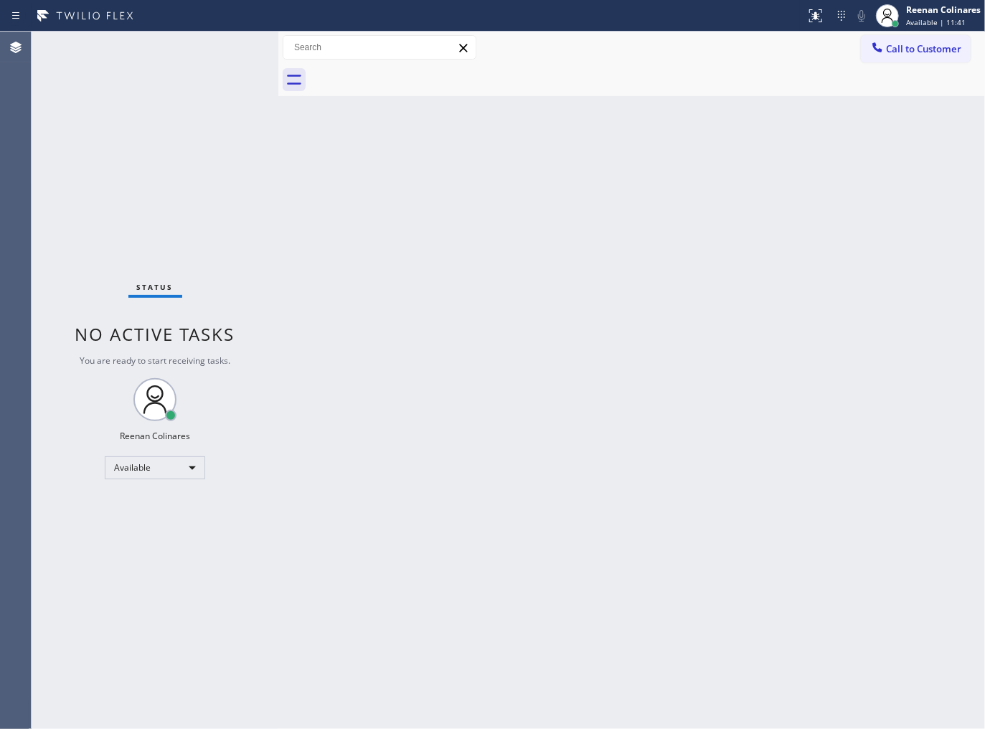
click at [199, 57] on div "Status No active tasks You are ready to start receiving tasks. Reenan Colinares…" at bounding box center [155, 380] width 247 height 697
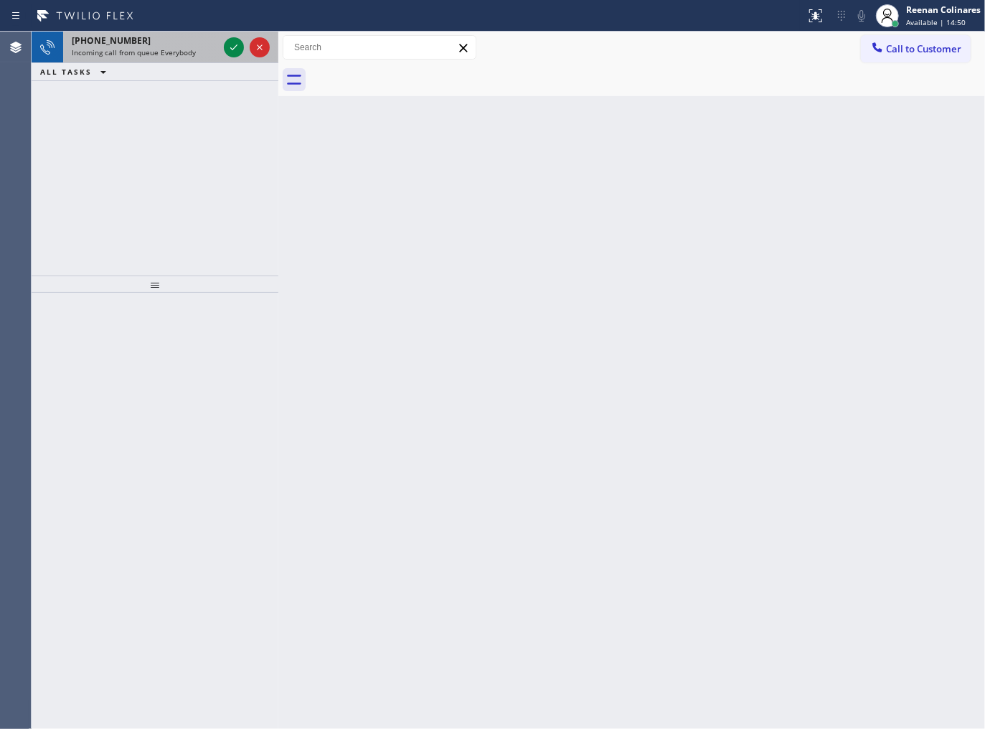
click at [197, 44] on div "[PHONE_NUMBER]" at bounding box center [145, 40] width 146 height 12
click at [189, 47] on div "Incoming call from queue [Test] All" at bounding box center [145, 52] width 146 height 10
click at [165, 49] on span "Incoming call from queue [Test] All" at bounding box center [131, 52] width 119 height 10
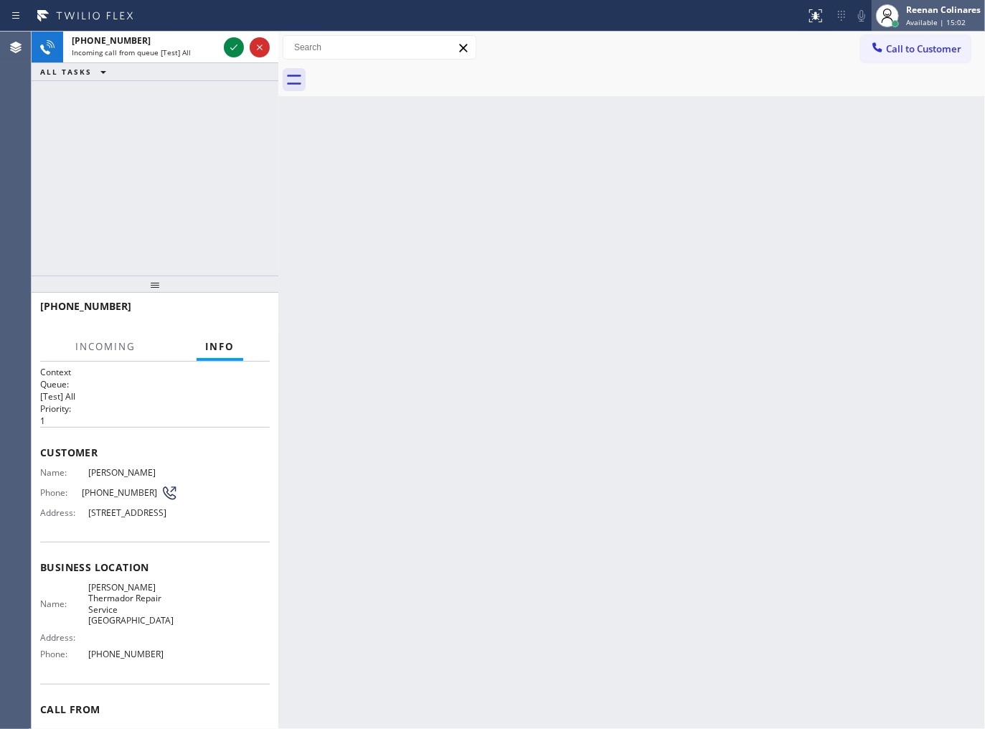
click at [941, 20] on span "Available | 15:02" at bounding box center [936, 22] width 60 height 10
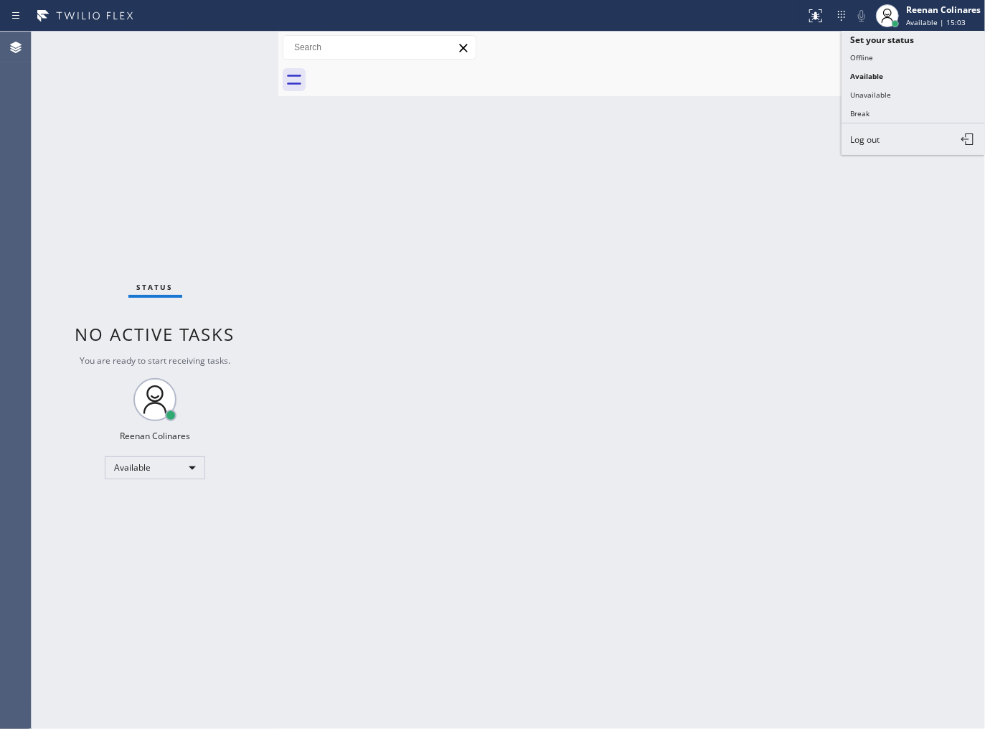
click at [613, 165] on div "Back to Dashboard Change Sender ID Customers Technicians Select a contact Outbo…" at bounding box center [631, 380] width 707 height 697
click at [540, 217] on div "Back to Dashboard Change Sender ID Customers Technicians Select a contact Outbo…" at bounding box center [631, 380] width 707 height 697
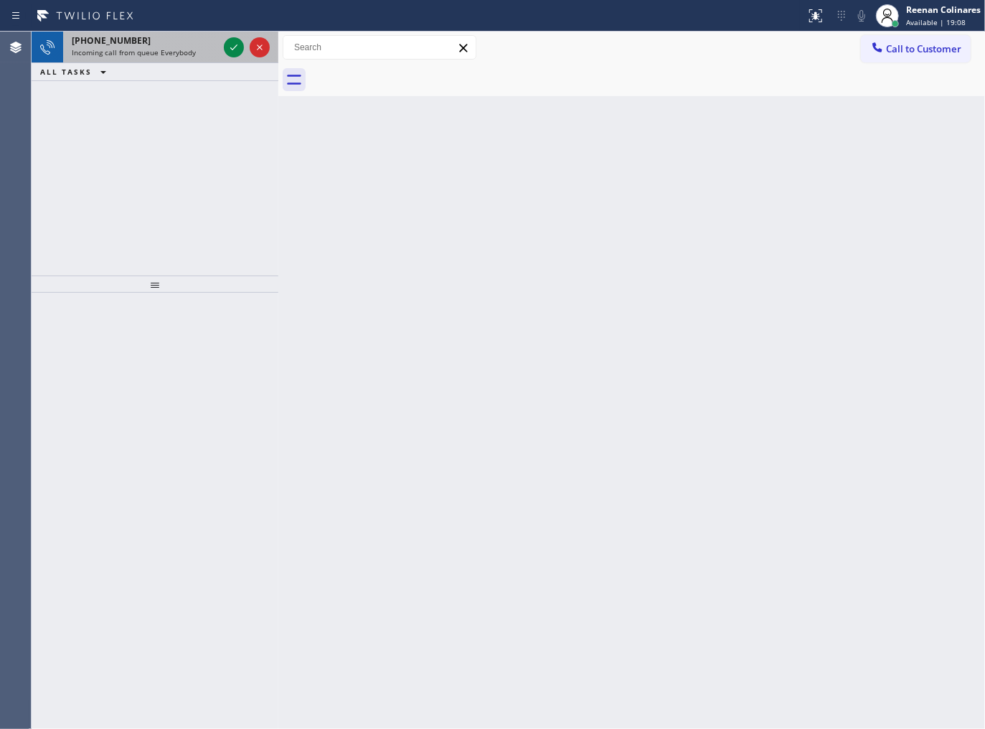
click at [184, 60] on div "[PHONE_NUMBER] Incoming call from queue Everybody" at bounding box center [142, 48] width 158 height 32
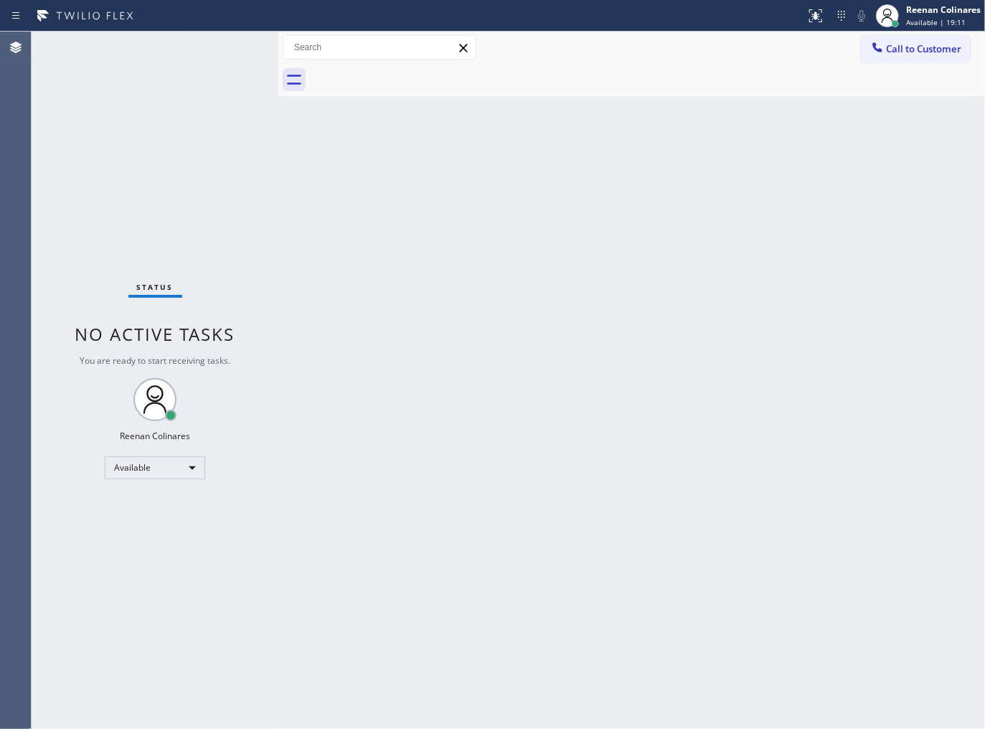
click at [414, 355] on div "Back to Dashboard Change Sender ID Customers Technicians Select a contact Outbo…" at bounding box center [631, 380] width 707 height 697
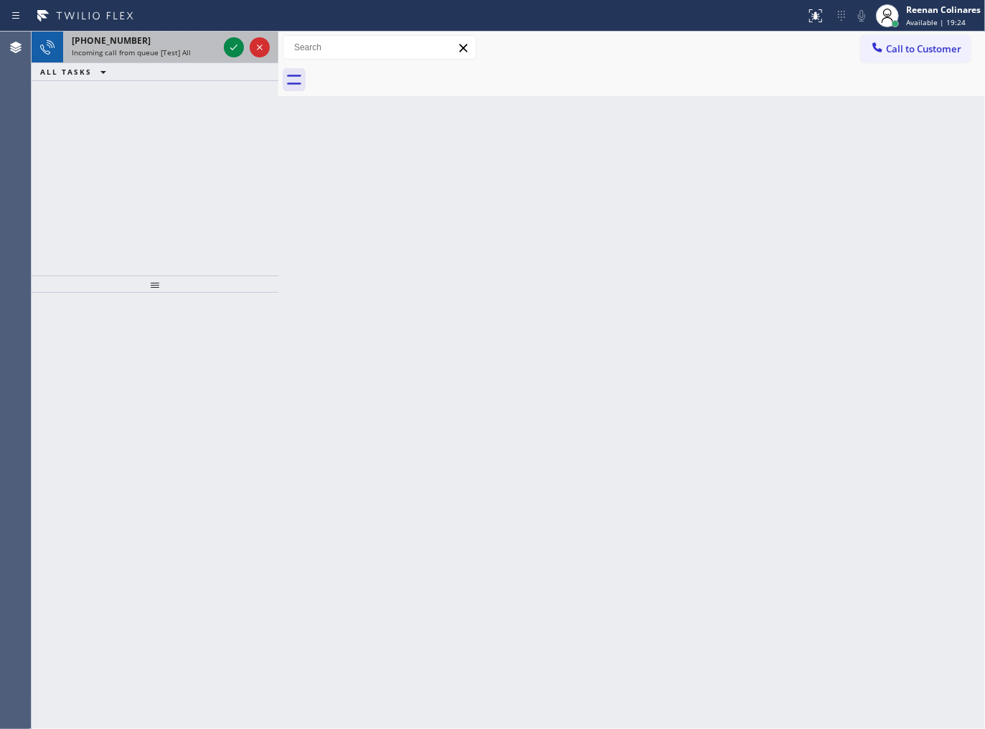
click at [154, 37] on div "[PHONE_NUMBER]" at bounding box center [145, 40] width 146 height 12
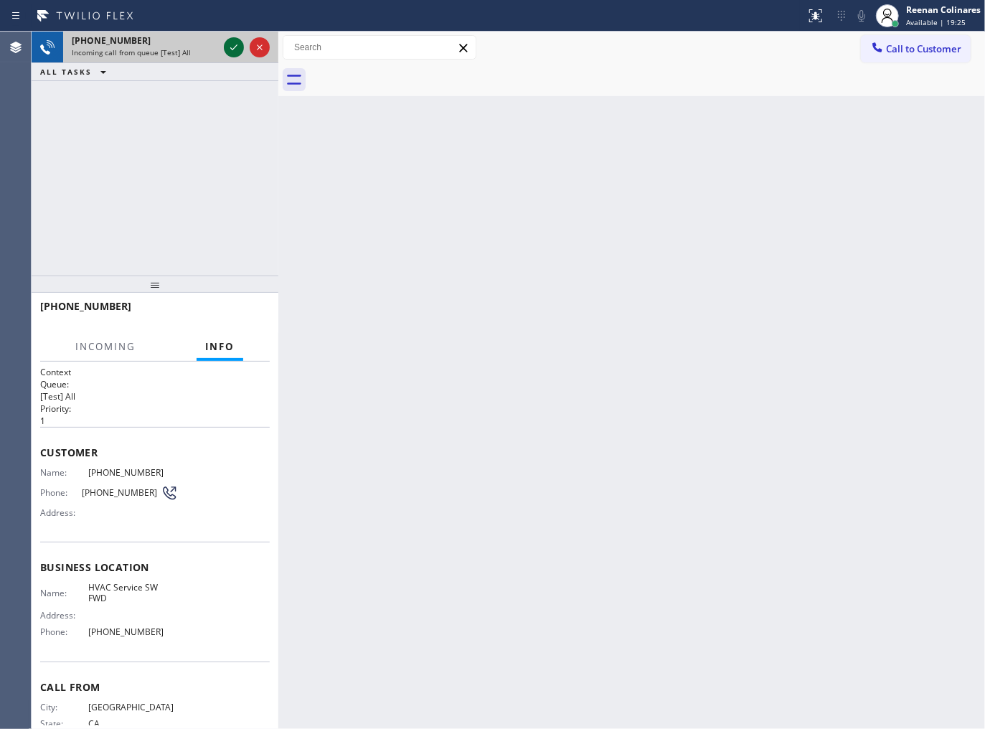
click at [227, 45] on icon at bounding box center [233, 47] width 17 height 17
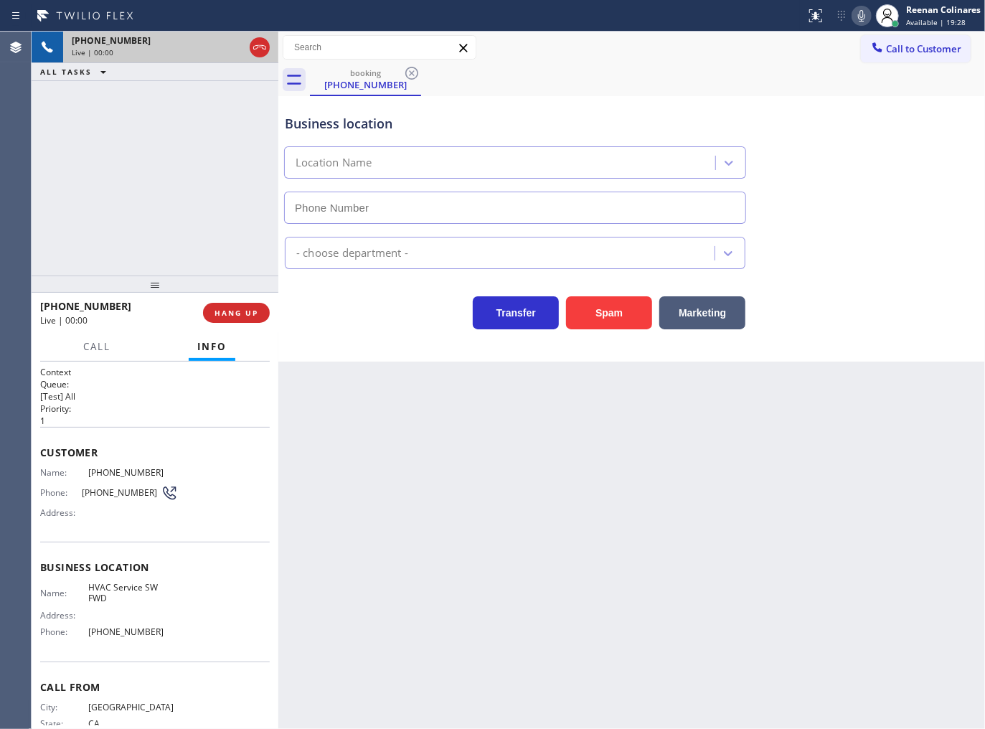
type input "[PHONE_NUMBER]"
drag, startPoint x: 608, startPoint y: 314, endPoint x: 721, endPoint y: 213, distance: 150.9
click at [612, 314] on button "Spam" at bounding box center [609, 312] width 86 height 33
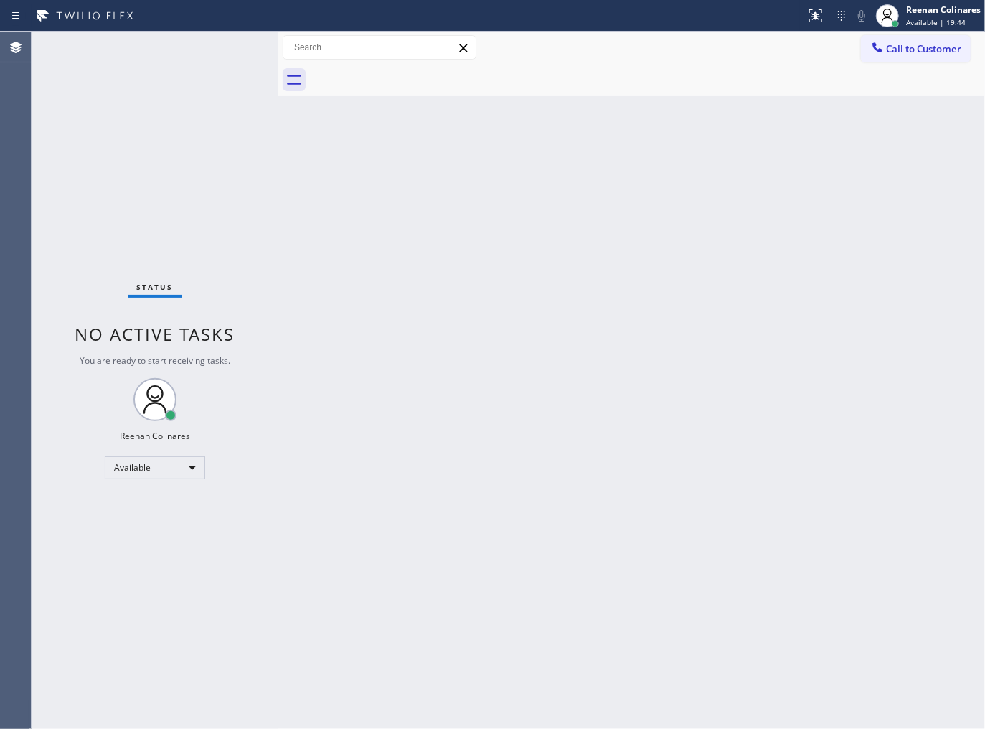
click at [679, 164] on div "Back to Dashboard Change Sender ID Customers Technicians Select a contact Outbo…" at bounding box center [631, 380] width 707 height 697
click at [700, 230] on div "Back to Dashboard Change Sender ID Customers Technicians Select a contact Outbo…" at bounding box center [631, 380] width 707 height 697
click at [626, 240] on div "Back to Dashboard Change Sender ID Customers Technicians Select a contact Outbo…" at bounding box center [631, 380] width 707 height 697
click at [702, 341] on div "Back to Dashboard Change Sender ID Customers Technicians Select a contact Outbo…" at bounding box center [631, 380] width 707 height 697
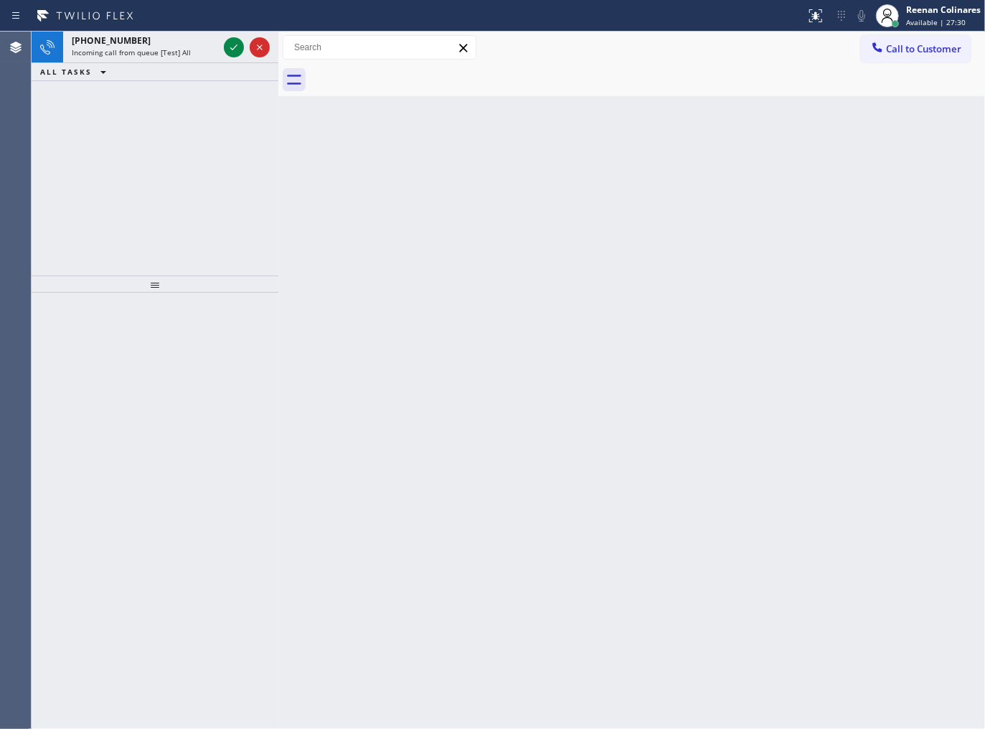
click at [169, 63] on div "ALL TASKS ALL TASKS ACTIVE TASKS TASKS IN WRAP UP" at bounding box center [155, 72] width 247 height 18
click at [230, 156] on div "[PHONE_NUMBER] Incoming call from queue [Test] All ALL TASKS ALL TASKS ACTIVE T…" at bounding box center [155, 154] width 247 height 244
click at [174, 40] on div "[PHONE_NUMBER]" at bounding box center [145, 40] width 146 height 12
click at [194, 47] on div "Incoming call from queue [Test] All" at bounding box center [145, 52] width 146 height 10
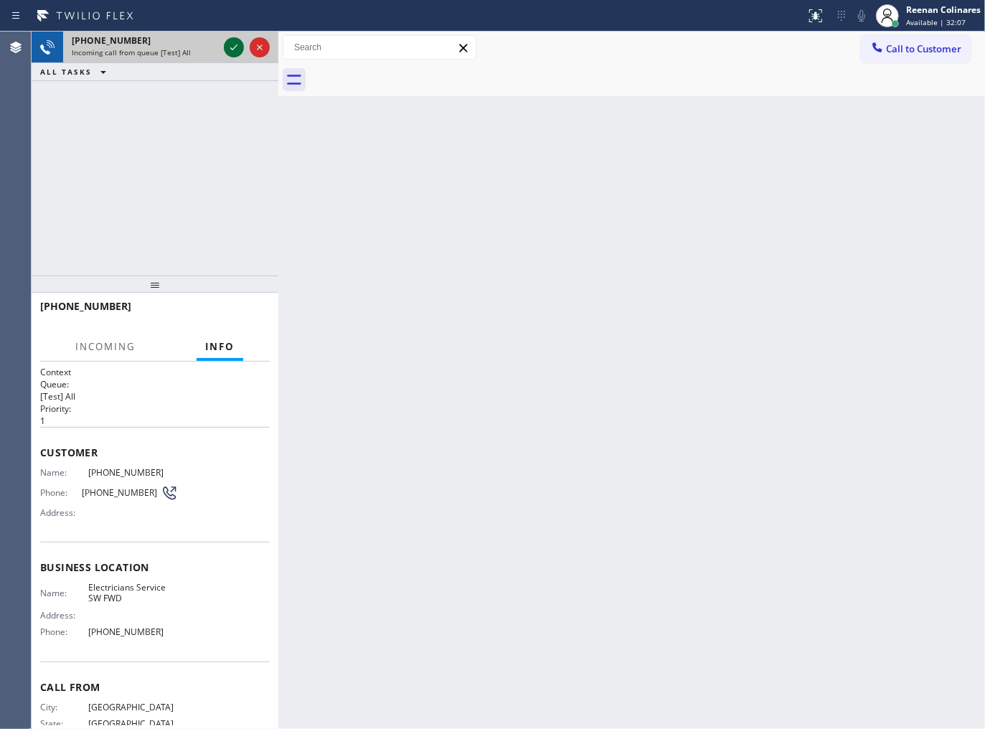
click at [231, 46] on icon at bounding box center [233, 47] width 17 height 17
click at [208, 50] on div "Incoming call from queue [Test] All" at bounding box center [145, 52] width 146 height 10
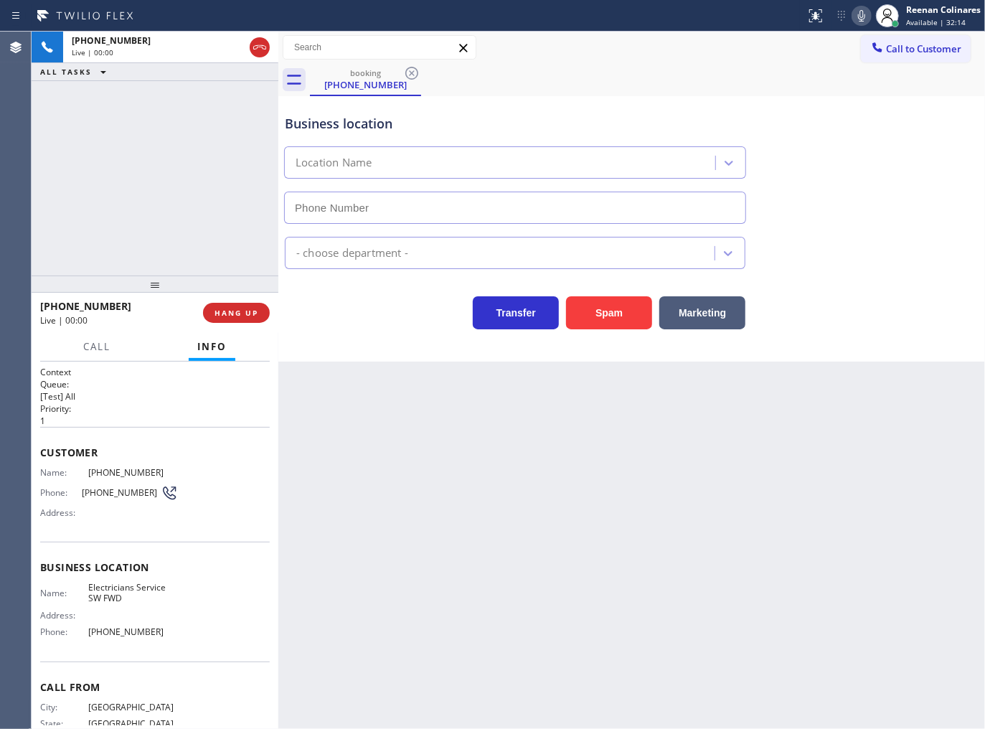
type input "[PHONE_NUMBER]"
drag, startPoint x: 603, startPoint y: 306, endPoint x: 923, endPoint y: 44, distance: 413.4
click at [608, 306] on button "Spam" at bounding box center [609, 312] width 86 height 33
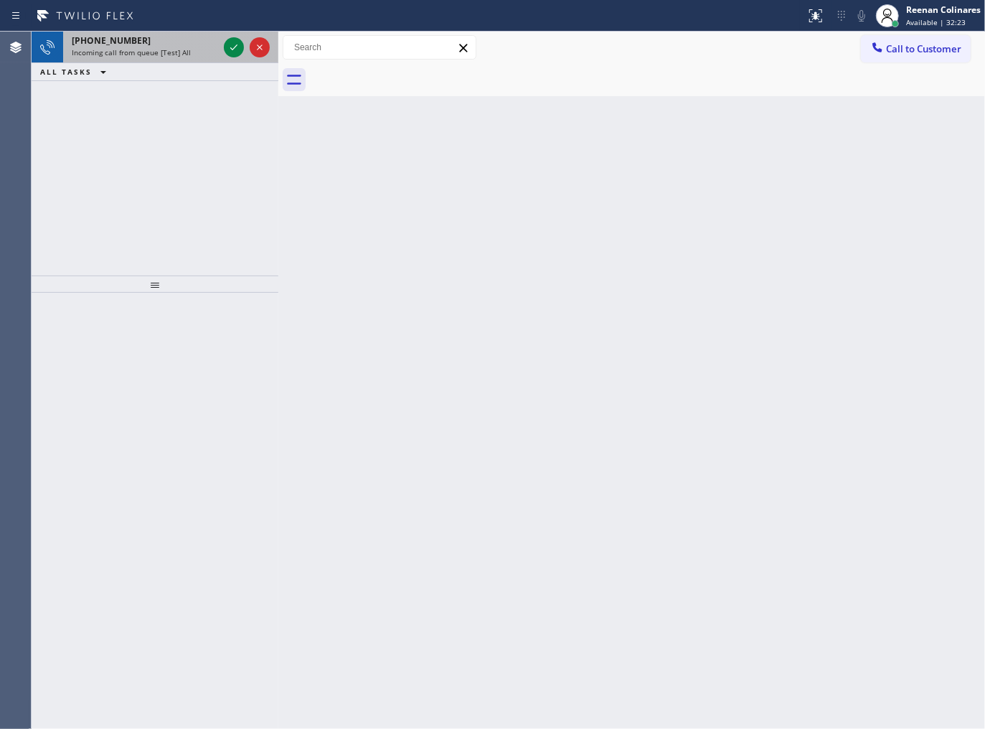
click at [173, 52] on span "Incoming call from queue [Test] All" at bounding box center [131, 52] width 119 height 10
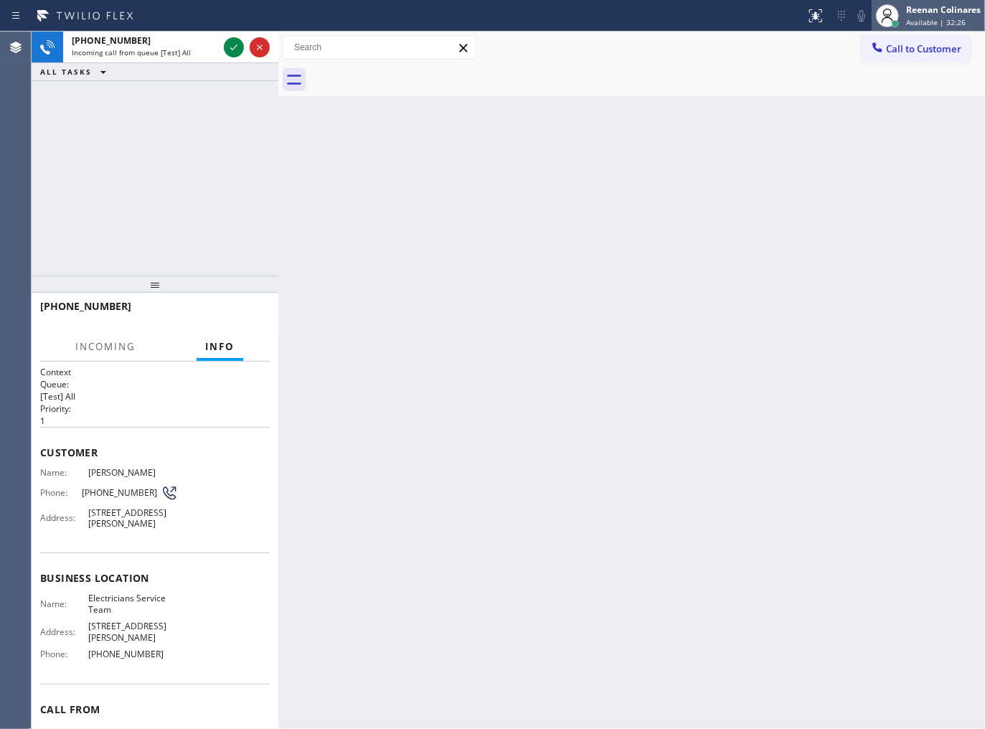
click at [920, 16] on div "[PERSON_NAME] Available | 32:26" at bounding box center [944, 15] width 82 height 25
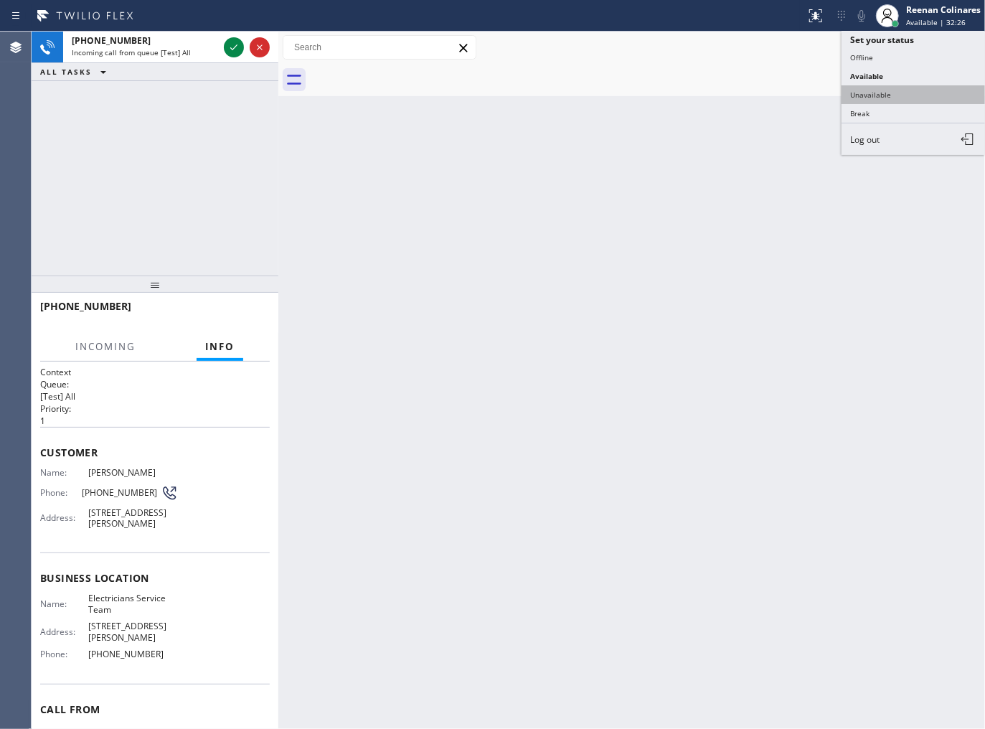
click at [872, 91] on button "Unavailable" at bounding box center [913, 94] width 143 height 19
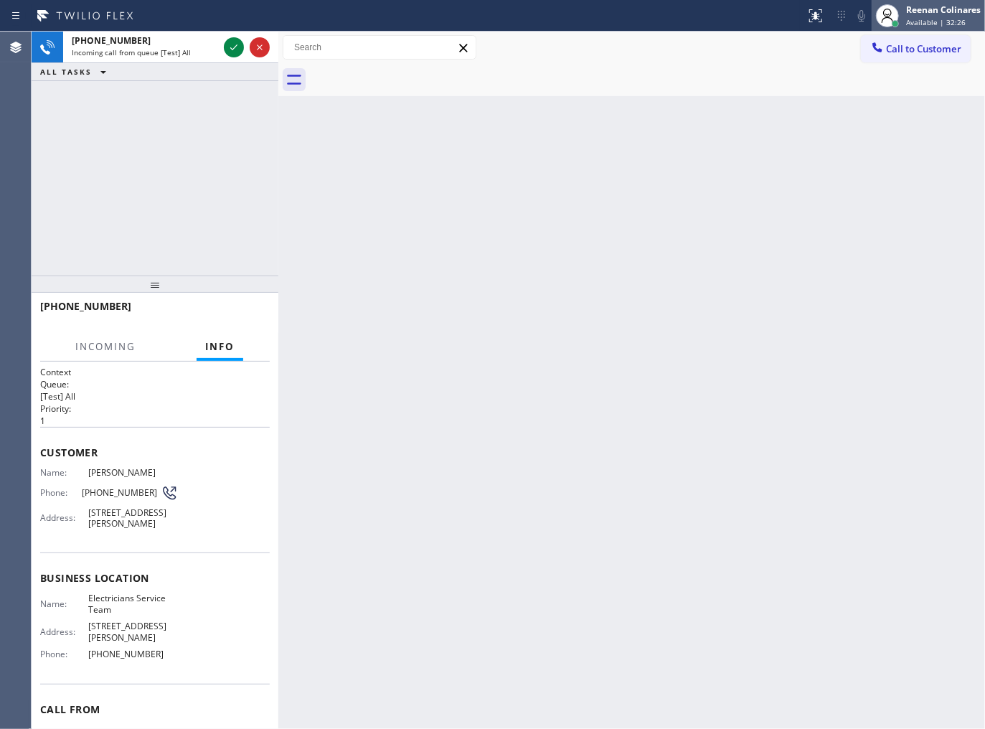
click at [915, 17] on span "Available | 32:26" at bounding box center [936, 22] width 60 height 10
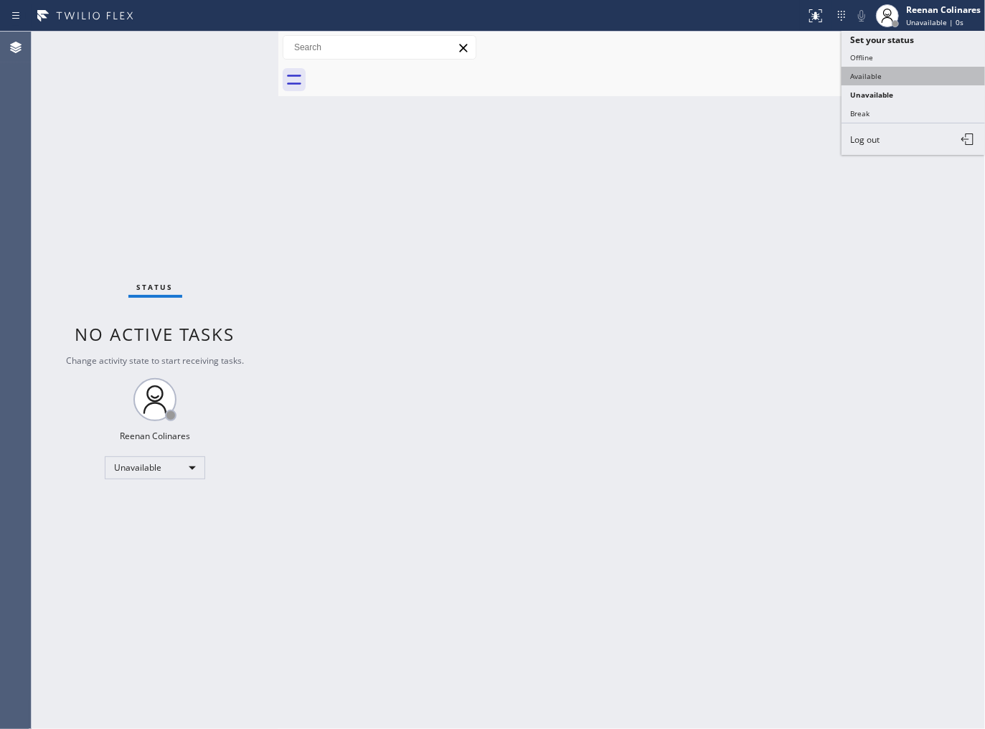
click at [859, 73] on button "Available" at bounding box center [913, 76] width 143 height 19
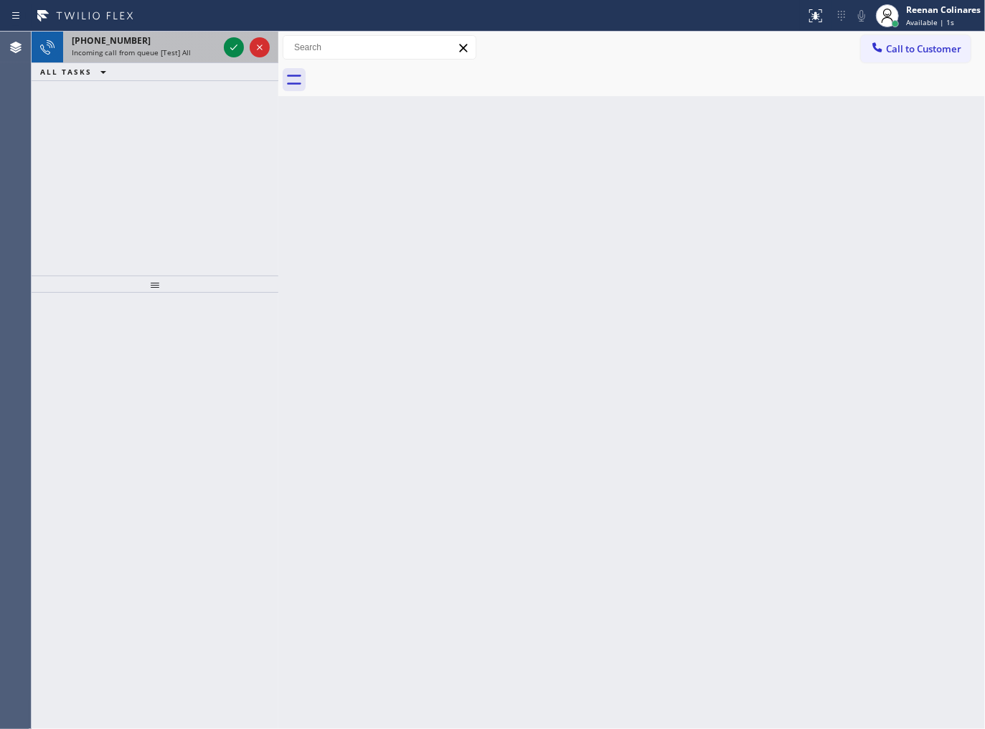
click at [176, 49] on span "Incoming call from queue [Test] All" at bounding box center [131, 52] width 119 height 10
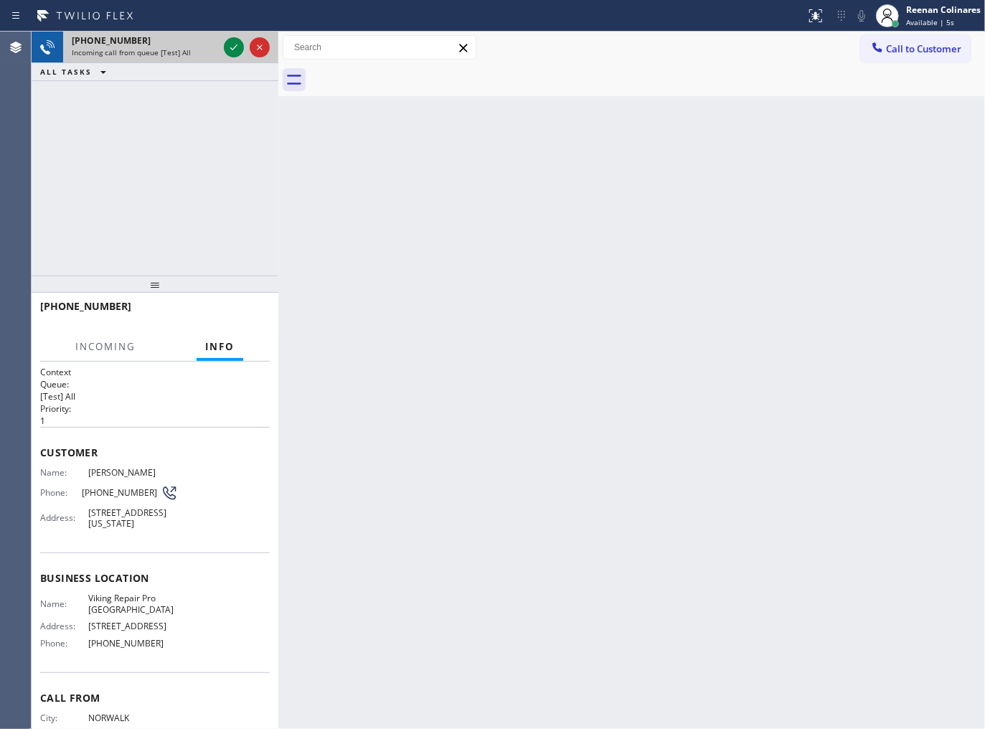
drag, startPoint x: 172, startPoint y: 61, endPoint x: 191, endPoint y: 55, distance: 19.7
click at [176, 60] on div "[PHONE_NUMBER] Incoming call from queue [Test] All" at bounding box center [142, 48] width 158 height 32
click at [191, 55] on div "Incoming call from queue [Test] All" at bounding box center [145, 52] width 146 height 10
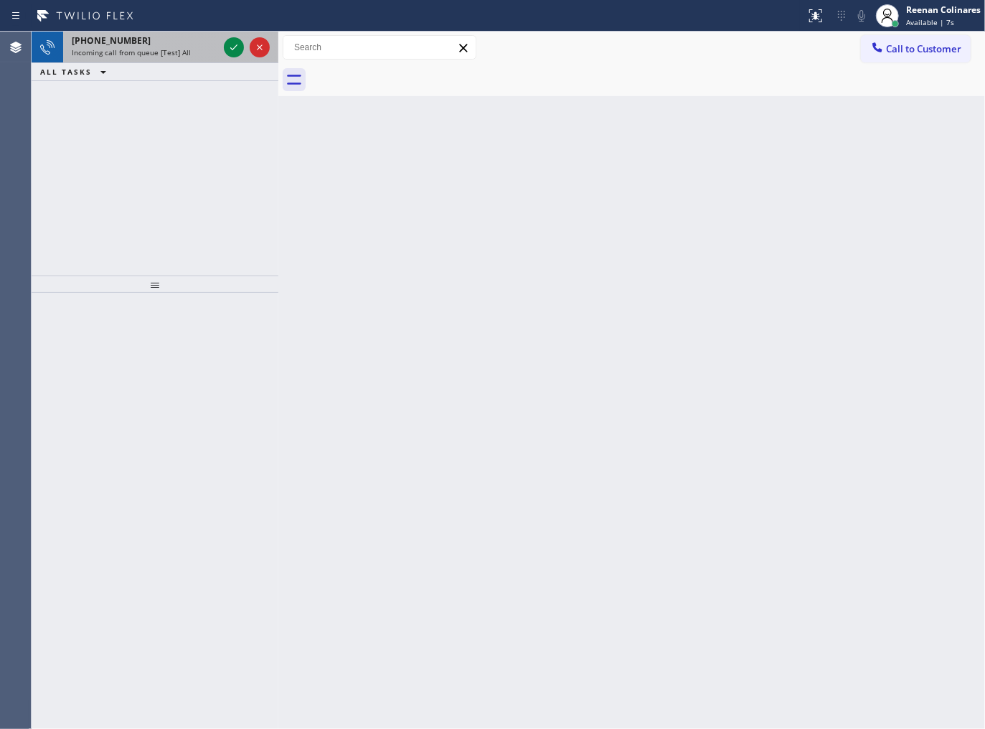
click at [162, 51] on span "Incoming call from queue [Test] All" at bounding box center [131, 52] width 119 height 10
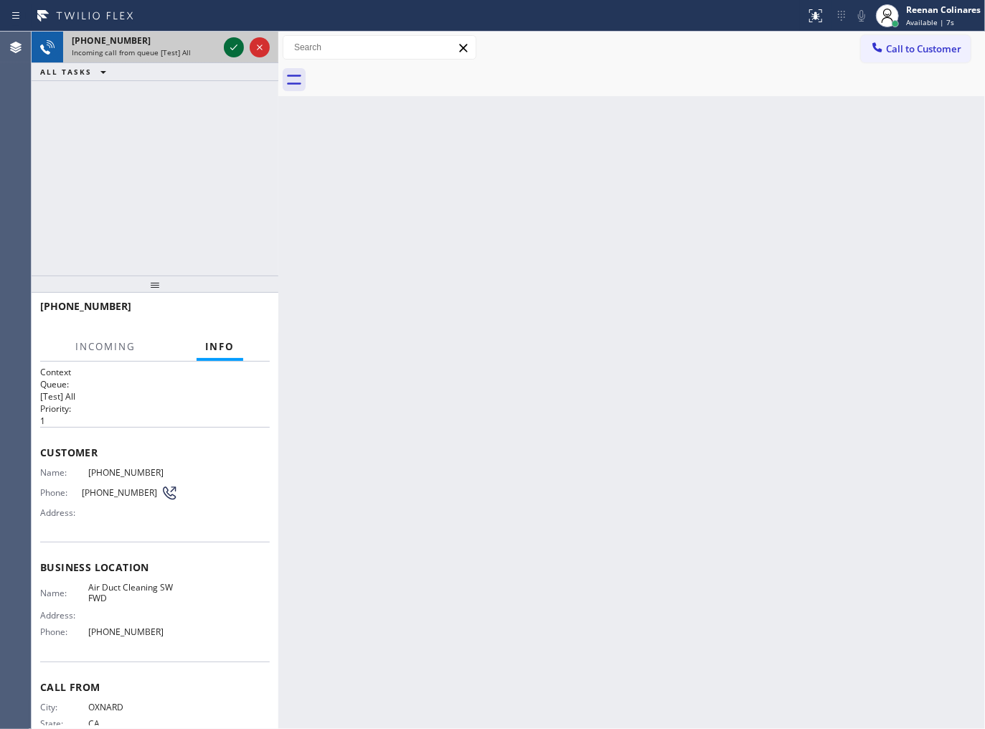
click at [232, 44] on icon at bounding box center [233, 47] width 17 height 17
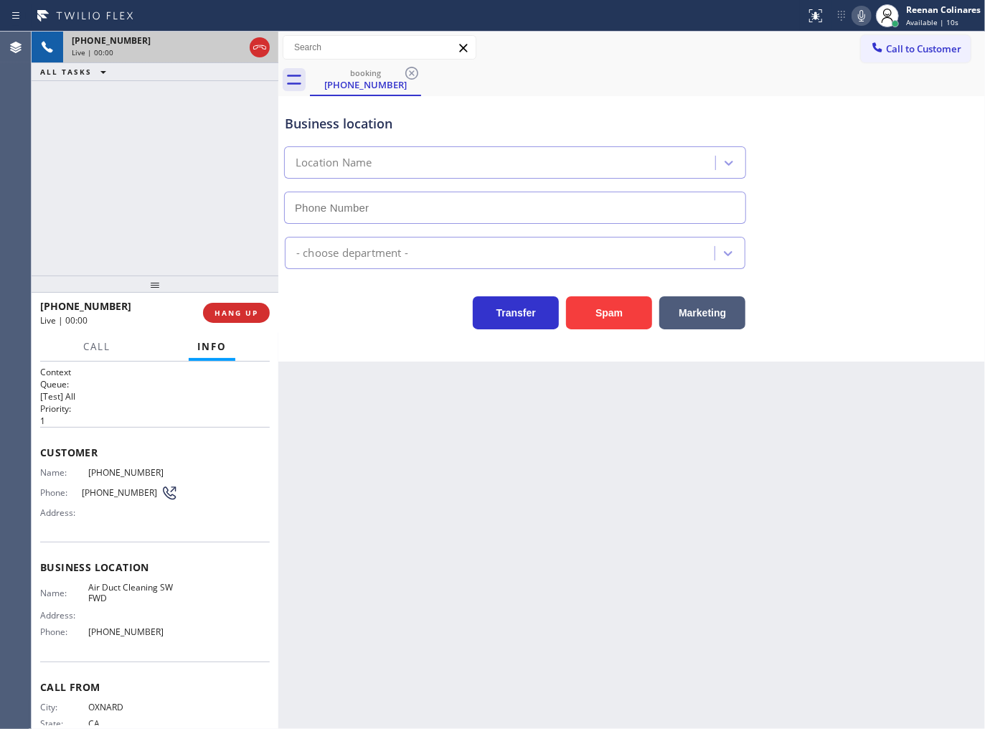
type input "[PHONE_NUMBER]"
click at [621, 316] on button "Spam" at bounding box center [609, 312] width 86 height 33
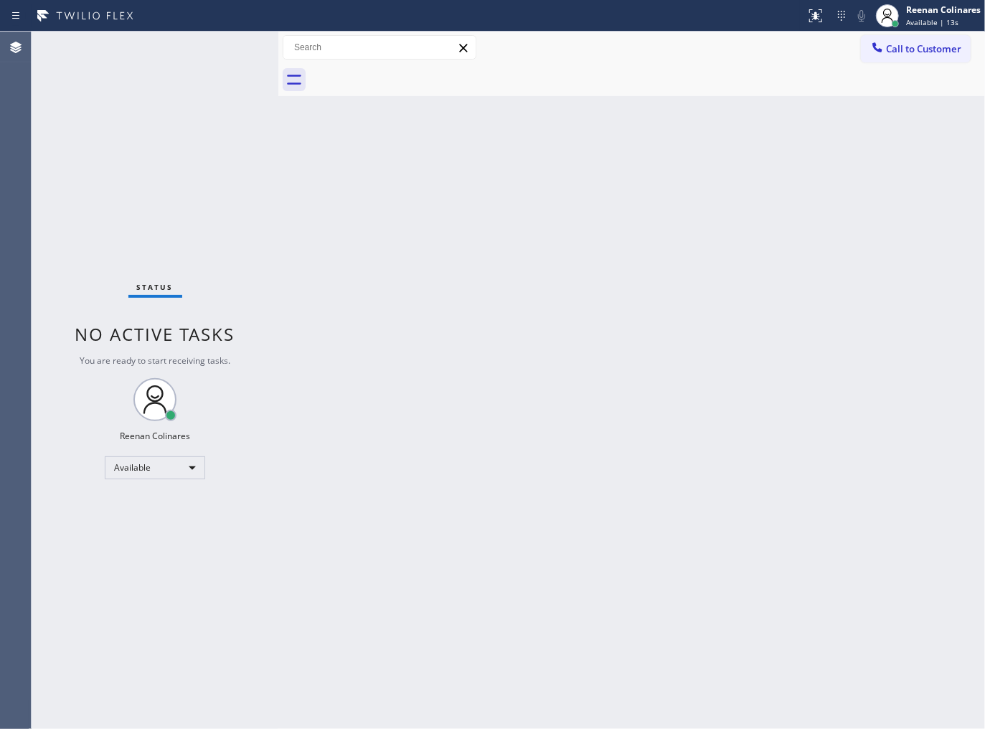
click at [650, 326] on div "Back to Dashboard Change Sender ID Customers Technicians Select a contact Outbo…" at bounding box center [631, 380] width 707 height 697
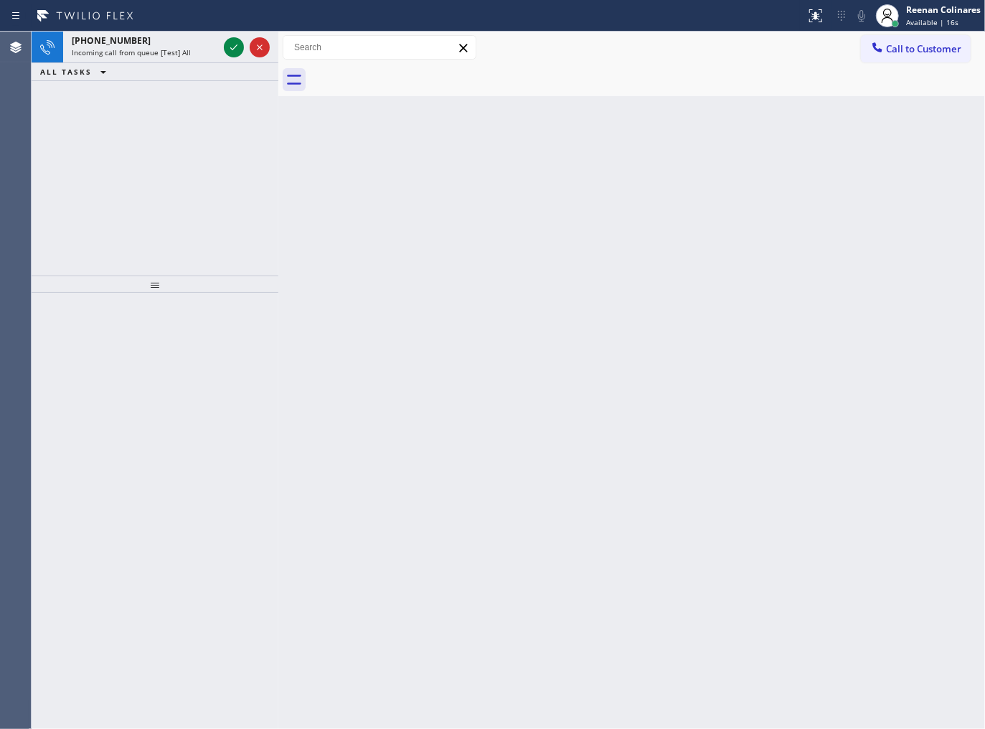
drag, startPoint x: 471, startPoint y: 263, endPoint x: 278, endPoint y: 112, distance: 245.3
click at [452, 256] on div "Back to Dashboard Change Sender ID Customers Technicians Select a contact Outbo…" at bounding box center [631, 380] width 707 height 697
click at [192, 56] on div "Incoming call from queue [Test] All" at bounding box center [145, 52] width 146 height 10
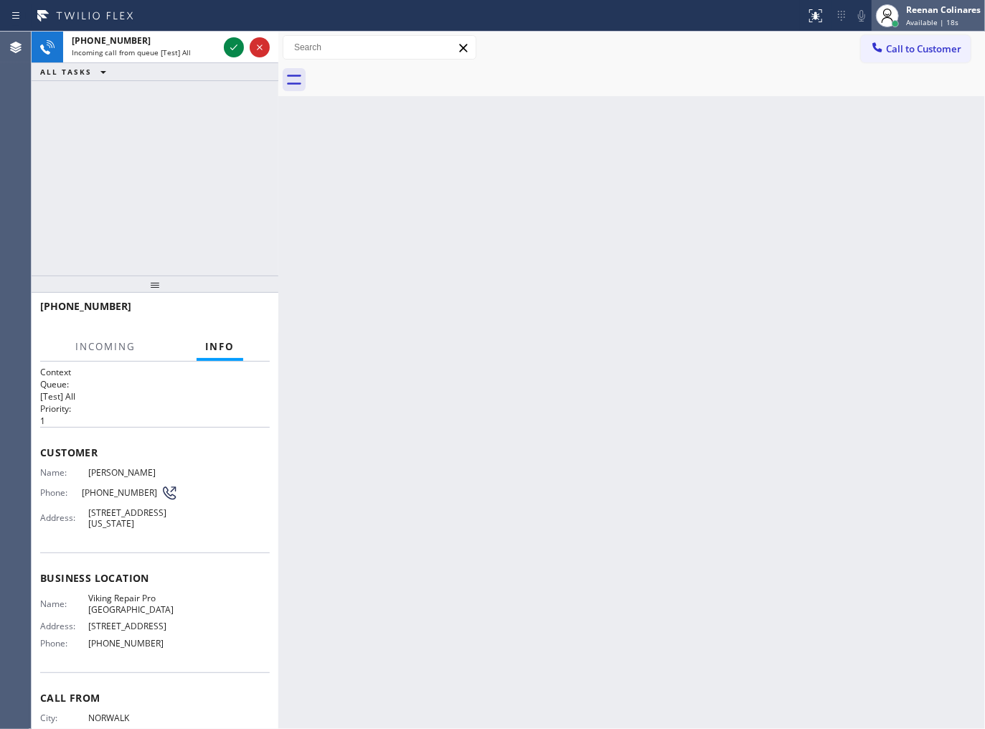
click at [930, 17] on span "Available | 18s" at bounding box center [932, 22] width 52 height 10
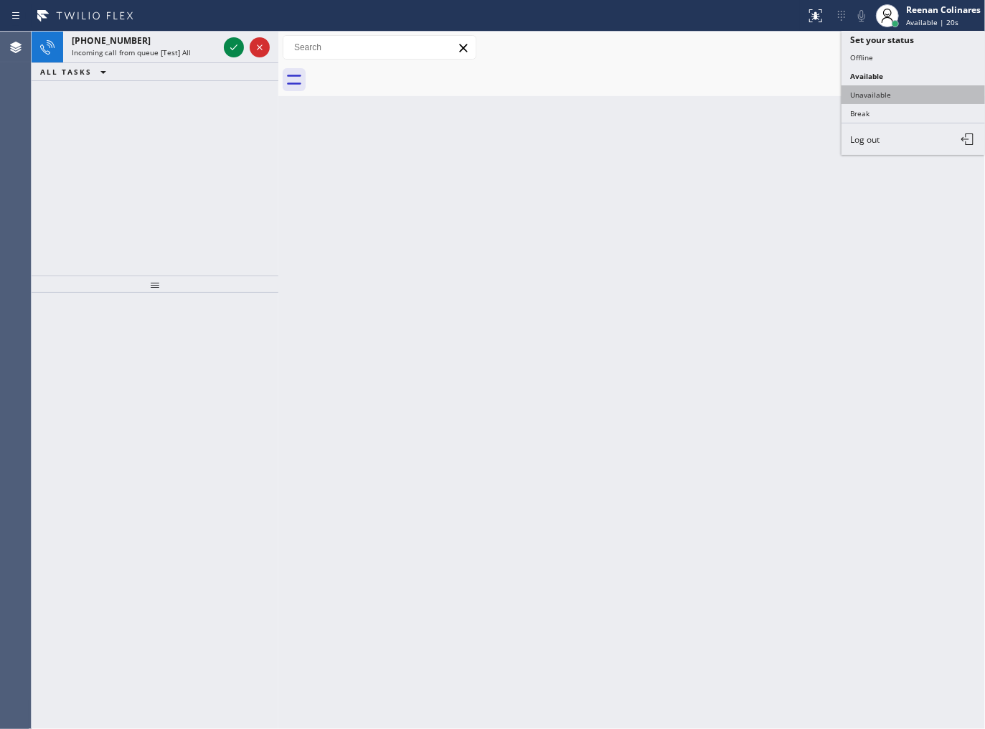
click at [879, 99] on button "Unavailable" at bounding box center [913, 94] width 143 height 19
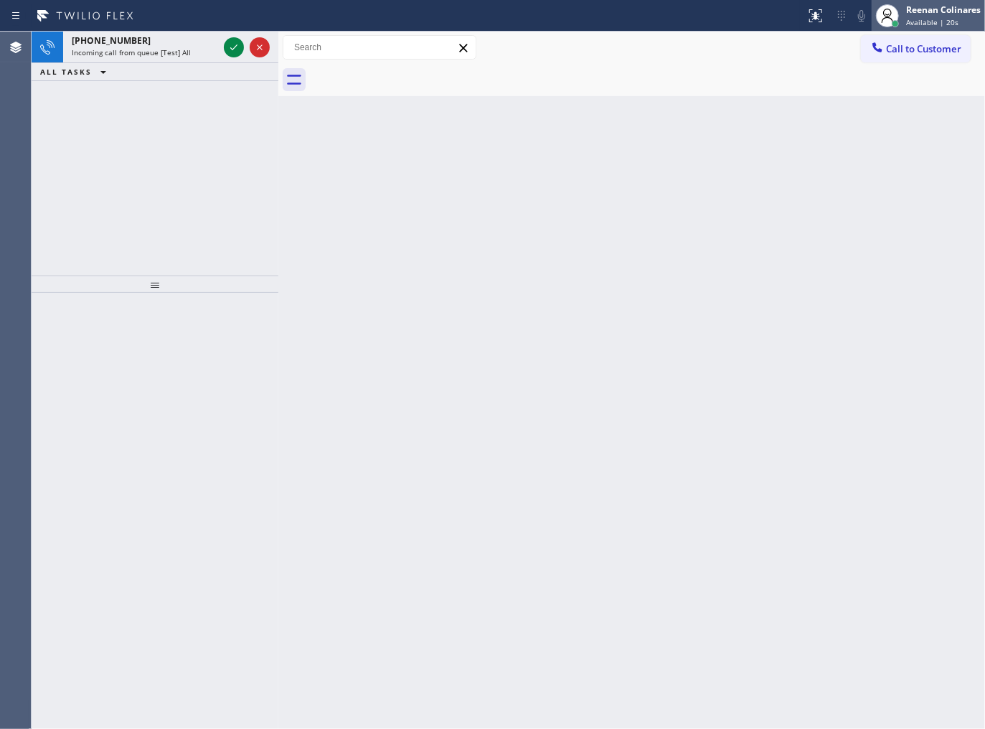
click at [915, 14] on div "Reenan Colinares" at bounding box center [943, 10] width 75 height 12
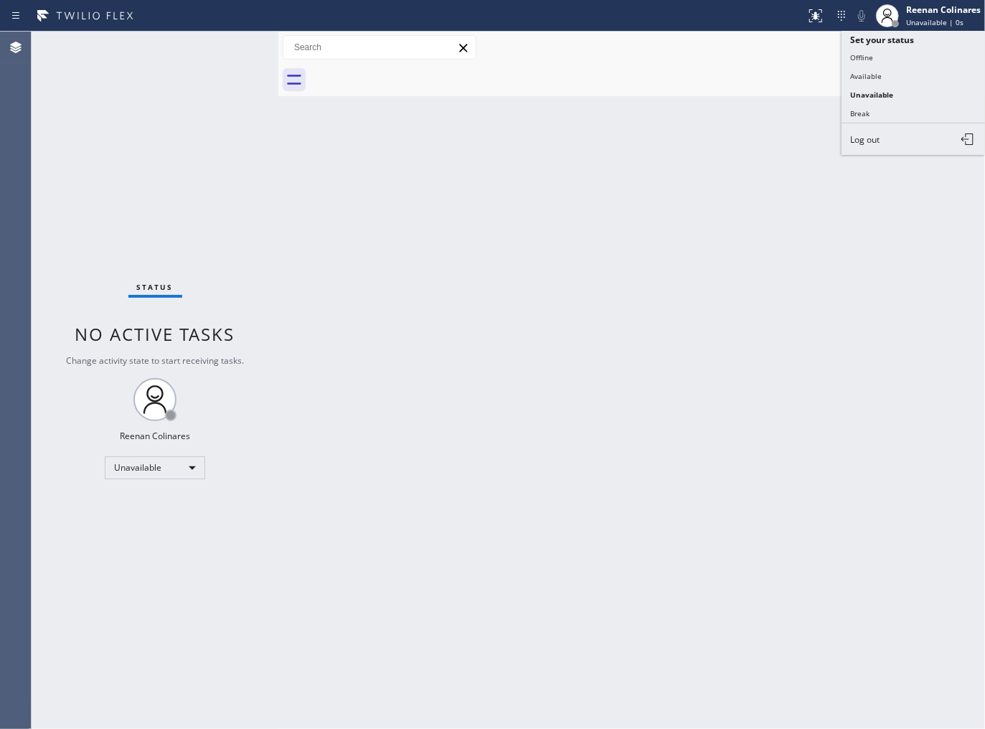
drag, startPoint x: 871, startPoint y: 75, endPoint x: 369, endPoint y: 84, distance: 501.6
click at [865, 75] on button "Available" at bounding box center [913, 76] width 143 height 19
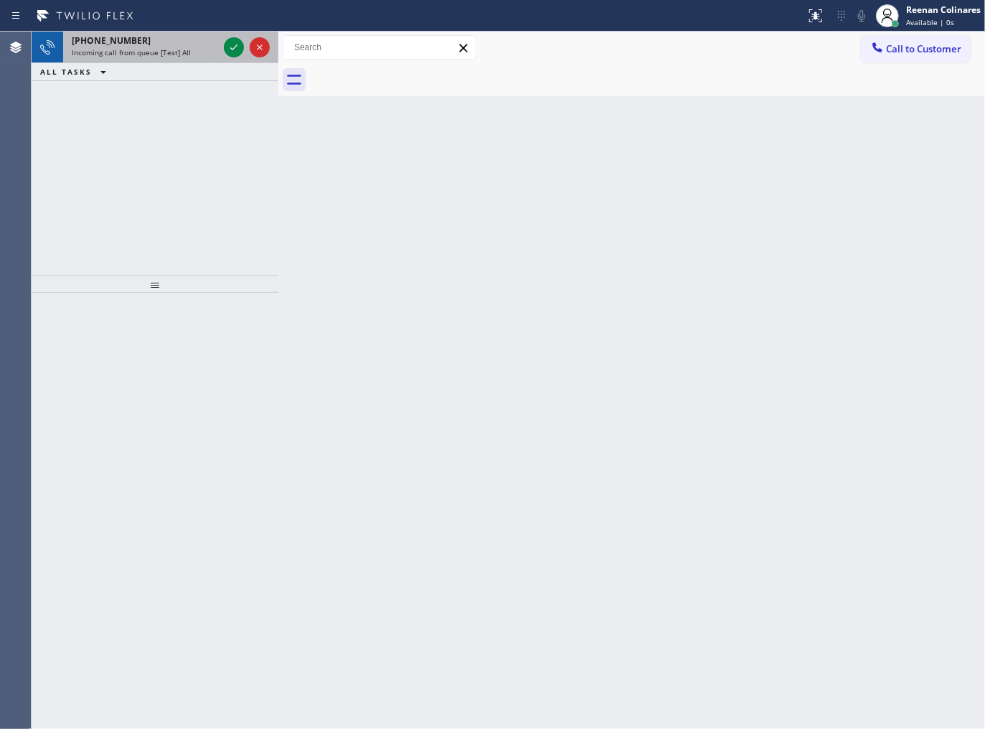
click at [171, 53] on span "Incoming call from queue [Test] All" at bounding box center [131, 52] width 119 height 10
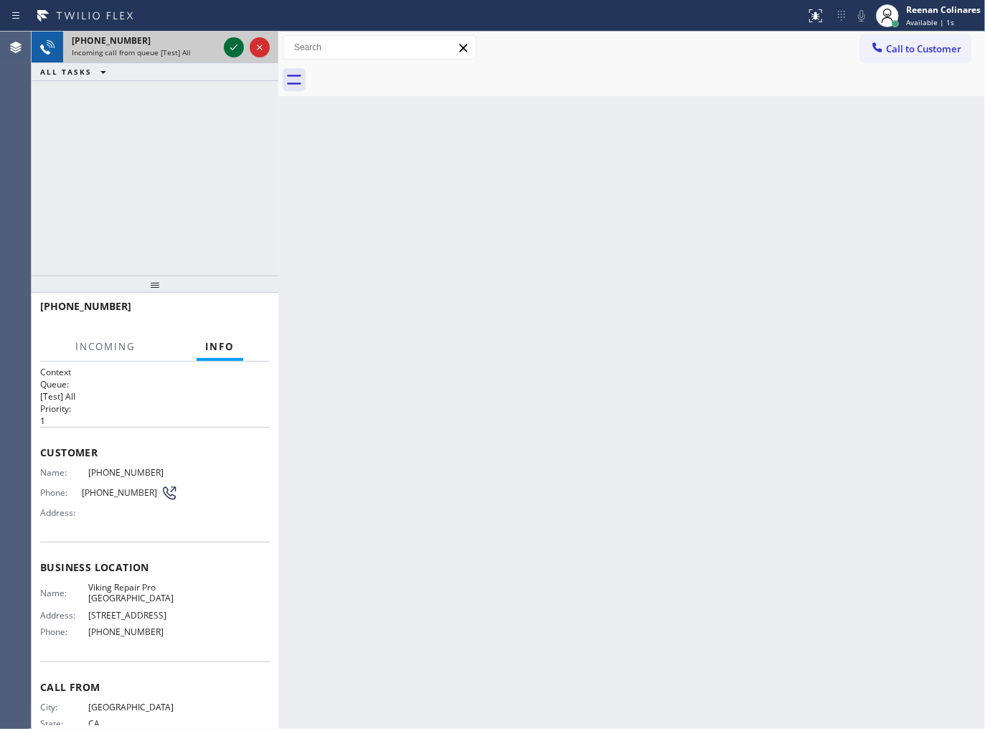
click at [232, 48] on icon at bounding box center [233, 47] width 17 height 17
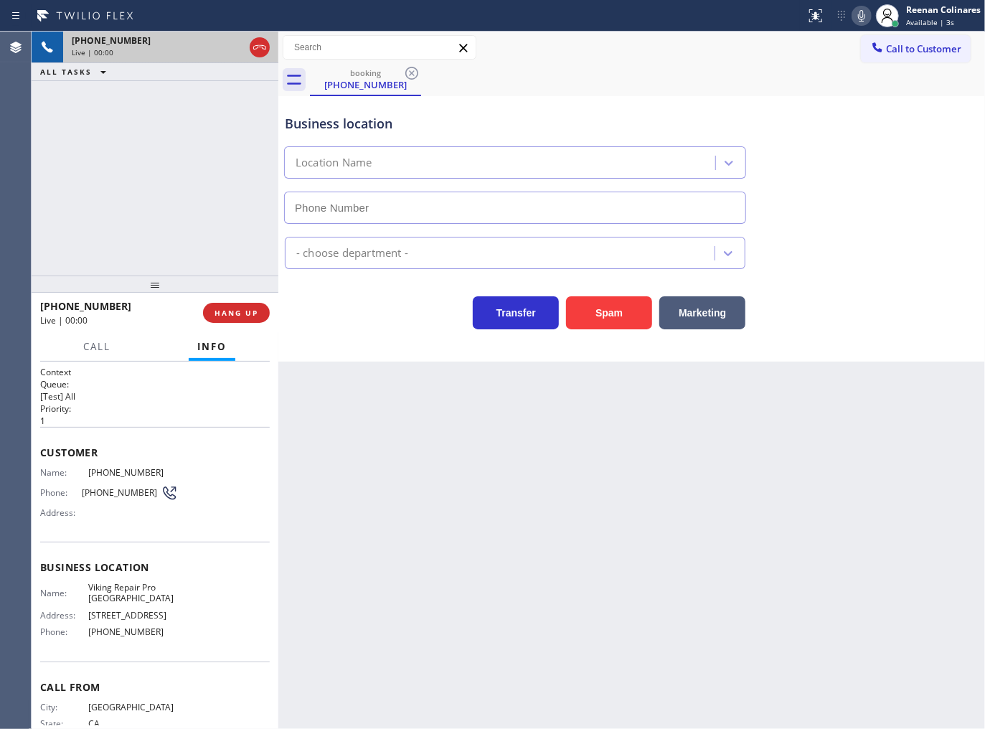
type input "[PHONE_NUMBER]"
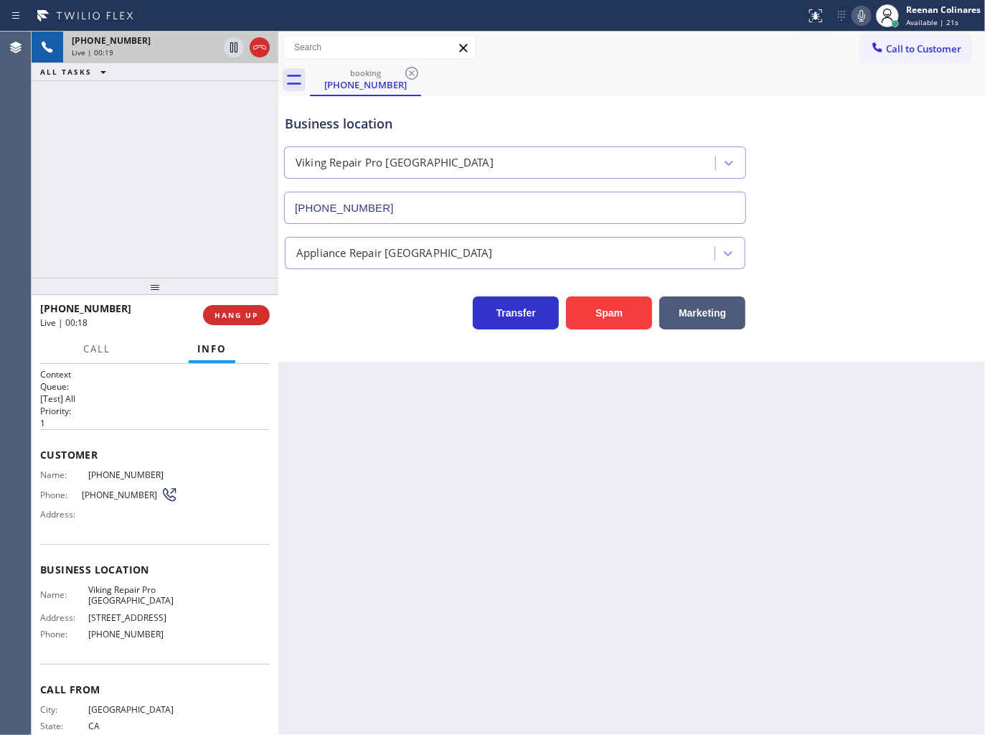
click at [865, 17] on icon at bounding box center [861, 15] width 17 height 17
click at [89, 345] on span "Call" at bounding box center [96, 348] width 27 height 13
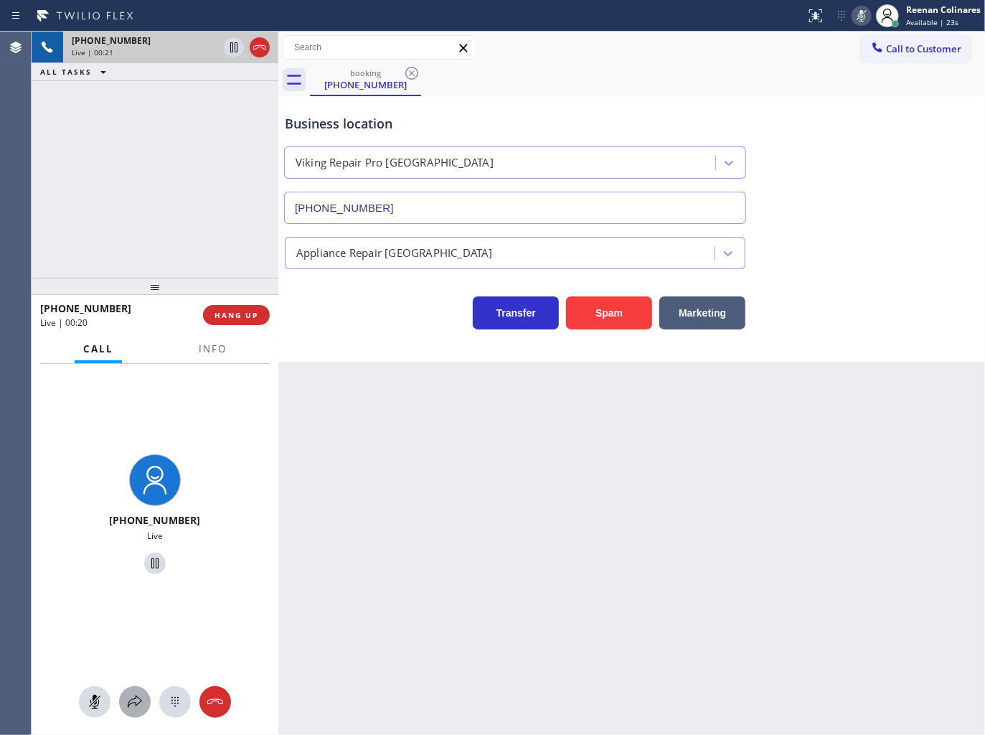
click at [134, 701] on icon at bounding box center [134, 701] width 17 height 17
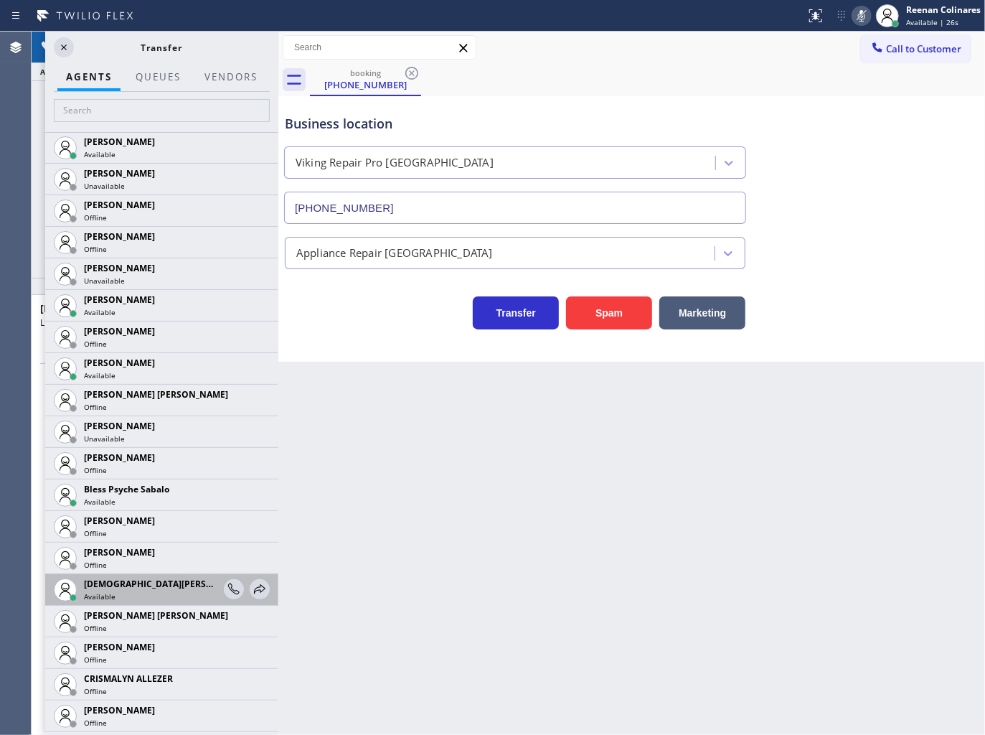
scroll to position [239, 0]
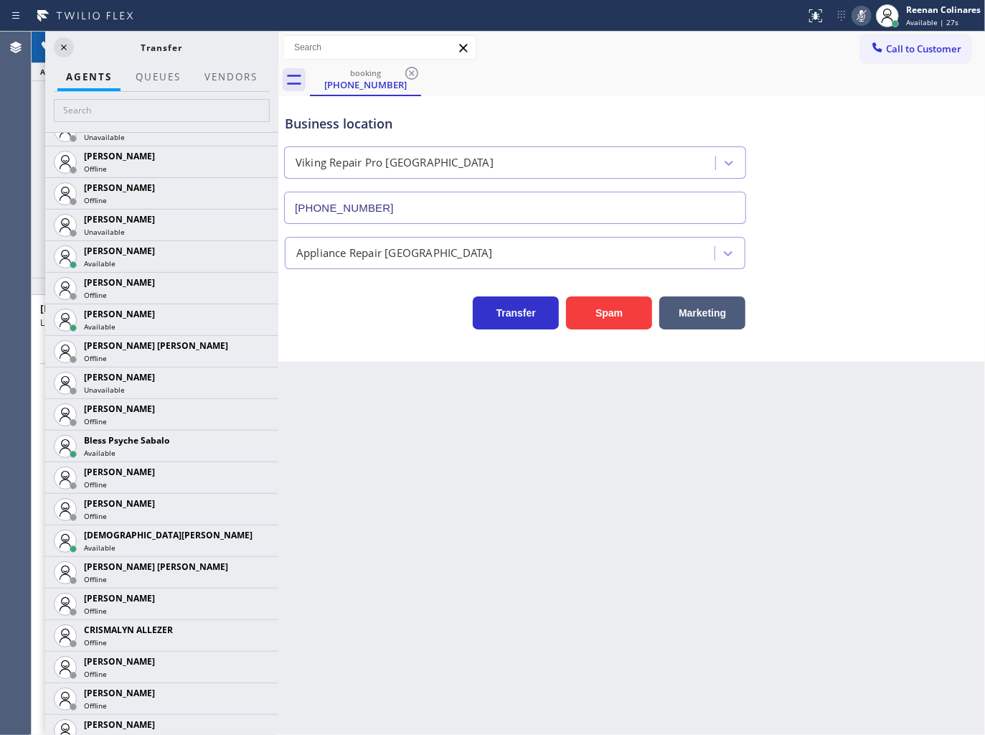
click at [0, 0] on icon at bounding box center [0, 0] width 0 height 0
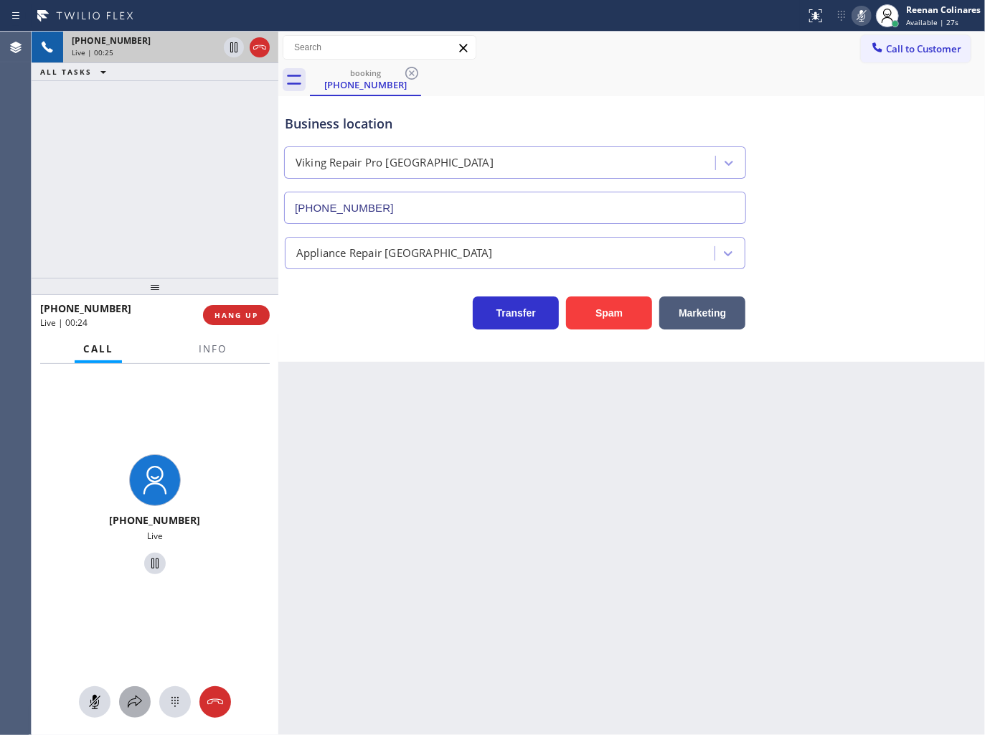
click at [132, 704] on icon at bounding box center [134, 701] width 17 height 17
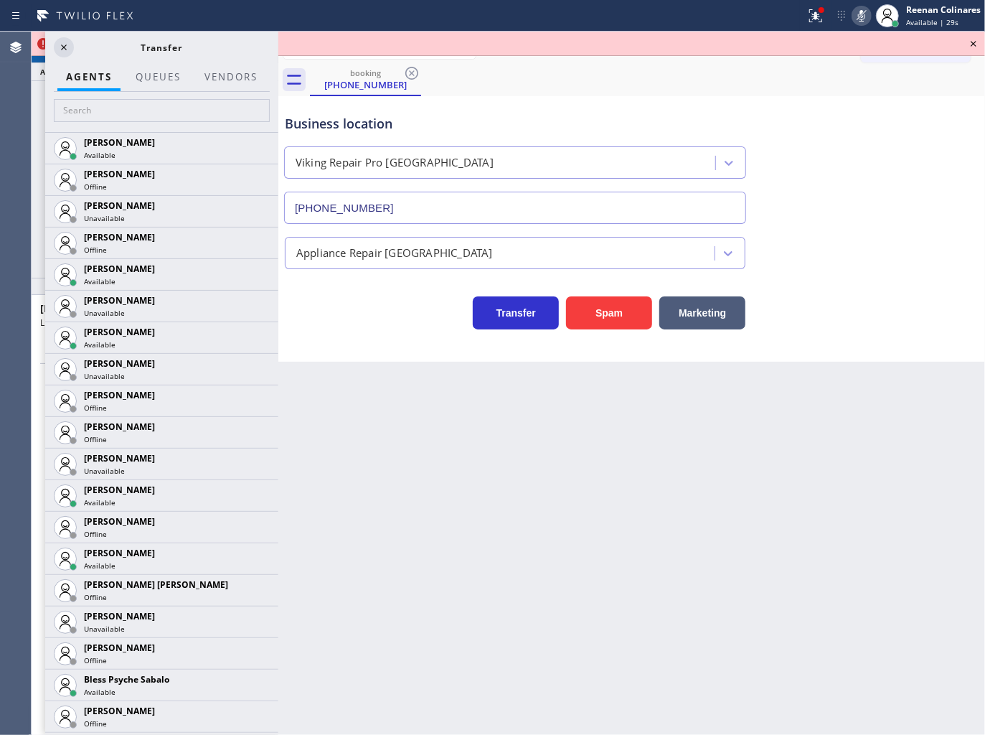
scroll to position [2241, 0]
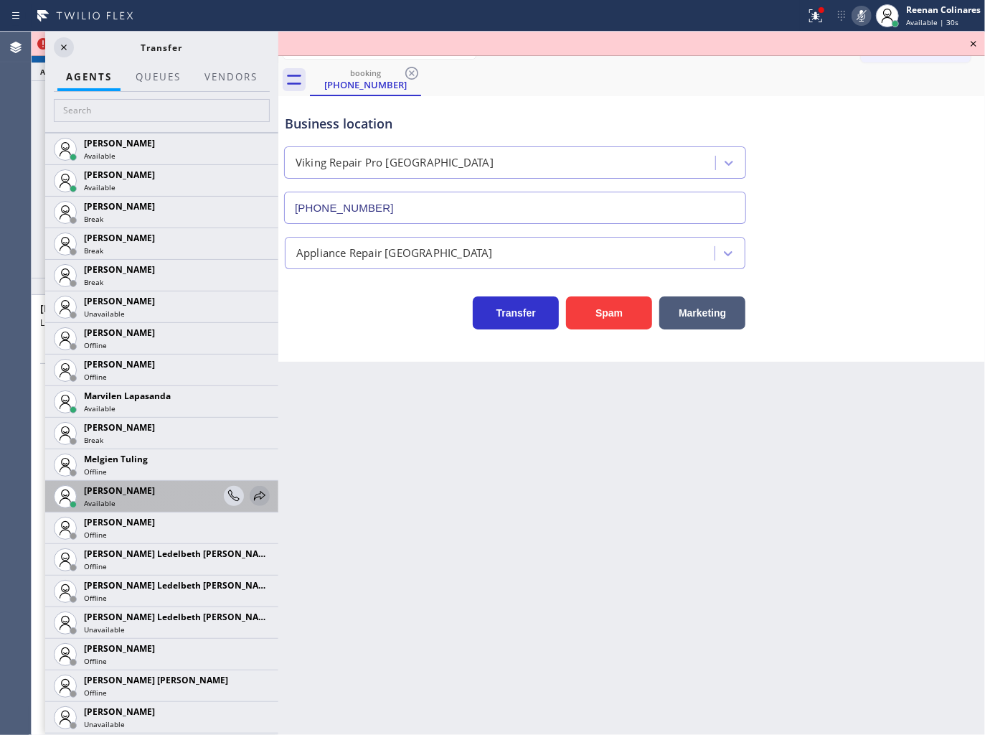
click at [254, 496] on icon at bounding box center [259, 495] width 11 height 9
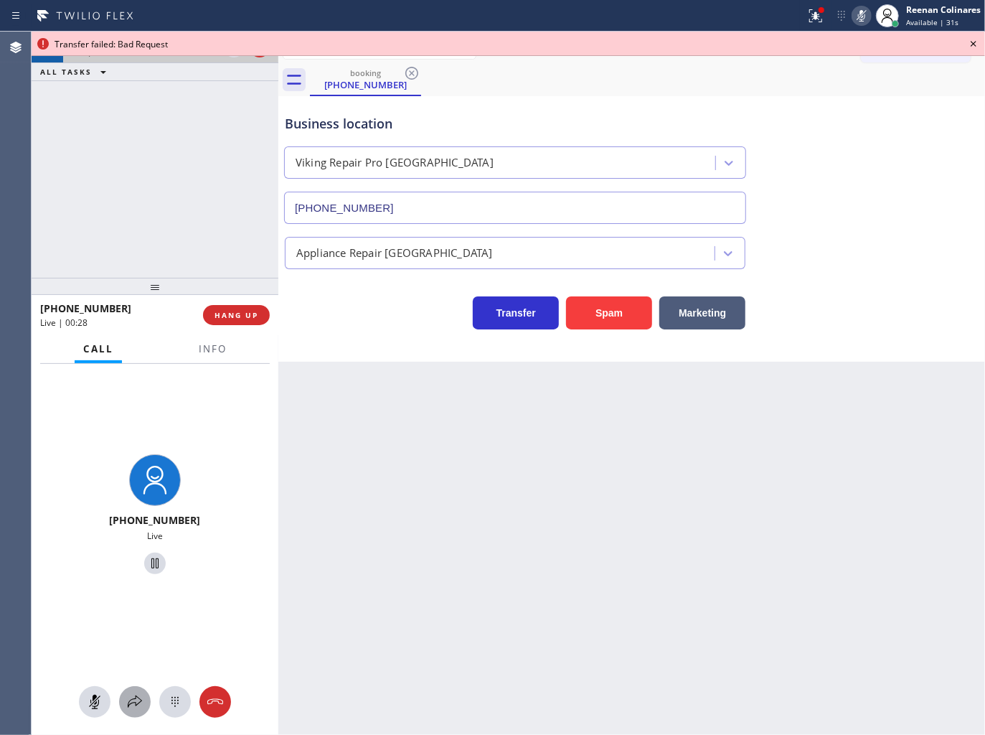
click at [133, 701] on icon at bounding box center [134, 701] width 17 height 17
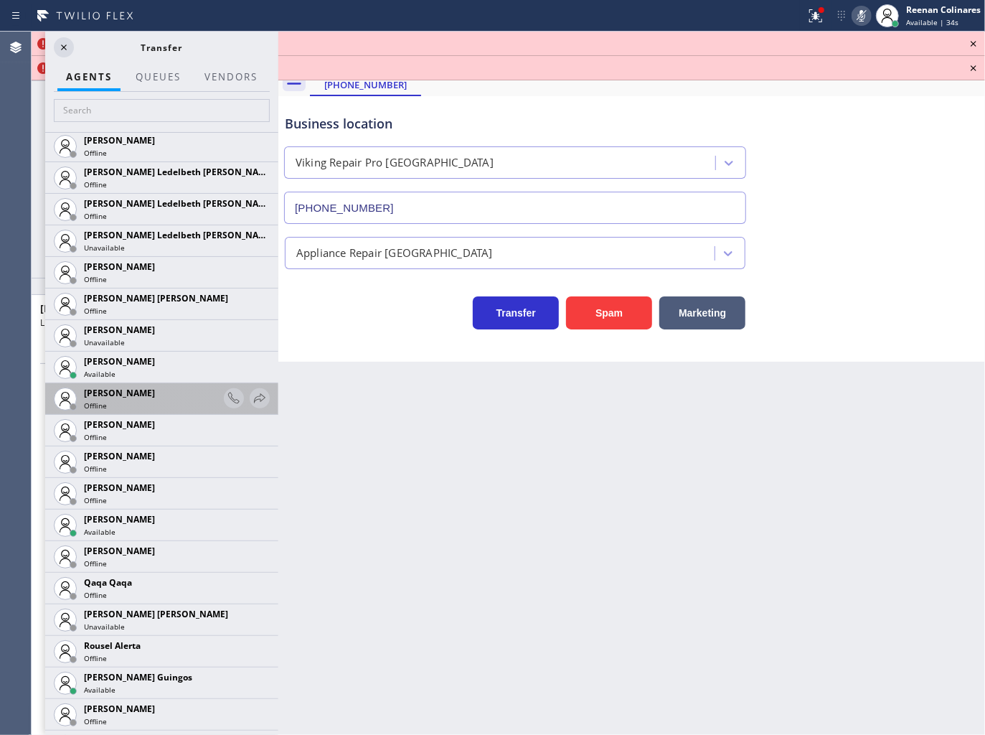
scroll to position [2624, 0]
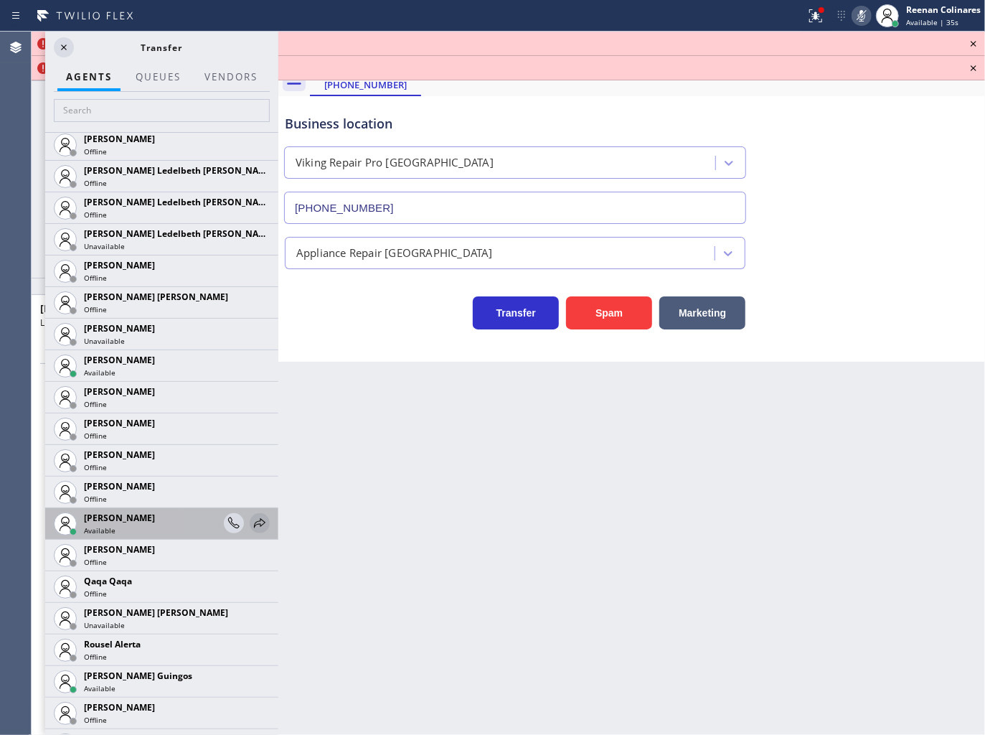
click at [251, 520] on icon at bounding box center [259, 522] width 17 height 17
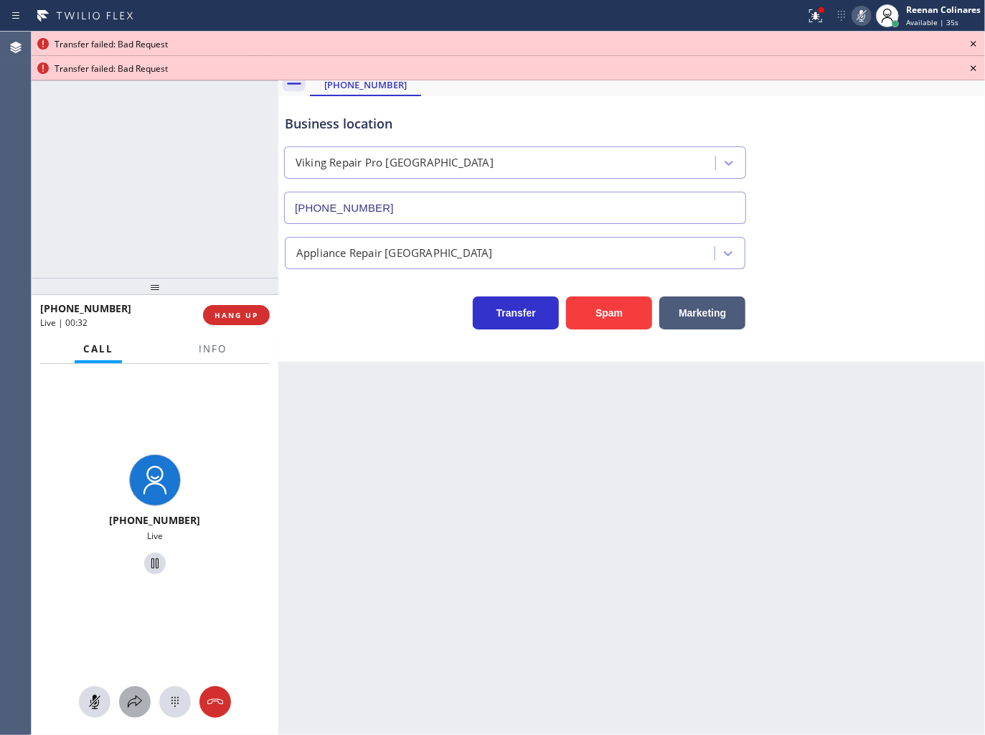
click at [127, 715] on button at bounding box center [135, 702] width 32 height 32
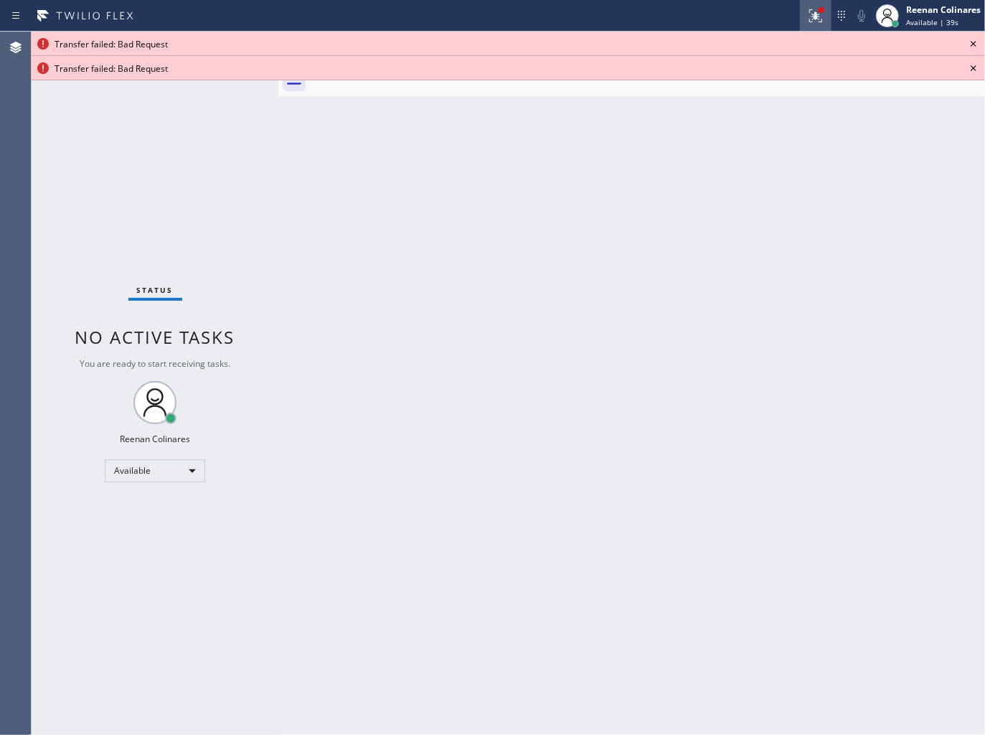
click at [807, 10] on icon at bounding box center [815, 15] width 17 height 17
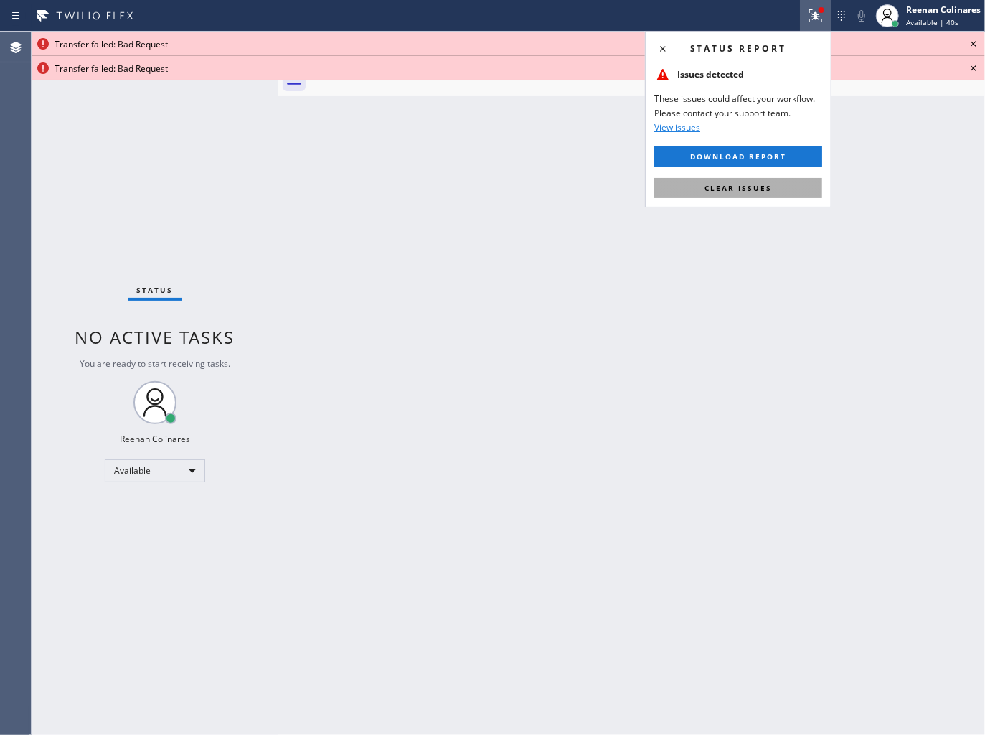
click at [768, 192] on span "Clear issues" at bounding box center [738, 188] width 67 height 10
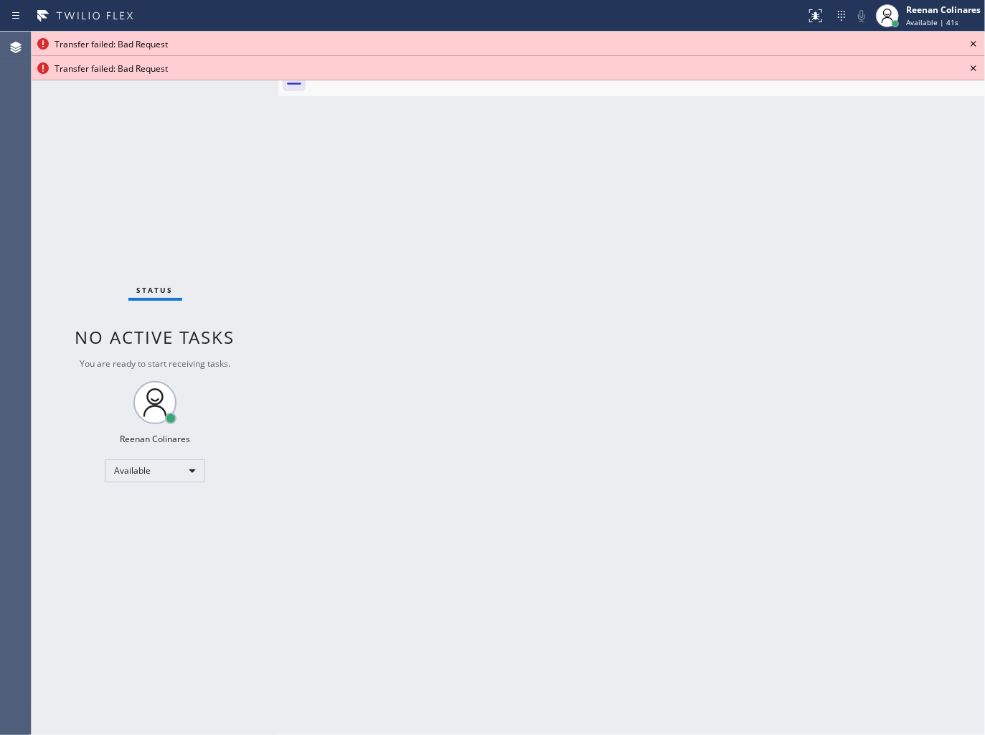
click at [976, 47] on icon at bounding box center [973, 43] width 17 height 17
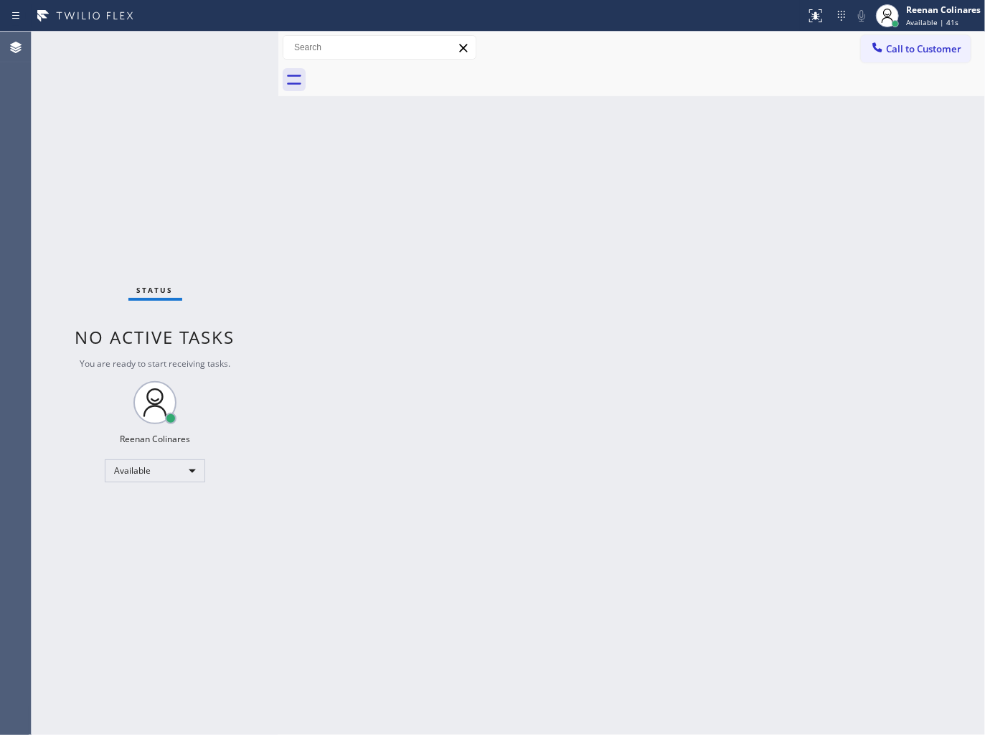
drag, startPoint x: 778, startPoint y: 324, endPoint x: 760, endPoint y: 339, distance: 23.4
click at [776, 326] on div "Back to Dashboard Change Sender ID Customers Technicians Select a contact Outbo…" at bounding box center [631, 383] width 707 height 703
click at [650, 174] on div "Back to Dashboard Change Sender ID Customers Technicians Select a contact Outbo…" at bounding box center [631, 383] width 707 height 703
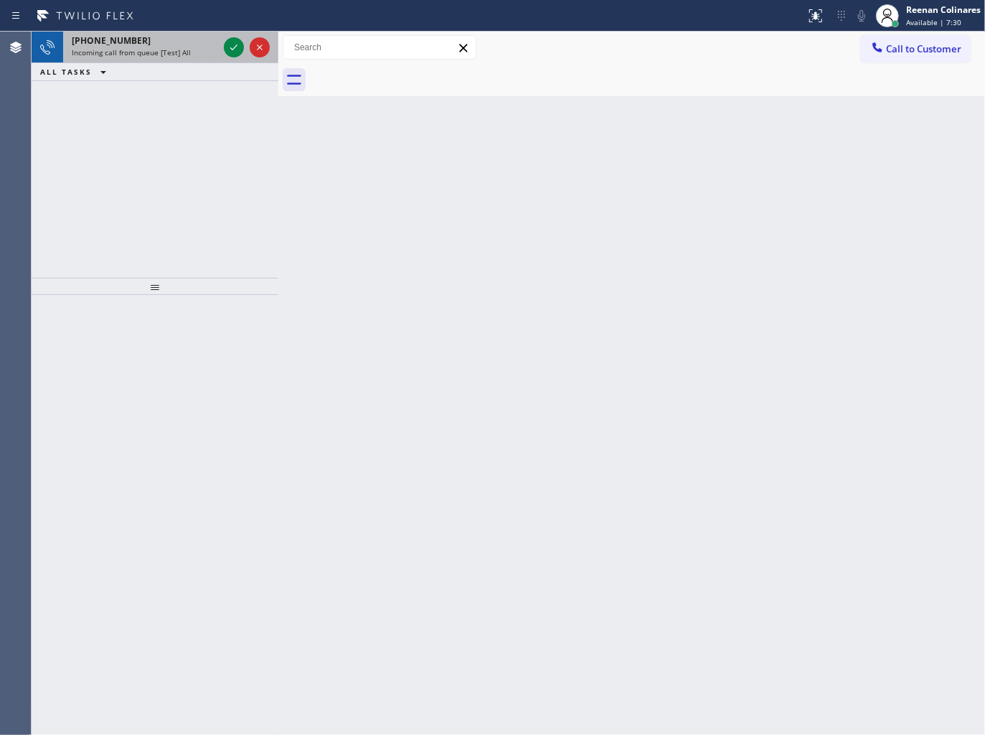
click at [173, 51] on span "Incoming call from queue [Test] All" at bounding box center [131, 52] width 119 height 10
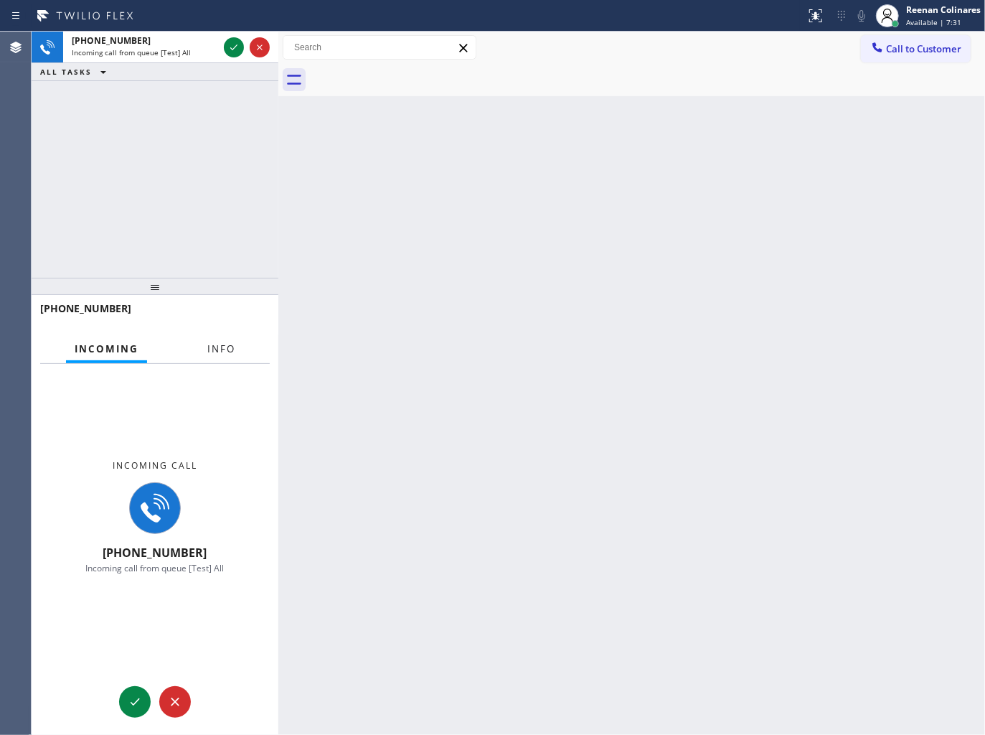
click at [237, 340] on button "Info" at bounding box center [221, 349] width 45 height 28
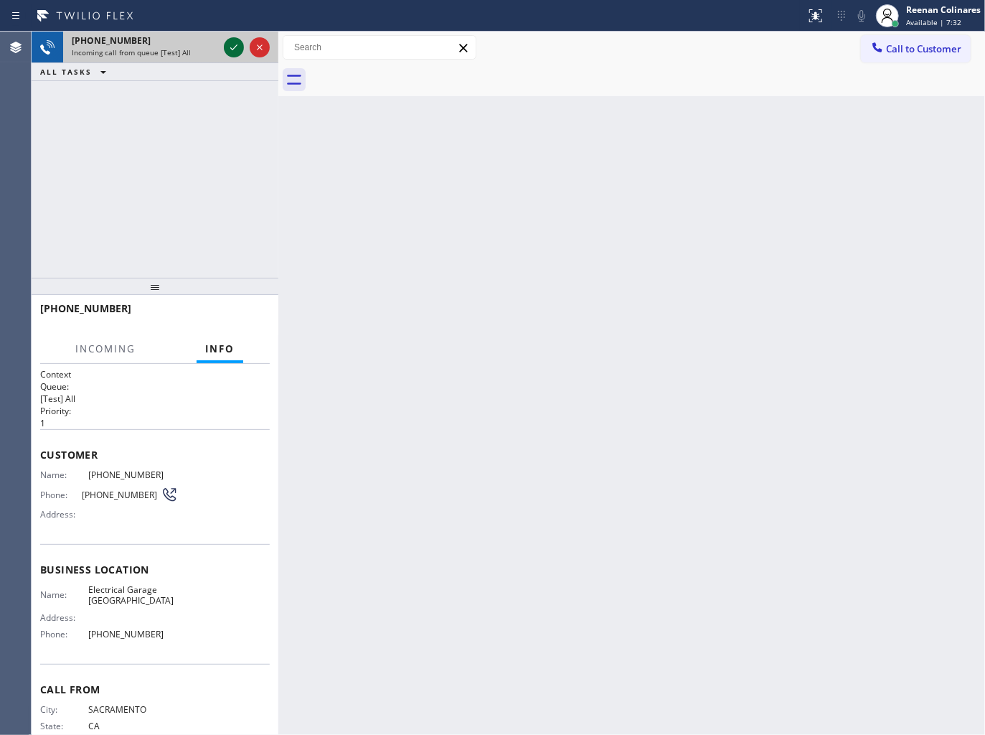
click at [231, 50] on icon at bounding box center [233, 47] width 17 height 17
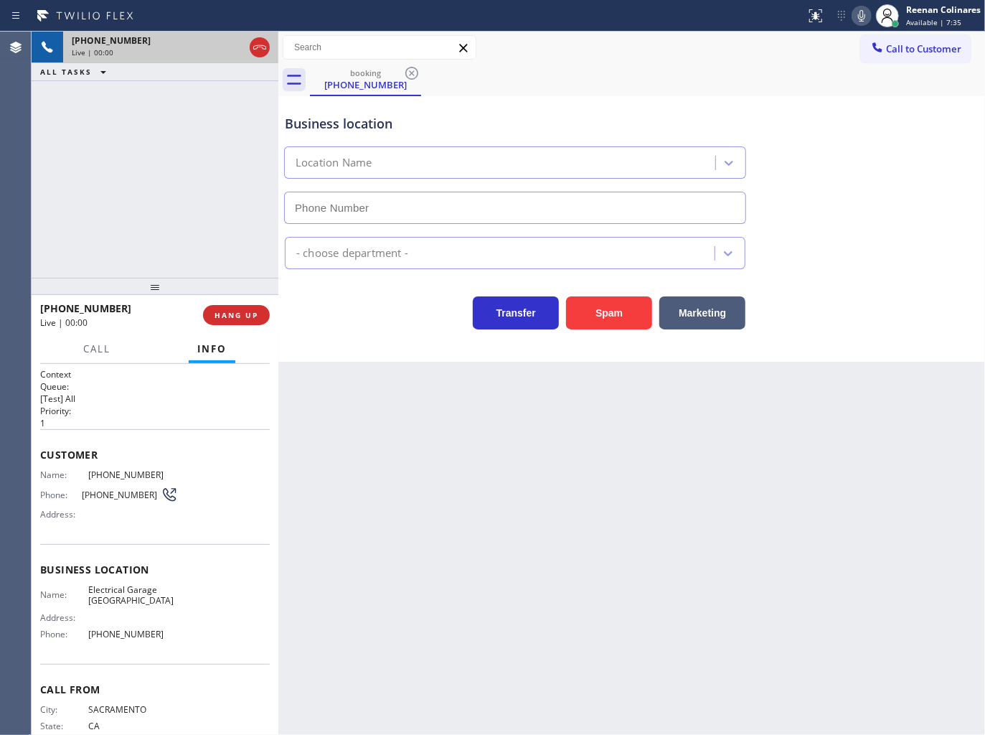
type input "[PHONE_NUMBER]"
drag, startPoint x: 623, startPoint y: 312, endPoint x: 922, endPoint y: 41, distance: 403.8
click at [628, 306] on button "Spam" at bounding box center [609, 312] width 86 height 33
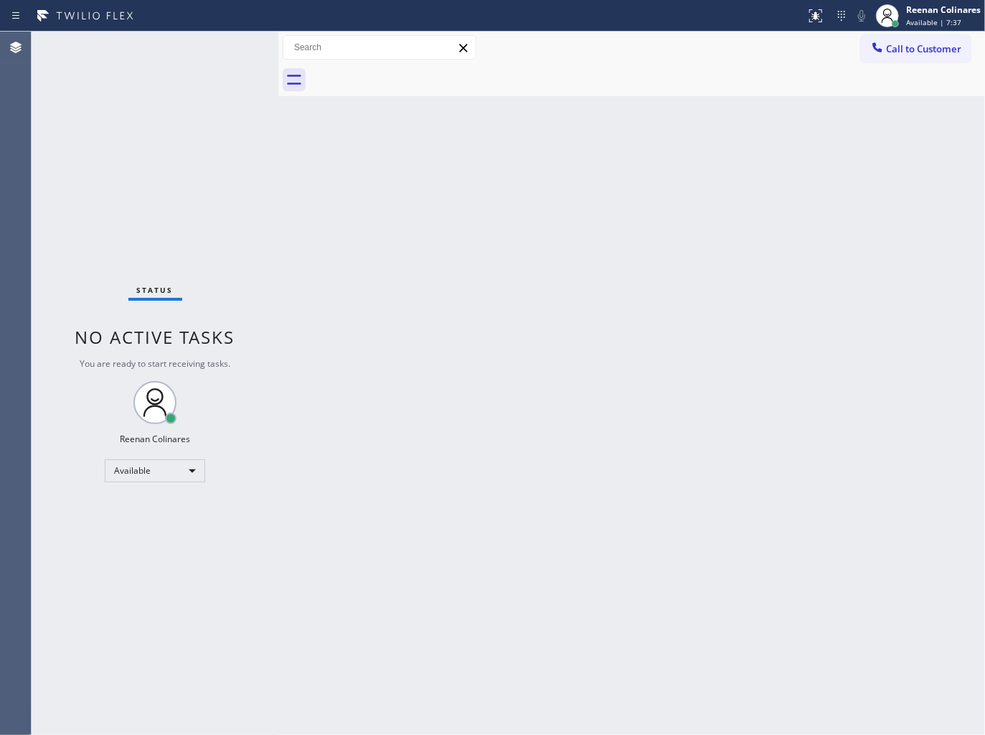
click at [456, 270] on div "Back to Dashboard Change Sender ID Customers Technicians Select a contact Outbo…" at bounding box center [631, 383] width 707 height 703
click at [569, 182] on div "Back to Dashboard Change Sender ID Customers Technicians Select a contact Outbo…" at bounding box center [631, 383] width 707 height 703
click at [201, 23] on div at bounding box center [403, 15] width 794 height 23
click at [196, 51] on div "Status No active tasks You are ready to start receiving tasks. Reenan Colinares…" at bounding box center [155, 383] width 247 height 703
click at [673, 189] on div "Back to Dashboard Change Sender ID Customers Technicians Select a contact Outbo…" at bounding box center [631, 383] width 707 height 703
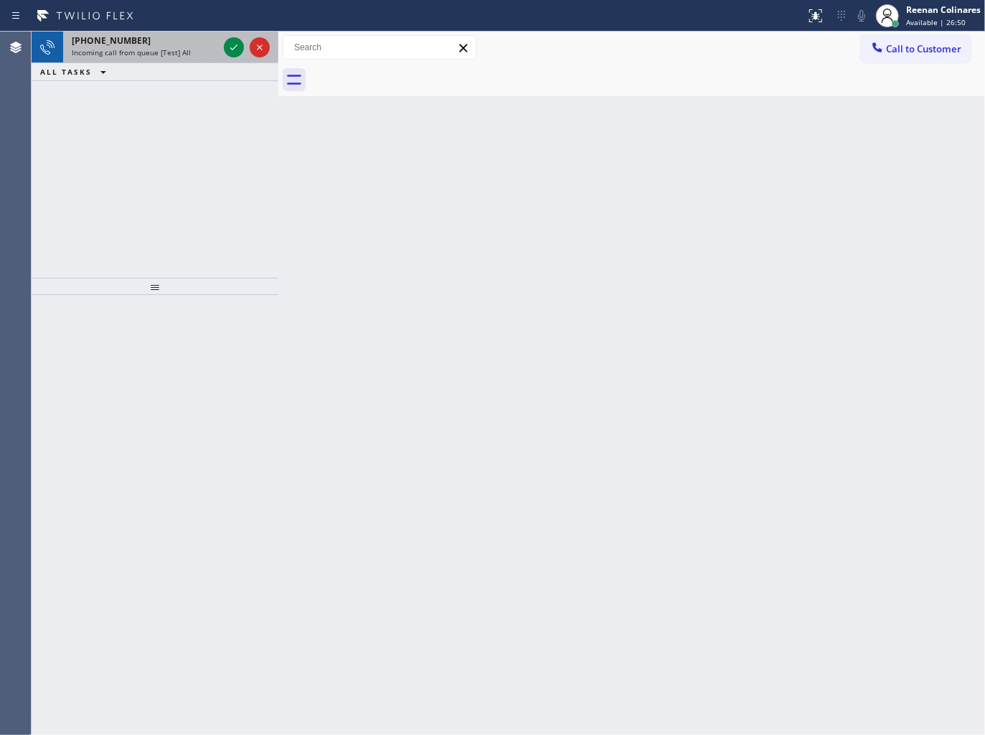
click at [197, 51] on div "Incoming call from queue [Test] All" at bounding box center [145, 52] width 146 height 10
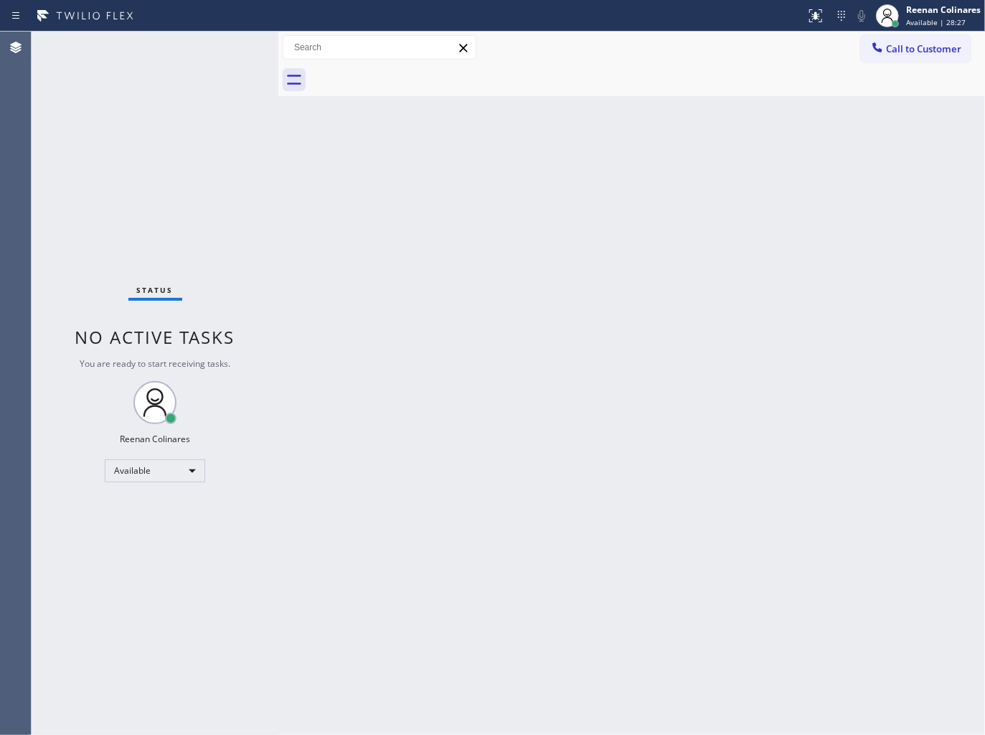
click at [633, 197] on div "Back to Dashboard Change Sender ID Customers Technicians Select a contact Outbo…" at bounding box center [631, 383] width 707 height 703
click at [174, 470] on div "Available" at bounding box center [155, 470] width 100 height 23
click at [155, 542] on li "Break" at bounding box center [154, 543] width 98 height 17
click at [852, 64] on div at bounding box center [647, 80] width 675 height 32
click at [956, 16] on div "[PERSON_NAME] Break | 15:30" at bounding box center [944, 15] width 82 height 25
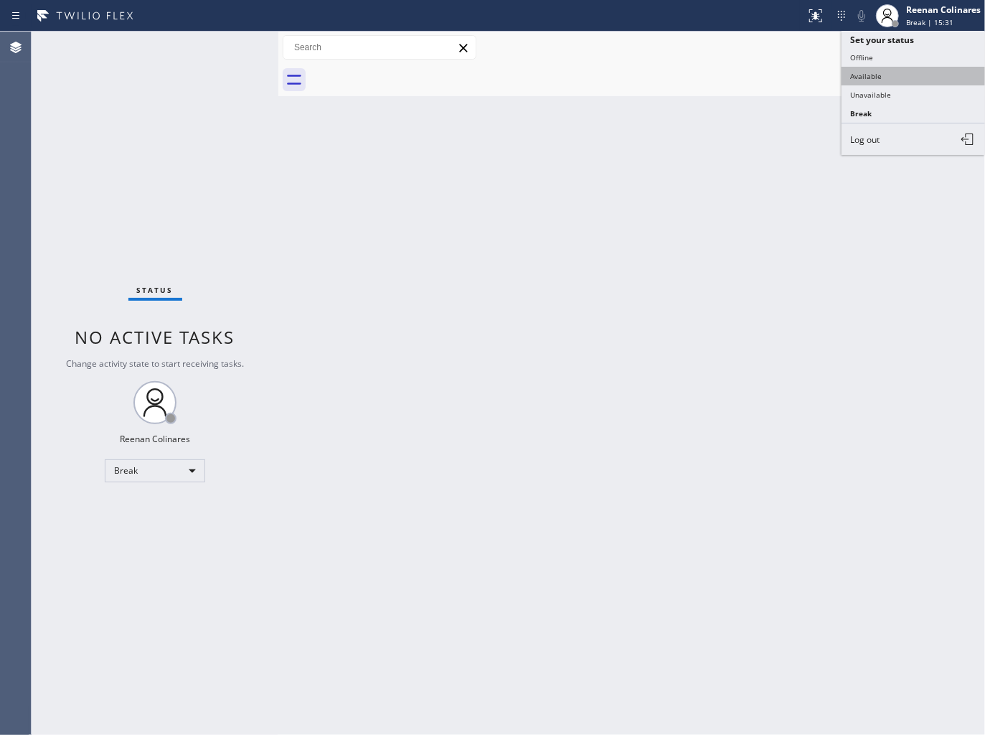
drag, startPoint x: 886, startPoint y: 70, endPoint x: 599, endPoint y: 169, distance: 303.6
click at [885, 70] on button "Available" at bounding box center [913, 76] width 143 height 19
drag, startPoint x: 595, startPoint y: 173, endPoint x: 580, endPoint y: 169, distance: 16.4
click at [590, 173] on div "Back to Dashboard Change Sender ID Customers Technicians Select a contact Outbo…" at bounding box center [631, 383] width 707 height 703
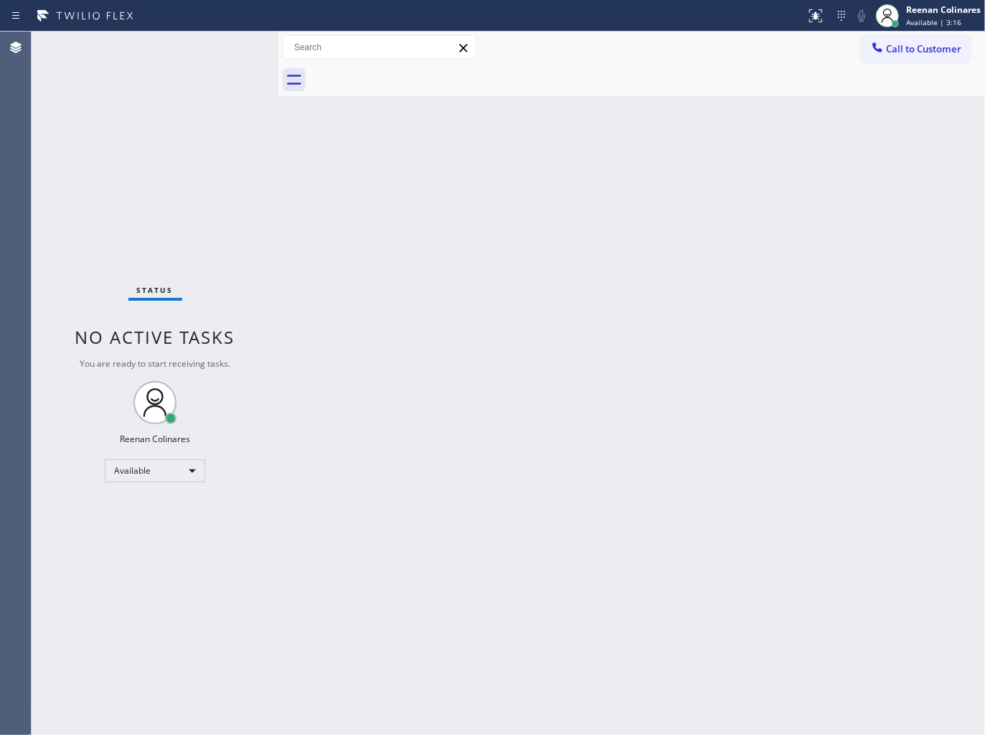
click at [811, 353] on div "Back to Dashboard Change Sender ID Customers Technicians Select a contact Outbo…" at bounding box center [631, 383] width 707 height 703
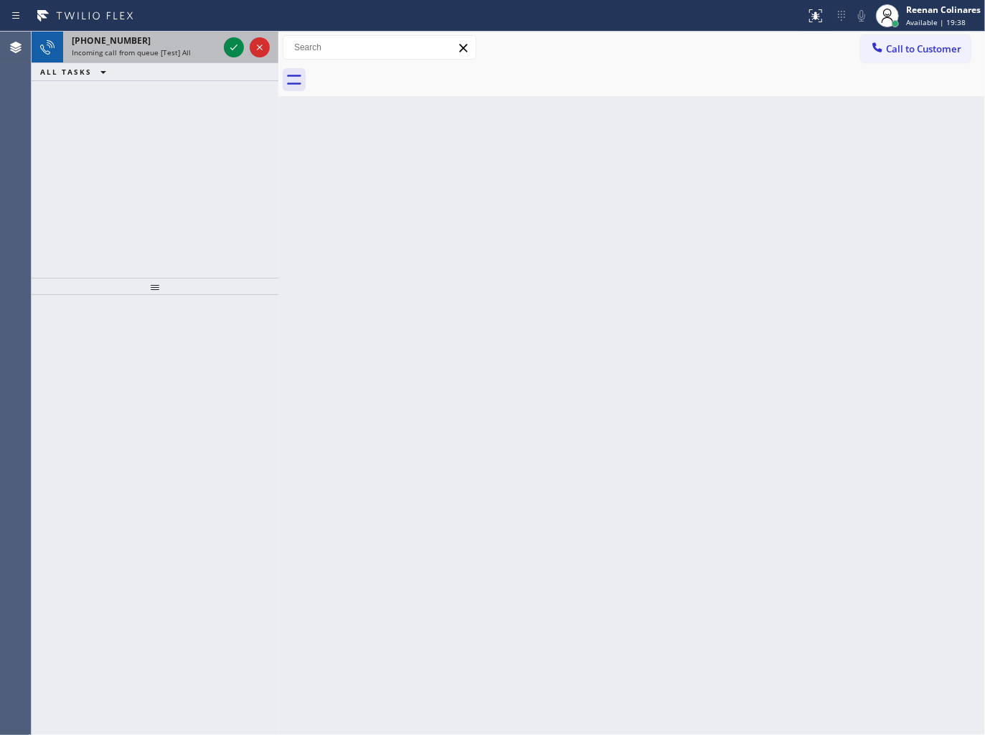
click at [197, 47] on div "Incoming call from queue [Test] All" at bounding box center [145, 52] width 146 height 10
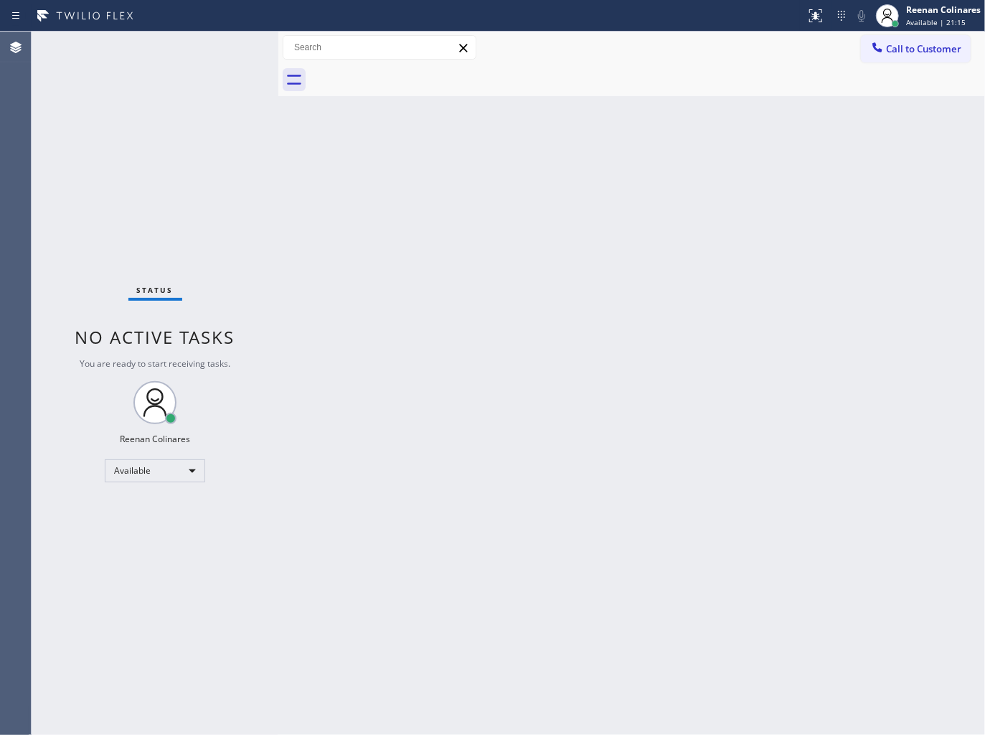
click at [636, 171] on div "Back to Dashboard Change Sender ID Customers Technicians Select a contact Outbo…" at bounding box center [631, 383] width 707 height 703
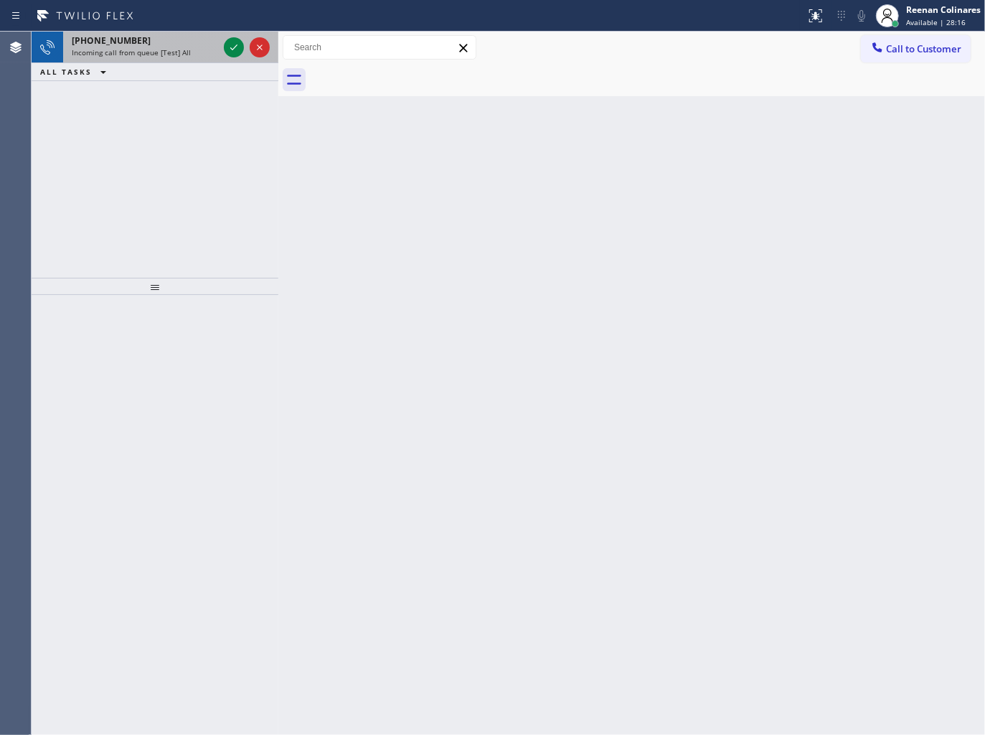
click at [133, 40] on div "[PHONE_NUMBER]" at bounding box center [145, 40] width 146 height 12
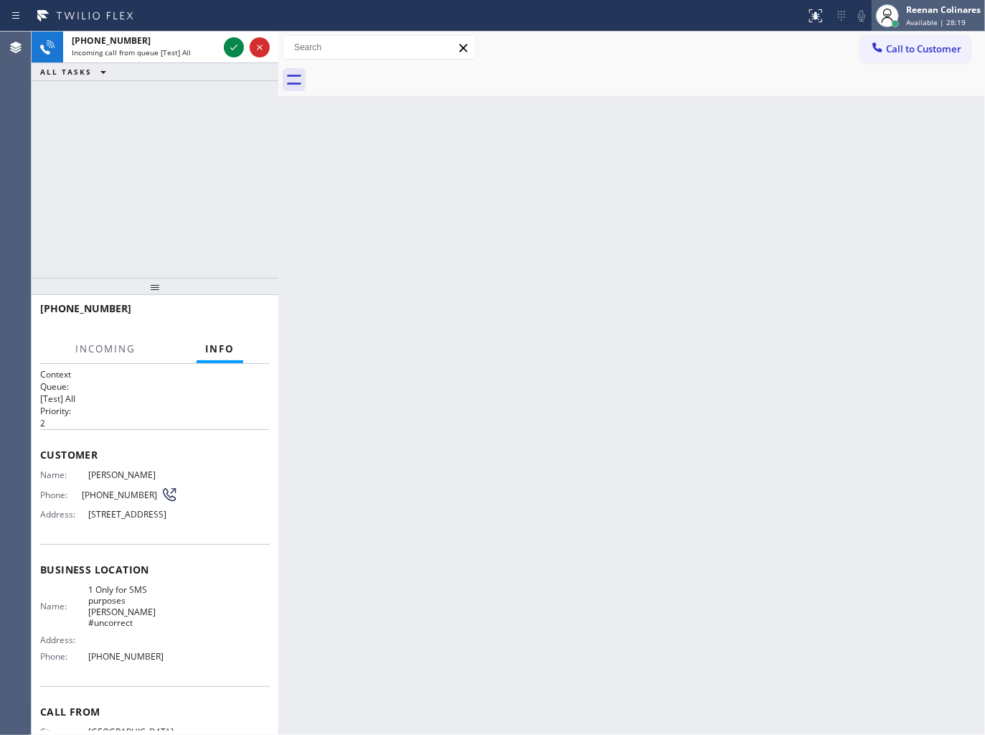
click at [941, 22] on span "Available | 28:19" at bounding box center [936, 22] width 60 height 10
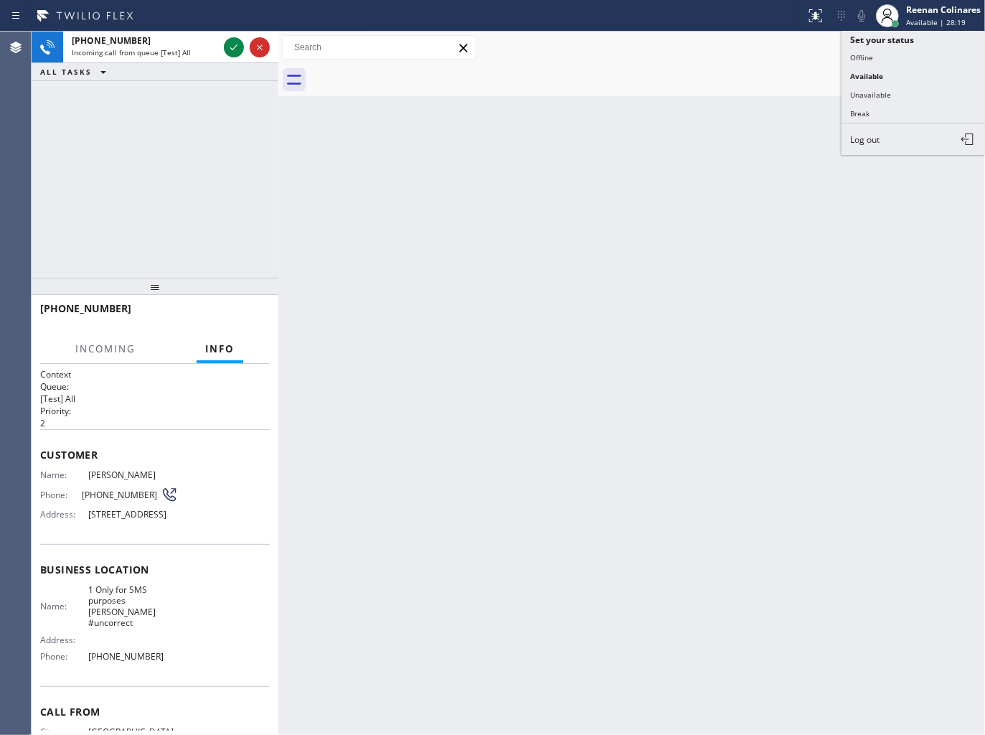
click at [885, 90] on button "Unavailable" at bounding box center [913, 94] width 143 height 19
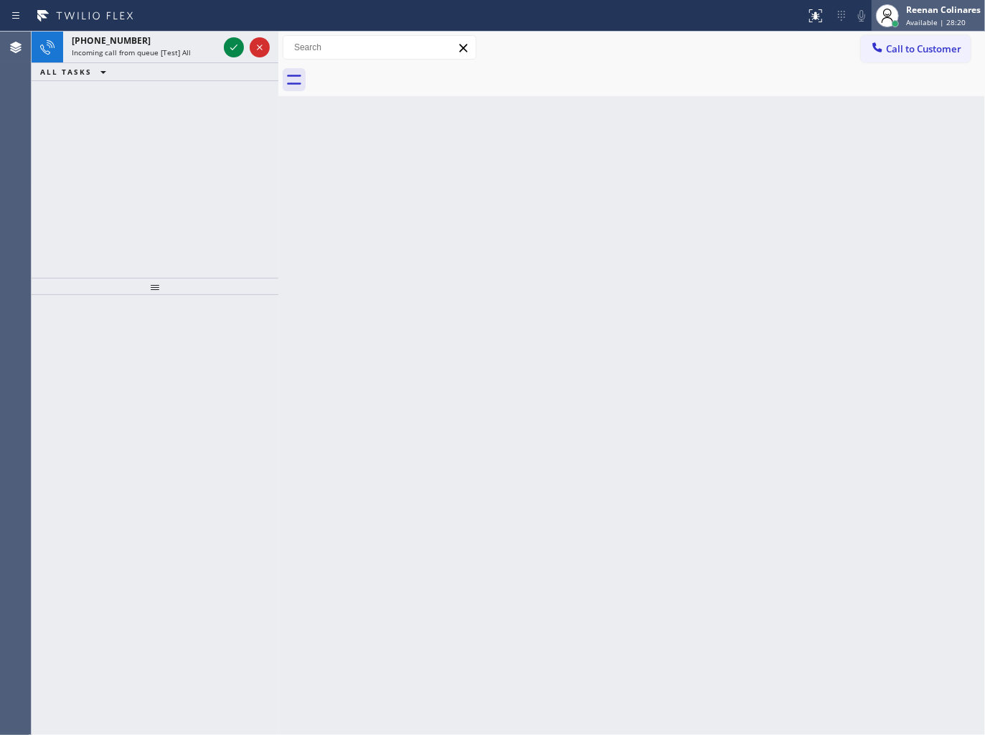
click at [918, 23] on span "Available | 28:20" at bounding box center [936, 22] width 60 height 10
click at [937, 10] on div "Reenan Colinares" at bounding box center [943, 10] width 75 height 12
click at [913, 22] on span "Available | 28:22" at bounding box center [936, 22] width 60 height 10
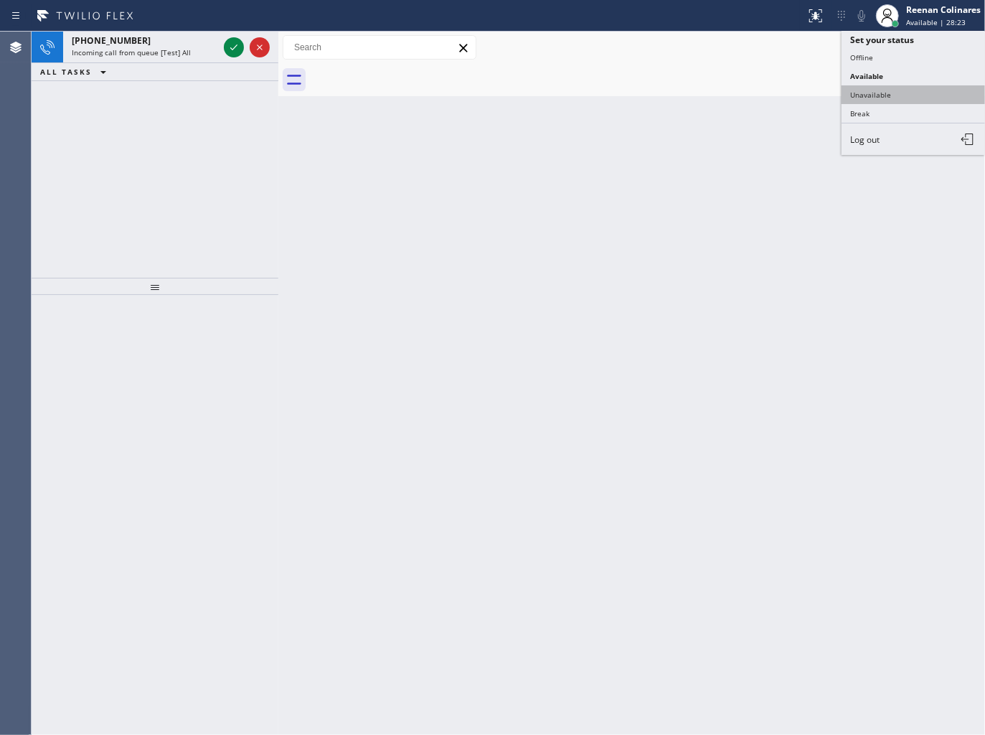
click at [883, 88] on button "Unavailable" at bounding box center [913, 94] width 143 height 19
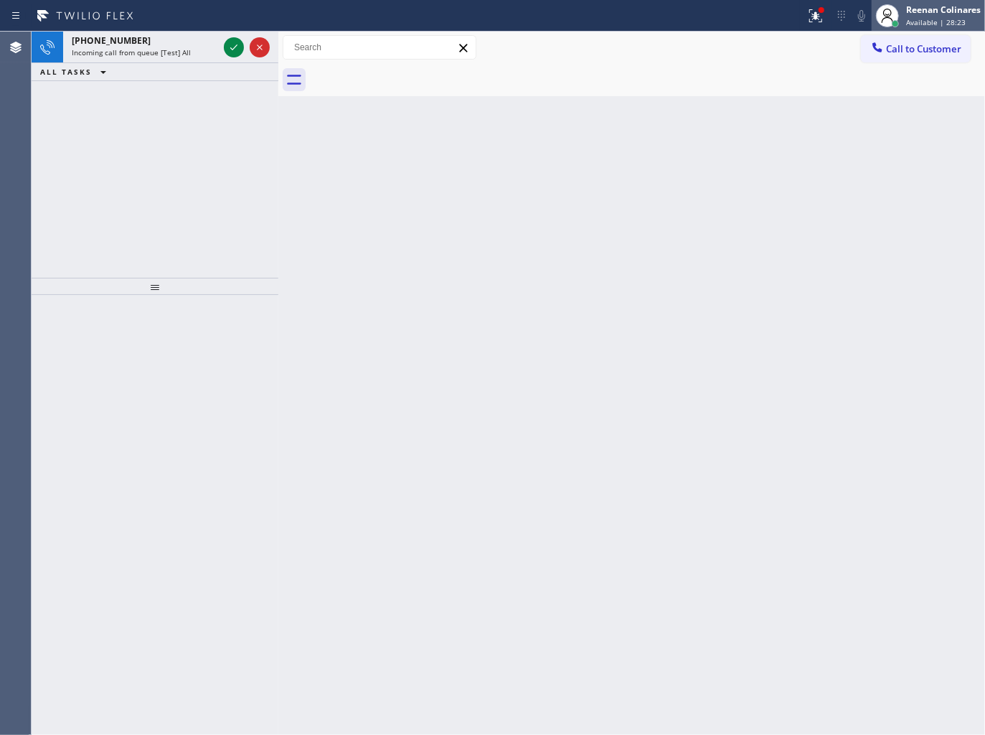
click at [928, 6] on div "Reenan Colinares" at bounding box center [943, 10] width 75 height 12
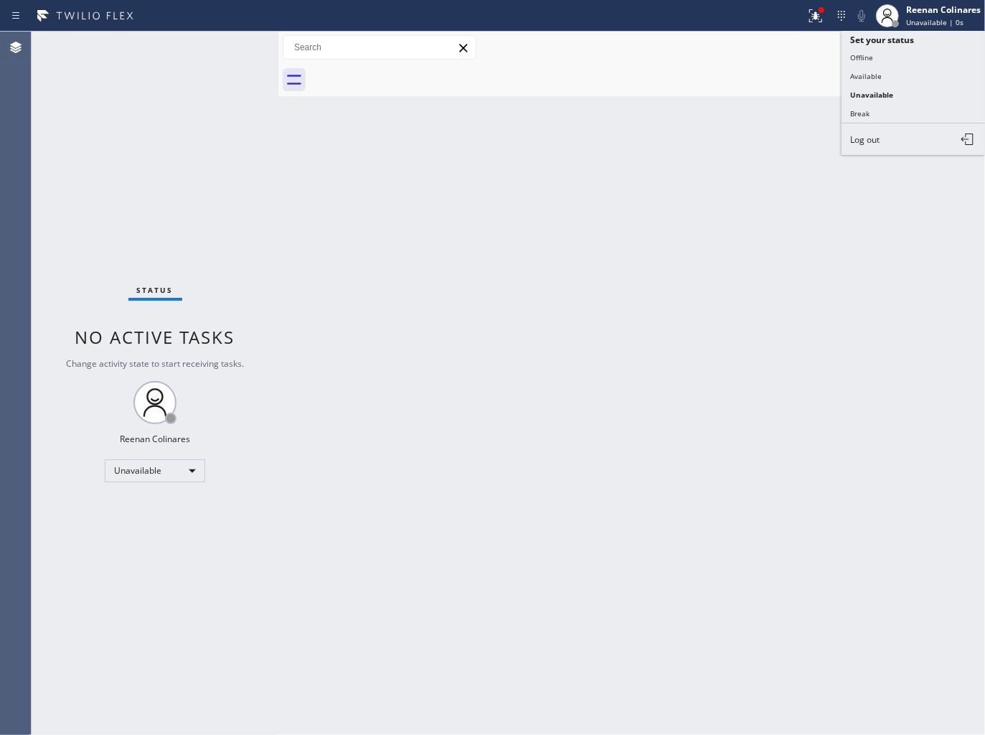
click at [868, 70] on button "Available" at bounding box center [913, 76] width 143 height 19
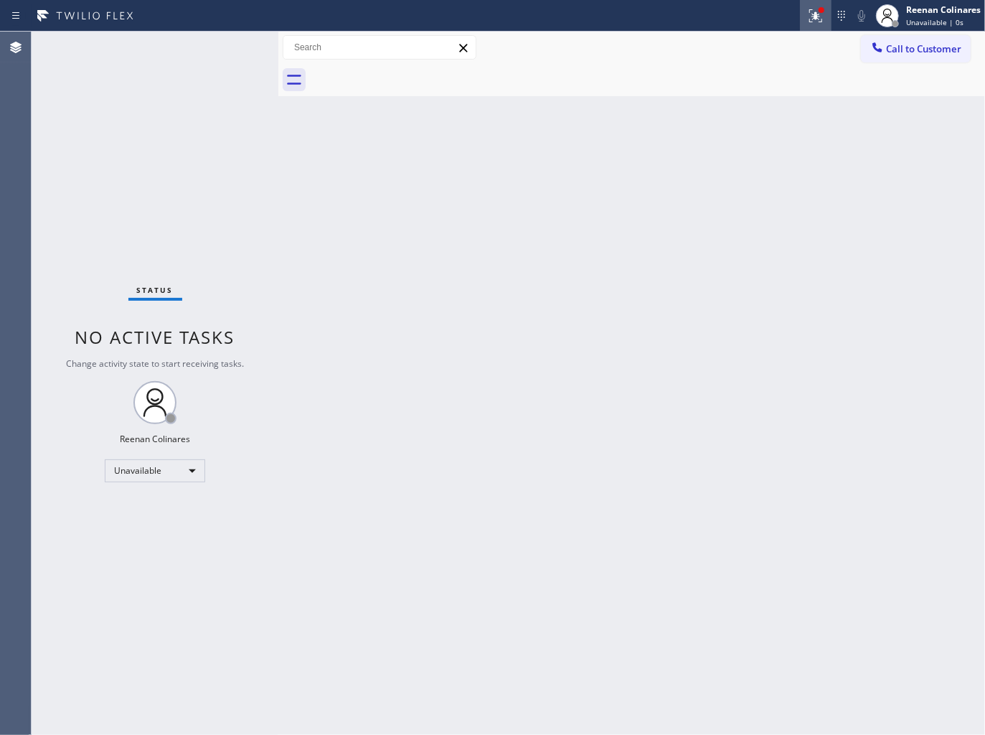
click at [800, 11] on div at bounding box center [816, 15] width 32 height 17
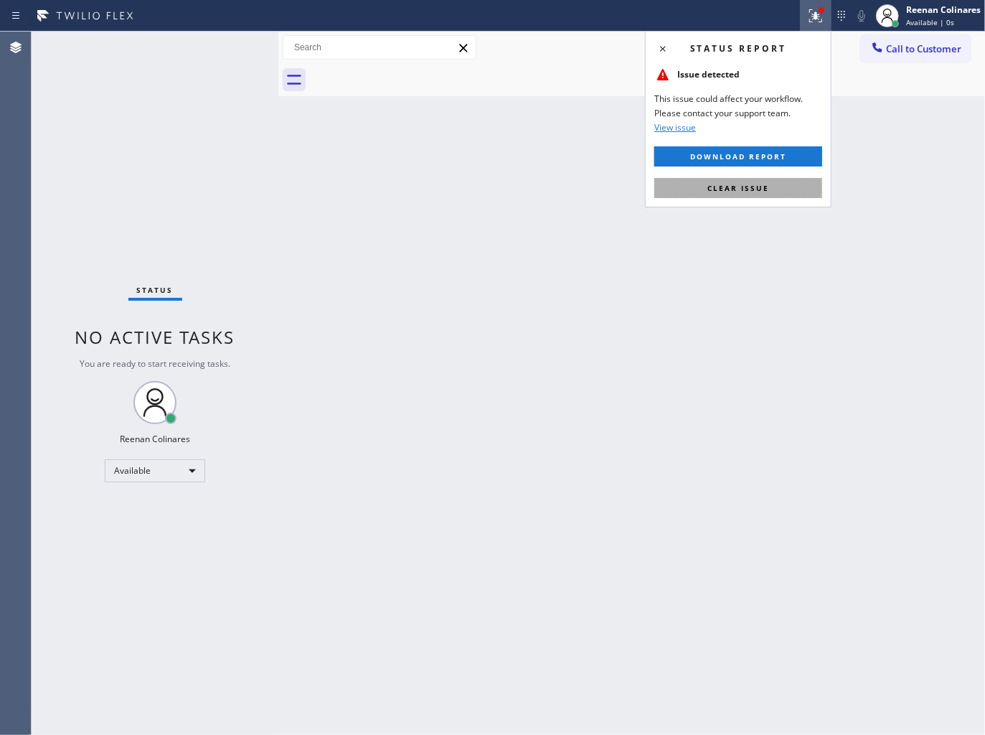
click at [761, 187] on span "Clear issue" at bounding box center [738, 188] width 62 height 10
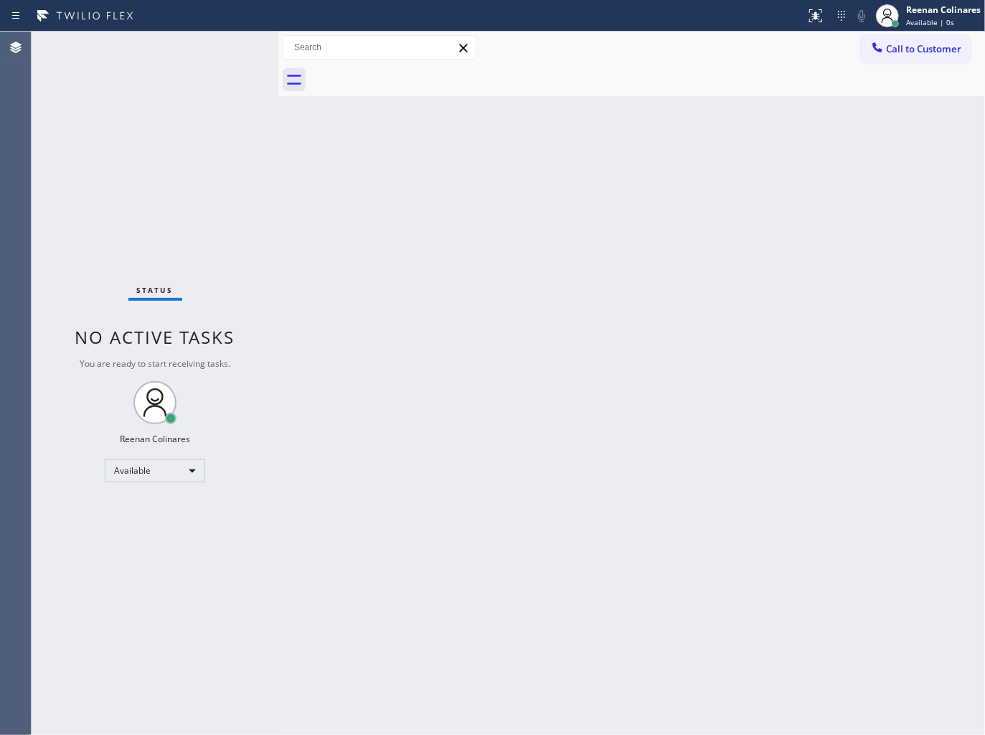
drag, startPoint x: 636, startPoint y: 219, endPoint x: 574, endPoint y: 396, distance: 187.6
click at [613, 240] on div "Back to Dashboard Change Sender ID Customers Technicians Select a contact Outbo…" at bounding box center [631, 383] width 707 height 703
drag, startPoint x: 636, startPoint y: 199, endPoint x: 625, endPoint y: 198, distance: 10.9
click at [635, 199] on div "Back to Dashboard Change Sender ID Customers Technicians Select a contact Outbo…" at bounding box center [631, 383] width 707 height 703
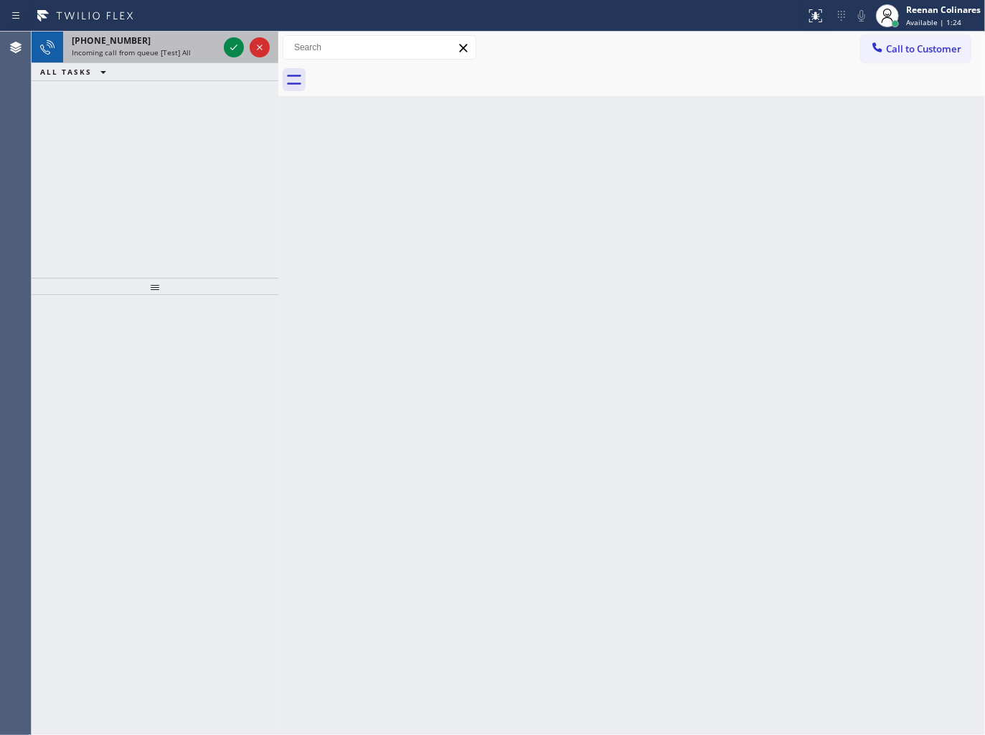
click at [172, 55] on span "Incoming call from queue [Test] All" at bounding box center [131, 52] width 119 height 10
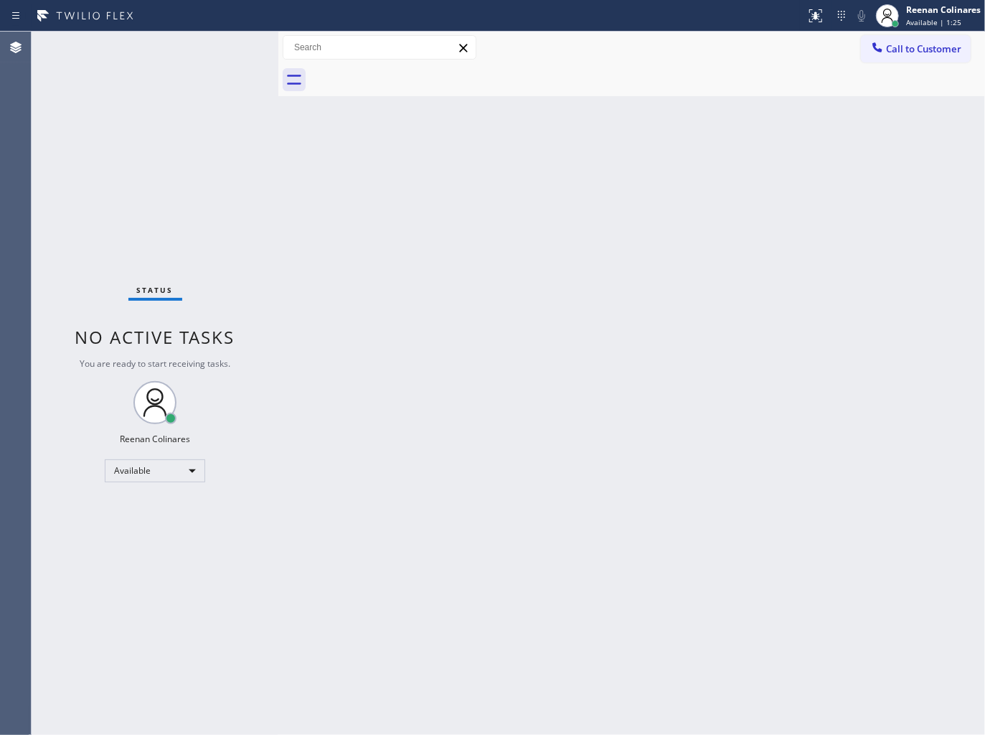
click at [182, 59] on div "Status No active tasks You are ready to start receiving tasks. Reenan Colinares…" at bounding box center [155, 383] width 247 height 703
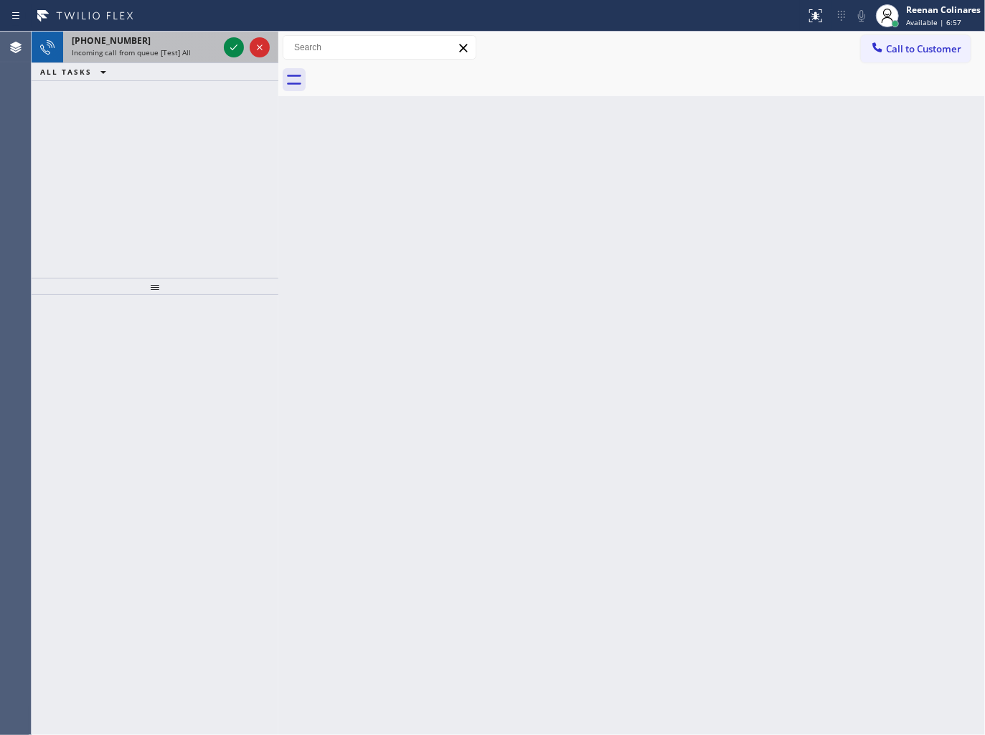
click at [137, 32] on div "[PHONE_NUMBER] Incoming call from queue [Test] All" at bounding box center [142, 48] width 158 height 32
click at [169, 56] on span "Incoming call from queue [Test] All" at bounding box center [131, 52] width 119 height 10
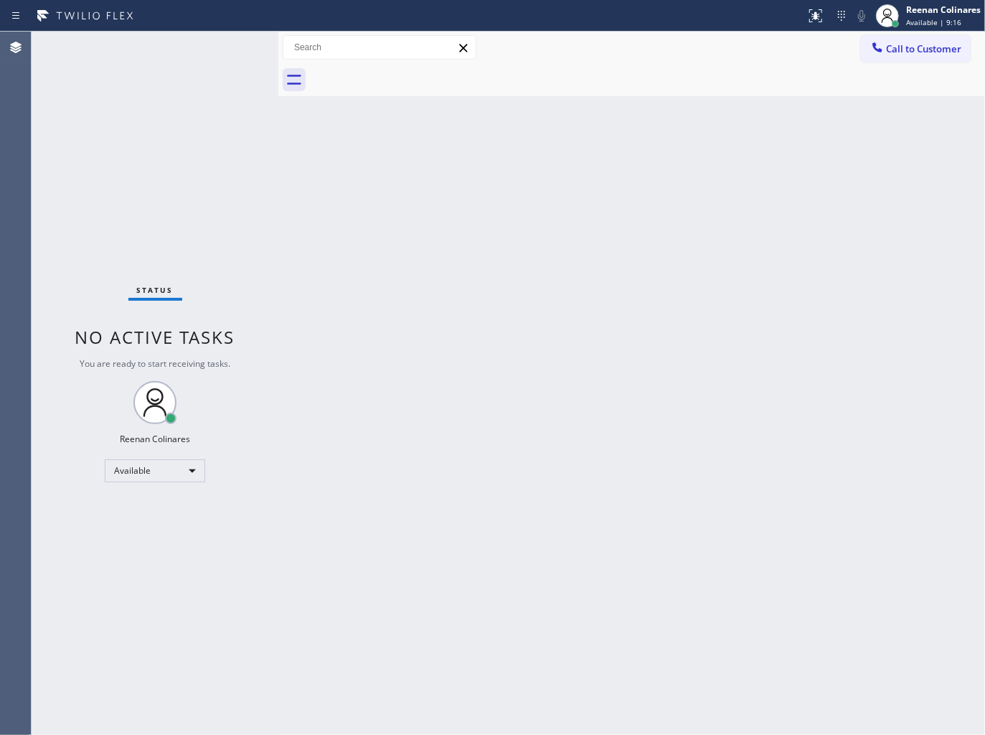
click at [647, 176] on div "Back to Dashboard Change Sender ID Customers Technicians Select a contact Outbo…" at bounding box center [631, 383] width 707 height 703
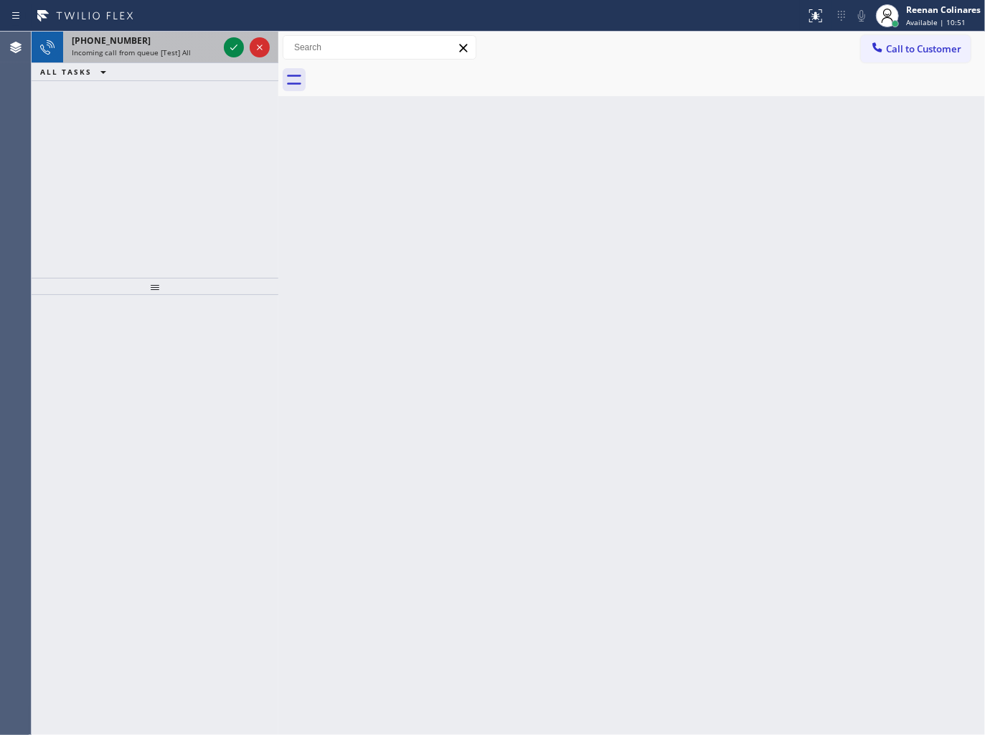
click at [182, 44] on div "[PHONE_NUMBER]" at bounding box center [145, 40] width 146 height 12
click at [203, 67] on div "ALL TASKS ALL TASKS ACTIVE TASKS TASKS IN WRAP UP" at bounding box center [155, 72] width 247 height 18
click at [184, 56] on span "Incoming call from queue [Test] All" at bounding box center [131, 52] width 119 height 10
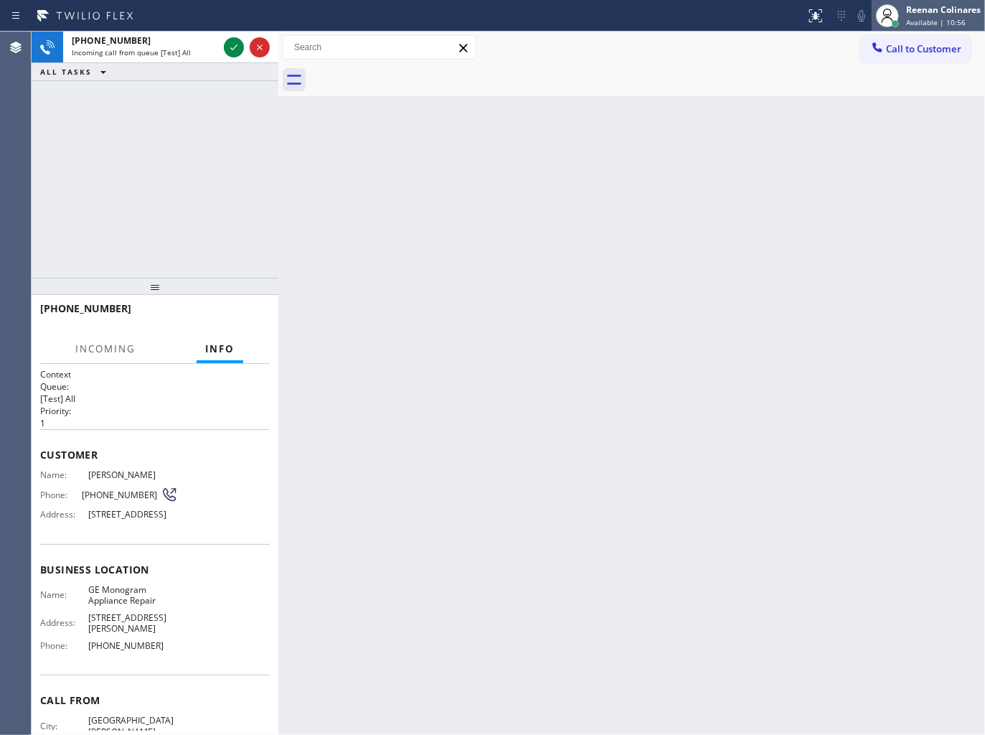
click at [913, 19] on span "Available | 10:56" at bounding box center [936, 22] width 60 height 10
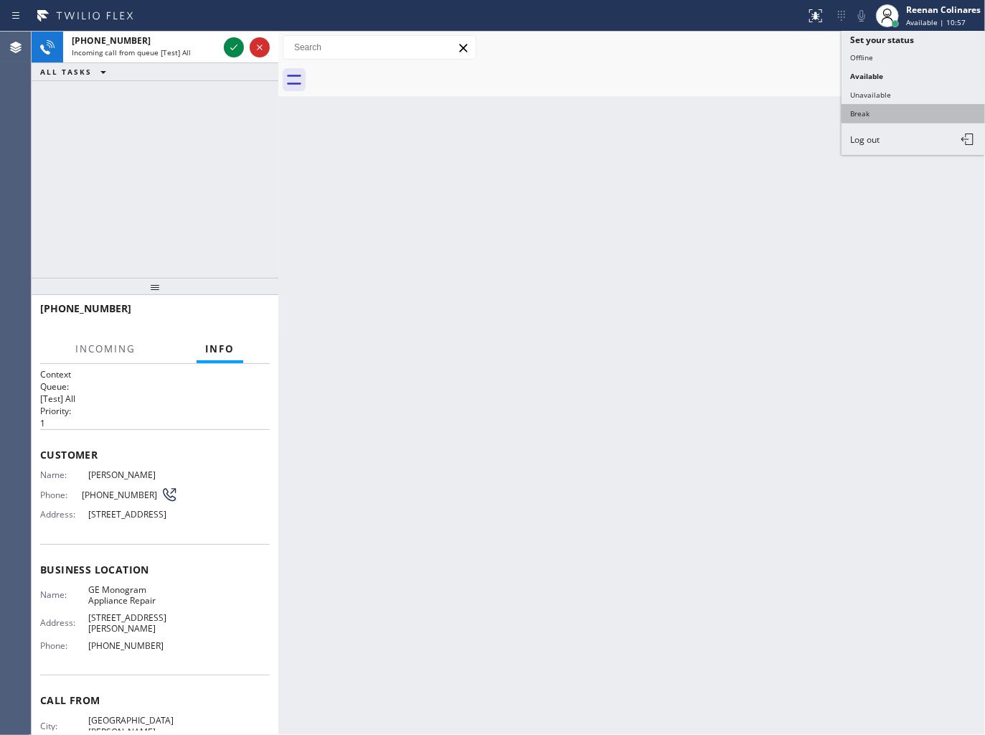
click at [888, 104] on button "Break" at bounding box center [913, 113] width 143 height 19
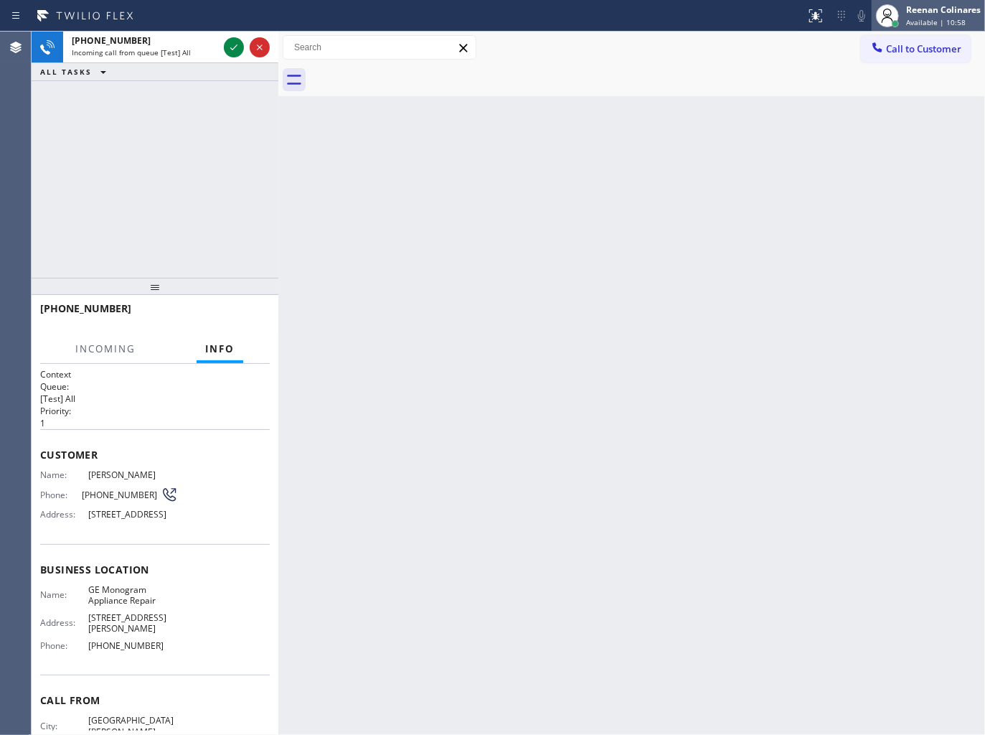
click at [925, 17] on span "Available | 10:58" at bounding box center [936, 22] width 60 height 10
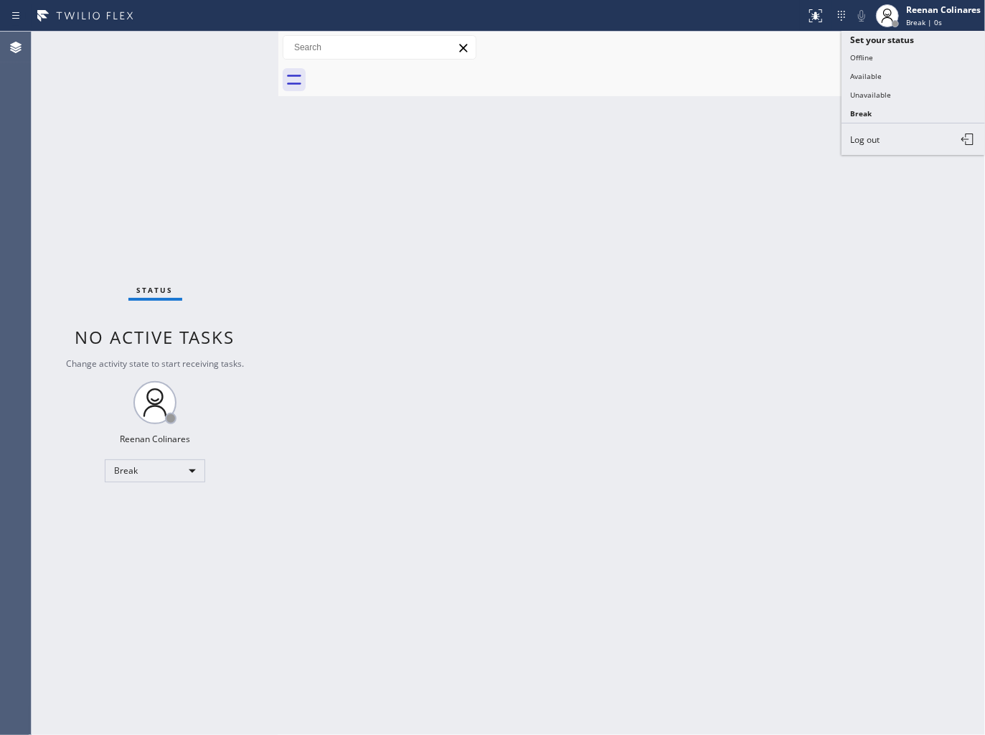
click at [868, 74] on button "Available" at bounding box center [913, 76] width 143 height 19
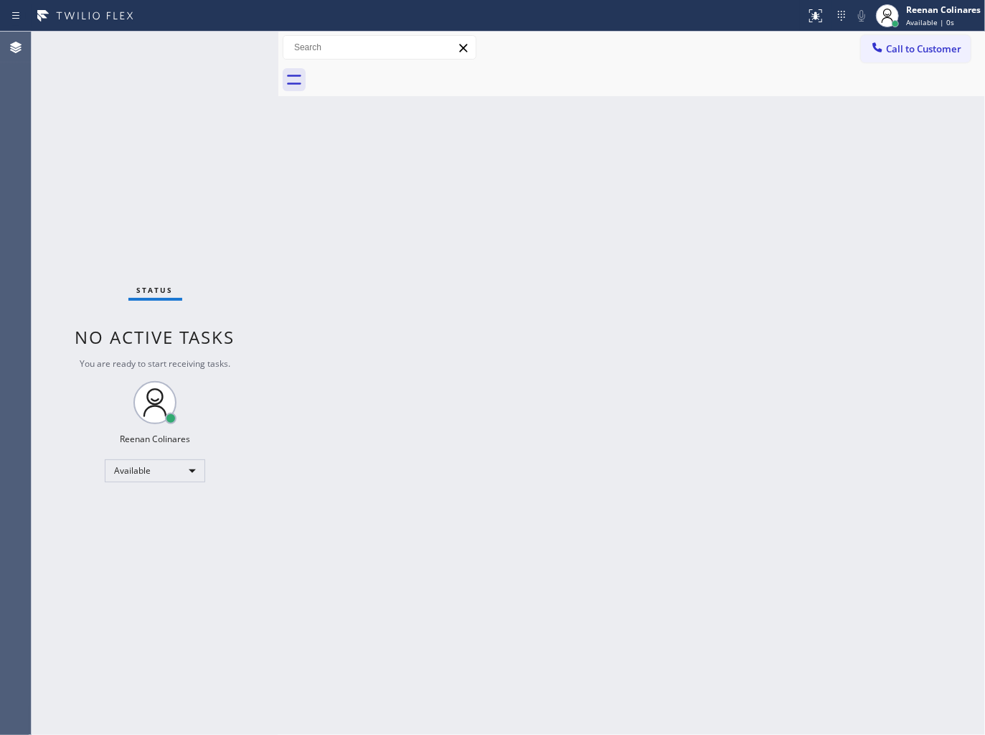
click at [357, 212] on div "Back to Dashboard Change Sender ID Customers Technicians Select a contact Outbo…" at bounding box center [631, 383] width 707 height 703
click at [592, 146] on div "Back to Dashboard Change Sender ID Customers Technicians Select a contact Outbo…" at bounding box center [631, 383] width 707 height 703
click at [483, 292] on div "Back to Dashboard Change Sender ID Customers Technicians Select a contact Outbo…" at bounding box center [631, 383] width 707 height 703
click at [420, 208] on div "Back to Dashboard Change Sender ID Customers Technicians Select a contact Outbo…" at bounding box center [631, 383] width 707 height 703
click at [592, 138] on div "Back to Dashboard Change Sender ID Customers Technicians Select a contact Outbo…" at bounding box center [631, 383] width 707 height 703
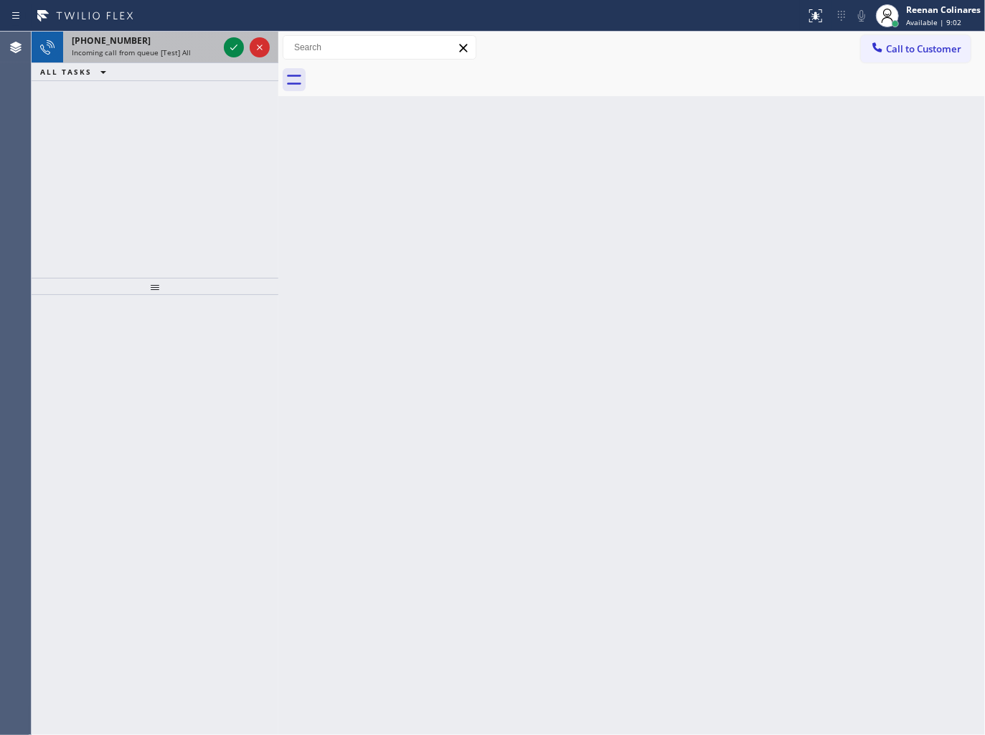
click at [156, 47] on span "Incoming call from queue [Test] All" at bounding box center [131, 52] width 119 height 10
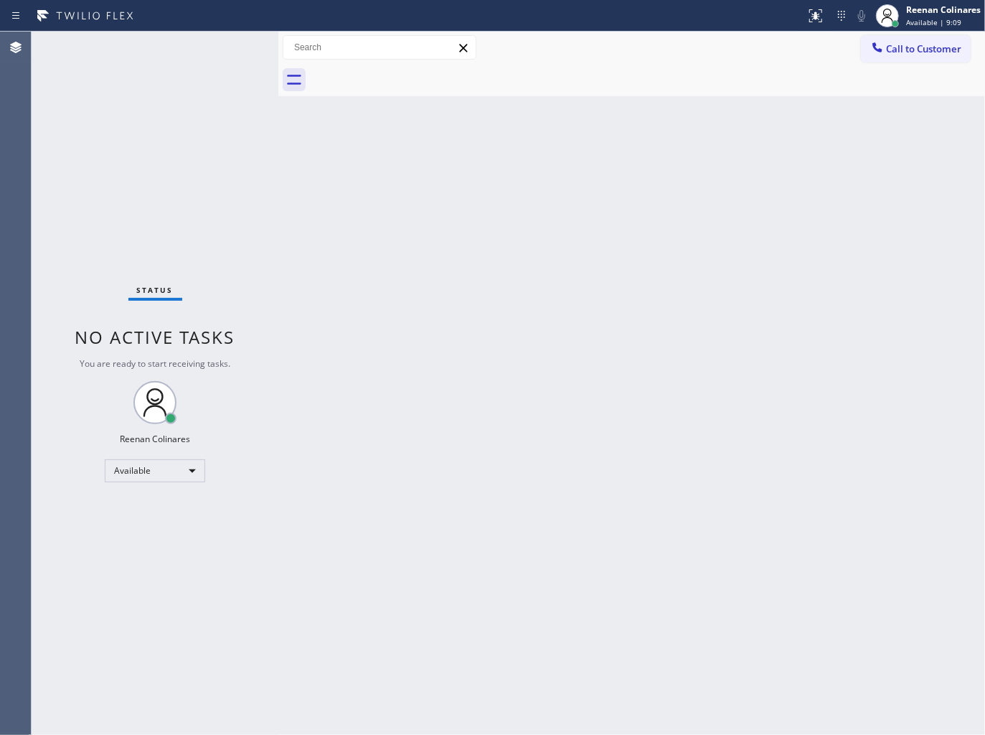
click at [692, 363] on div "Back to Dashboard Change Sender ID Customers Technicians Select a contact Outbo…" at bounding box center [631, 383] width 707 height 703
click at [522, 173] on div "Back to Dashboard Change Sender ID Customers Technicians Select a contact Outbo…" at bounding box center [631, 383] width 707 height 703
click at [672, 486] on div "Back to Dashboard Change Sender ID Customers Technicians Select a contact Outbo…" at bounding box center [631, 383] width 707 height 703
click at [677, 171] on div "Back to Dashboard Change Sender ID Customers Technicians Select a contact Outbo…" at bounding box center [631, 383] width 707 height 703
click at [635, 154] on div "Back to Dashboard Change Sender ID Customers Technicians Select a contact Outbo…" at bounding box center [631, 383] width 707 height 703
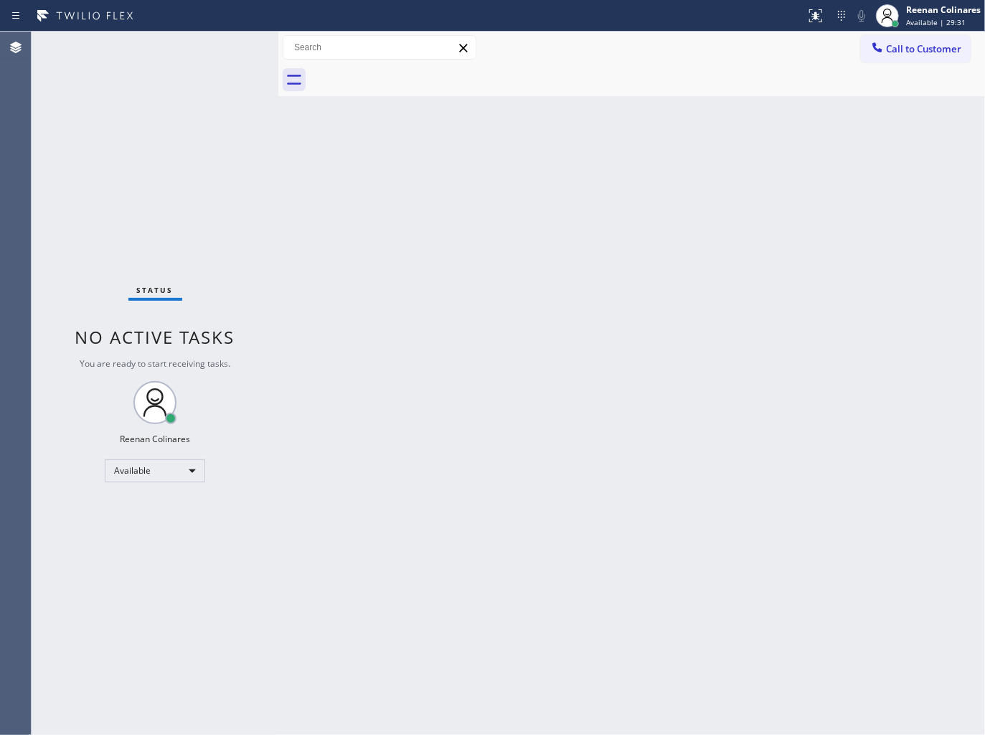
click at [732, 397] on div "Back to Dashboard Change Sender ID Customers Technicians Select a contact Outbo…" at bounding box center [631, 383] width 707 height 703
click at [766, 178] on div "Back to Dashboard Change Sender ID Customers Technicians Select a contact Outbo…" at bounding box center [631, 383] width 707 height 703
click at [617, 205] on div "Back to Dashboard Change Sender ID Customers Technicians Select a contact Outbo…" at bounding box center [631, 383] width 707 height 703
click at [588, 250] on div "Back to Dashboard Change Sender ID Customers Technicians Select a contact Outbo…" at bounding box center [631, 383] width 707 height 703
click at [569, 256] on div "Back to Dashboard Change Sender ID Customers Technicians Select a contact Outbo…" at bounding box center [631, 383] width 707 height 703
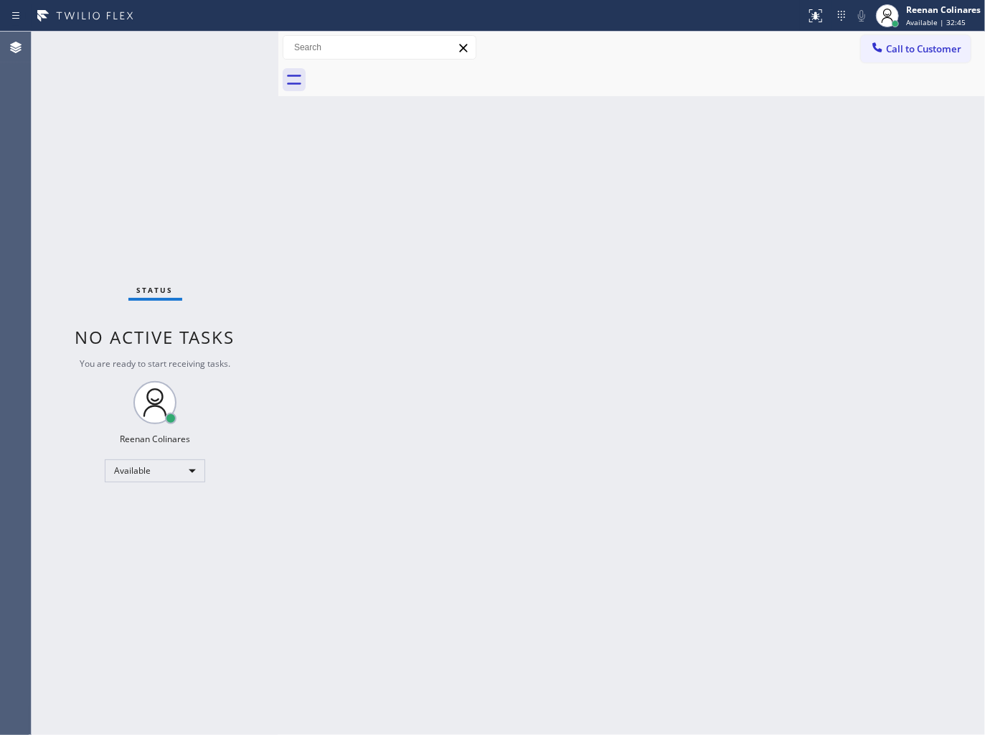
click at [763, 206] on div "Back to Dashboard Change Sender ID Customers Technicians Select a contact Outbo…" at bounding box center [631, 383] width 707 height 703
click at [567, 397] on div "Back to Dashboard Change Sender ID Customers Technicians Select a contact Outbo…" at bounding box center [631, 383] width 707 height 703
click at [613, 451] on div "Back to Dashboard Change Sender ID Customers Technicians Select a contact Outbo…" at bounding box center [631, 383] width 707 height 703
click at [908, 15] on div "Reenan Colinares" at bounding box center [943, 10] width 75 height 12
click at [879, 56] on button "Offline" at bounding box center [913, 57] width 143 height 19
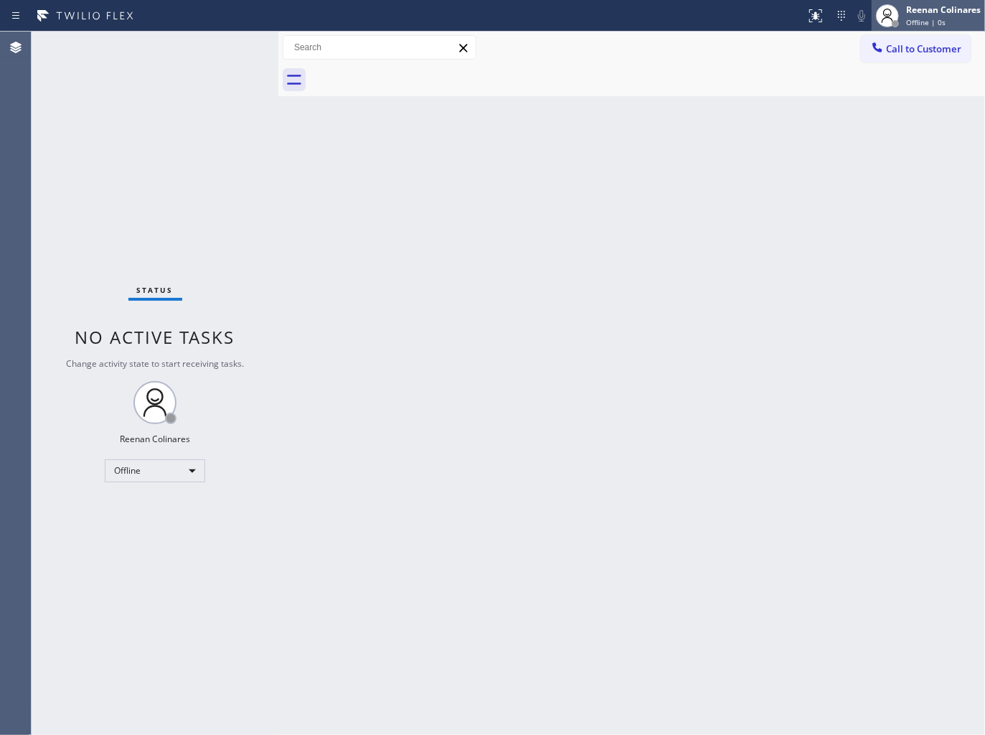
click at [908, 7] on div "Reenan Colinares" at bounding box center [943, 10] width 75 height 12
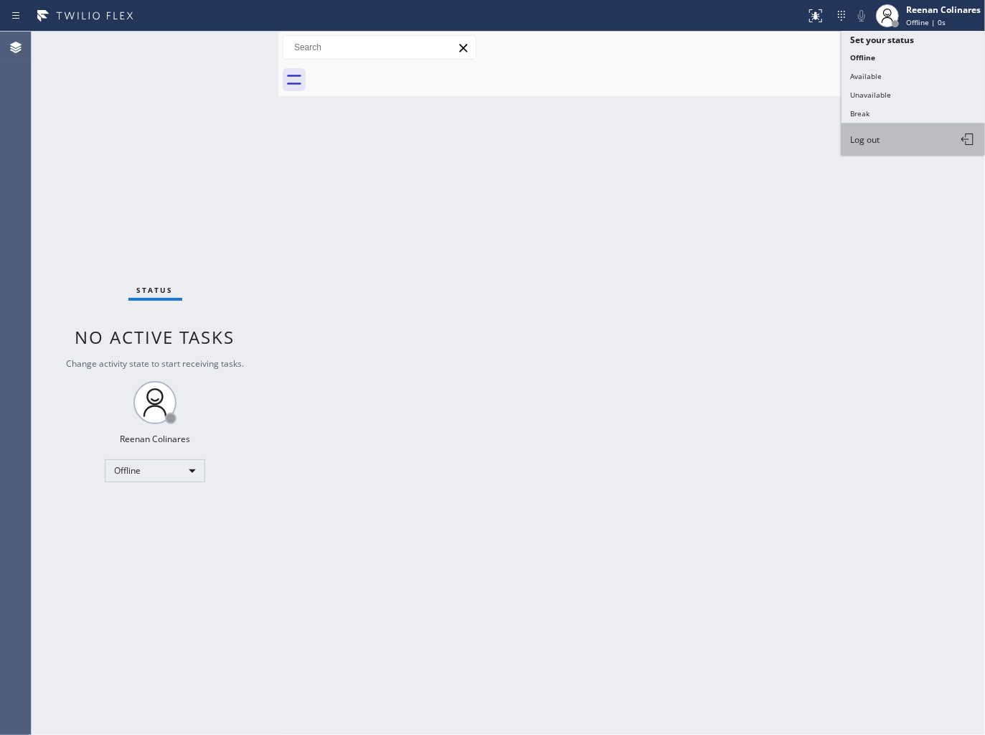
click at [865, 141] on span "Log out" at bounding box center [864, 139] width 29 height 12
